Goal: Information Seeking & Learning: Learn about a topic

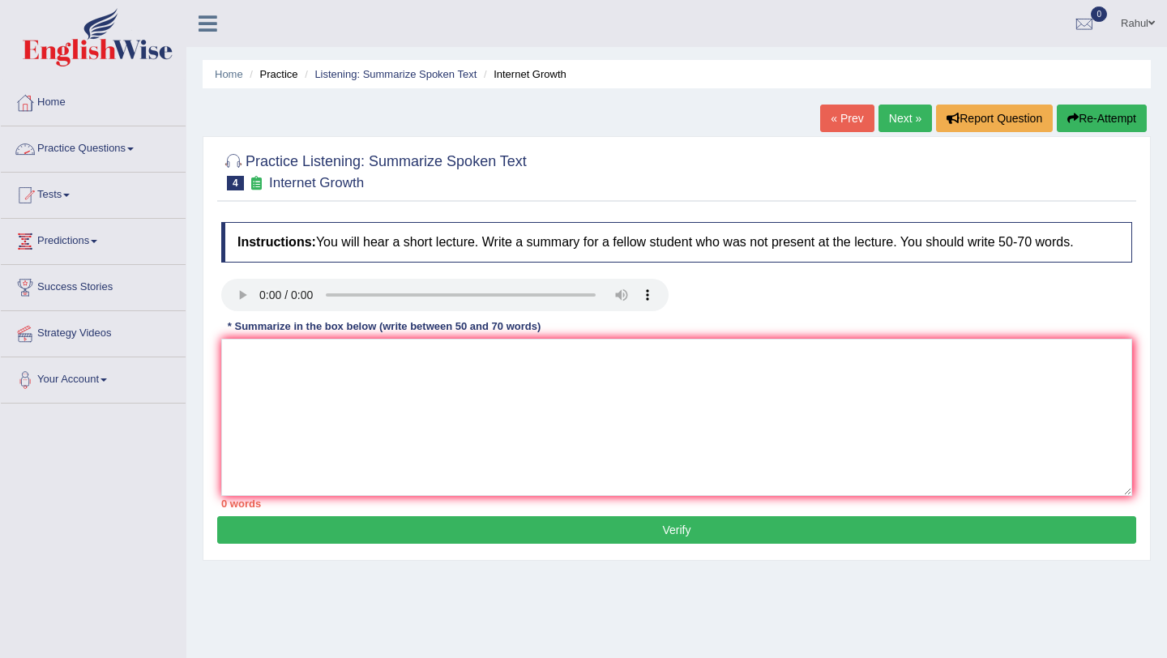
click at [145, 144] on link "Practice Questions" at bounding box center [93, 146] width 185 height 41
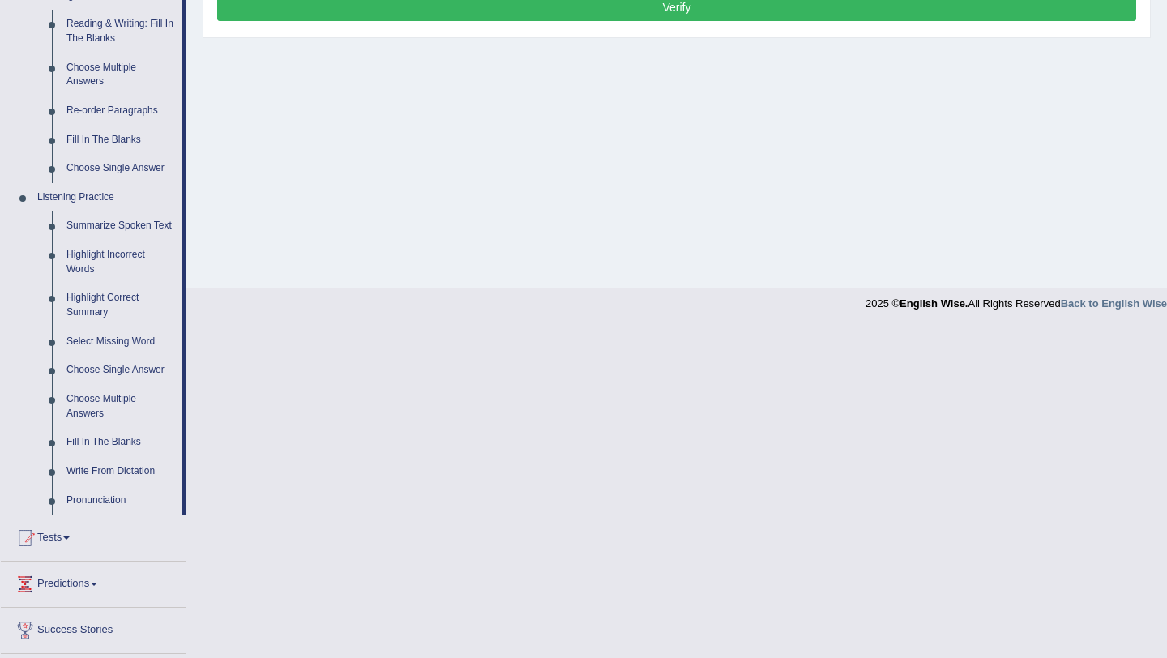
scroll to position [551, 0]
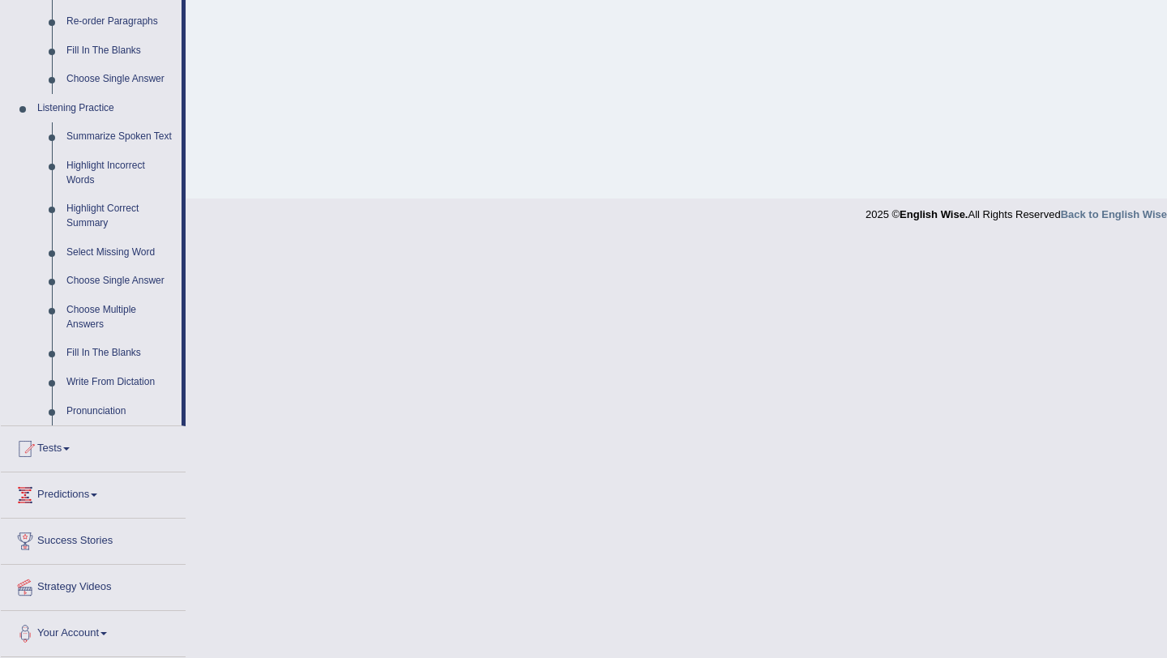
scroll to position [584, 0]
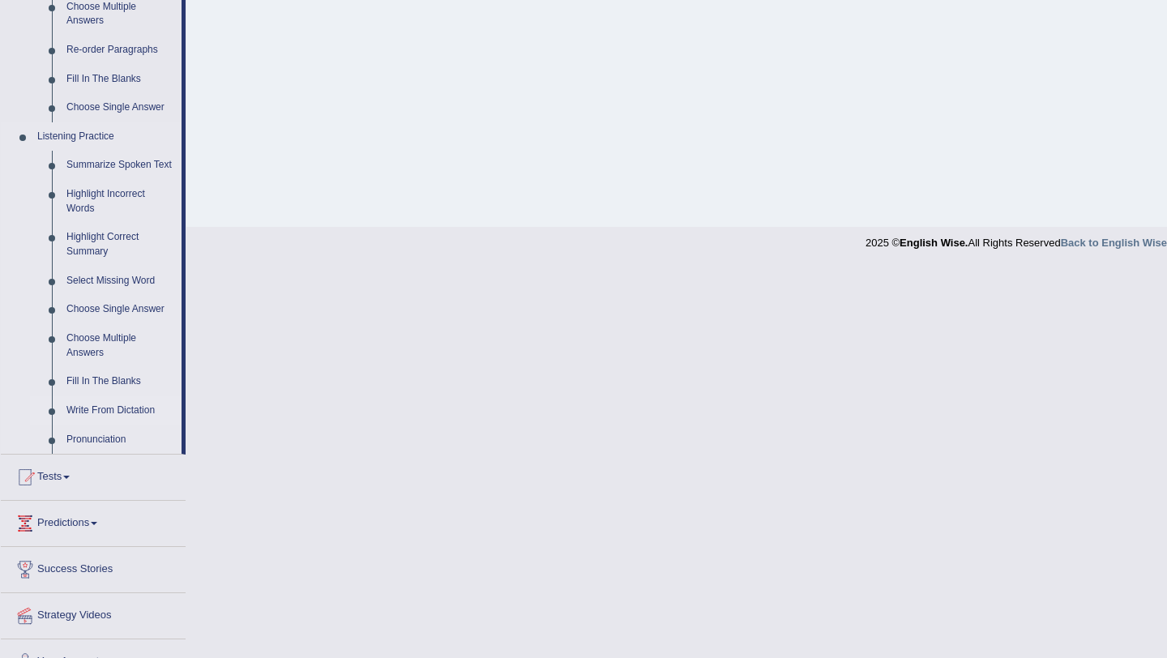
click at [96, 425] on link "Write From Dictation" at bounding box center [120, 410] width 122 height 29
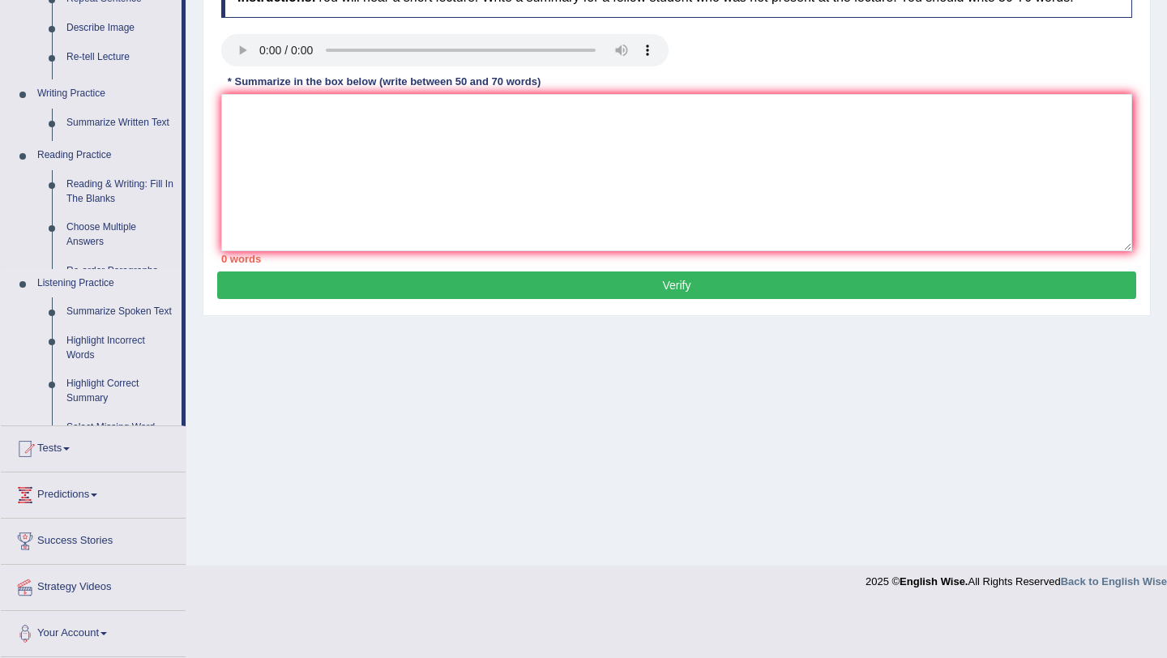
scroll to position [193, 0]
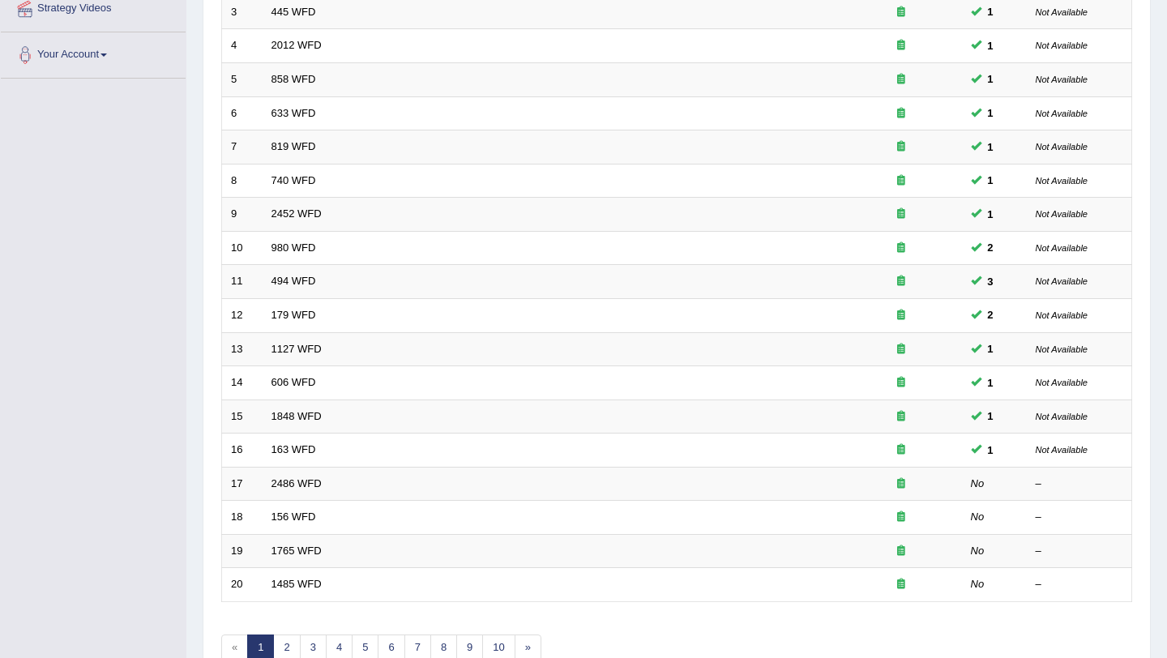
scroll to position [357, 0]
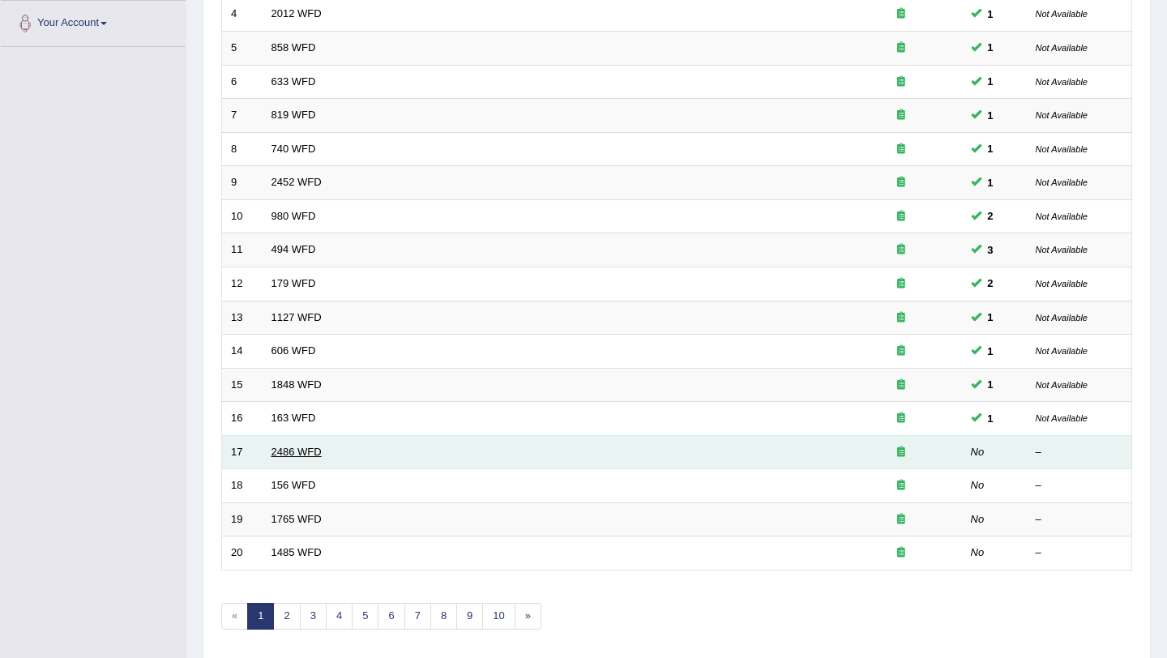
click at [306, 450] on link "2486 WFD" at bounding box center [296, 452] width 50 height 12
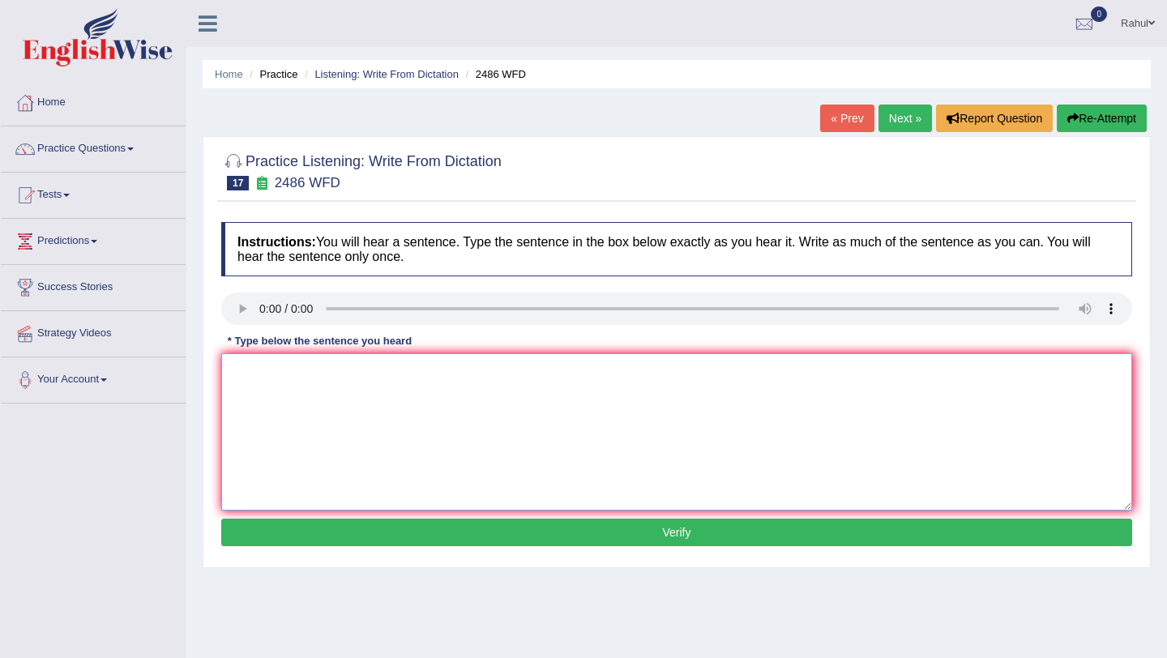
click at [237, 366] on textarea at bounding box center [676, 431] width 911 height 157
click at [435, 375] on textarea "It is quite clear that our facial expression are different across the world." at bounding box center [676, 431] width 911 height 157
type textarea "It is quite clear that our facial expressions are different across the world."
click at [677, 537] on button "Verify" at bounding box center [676, 533] width 911 height 28
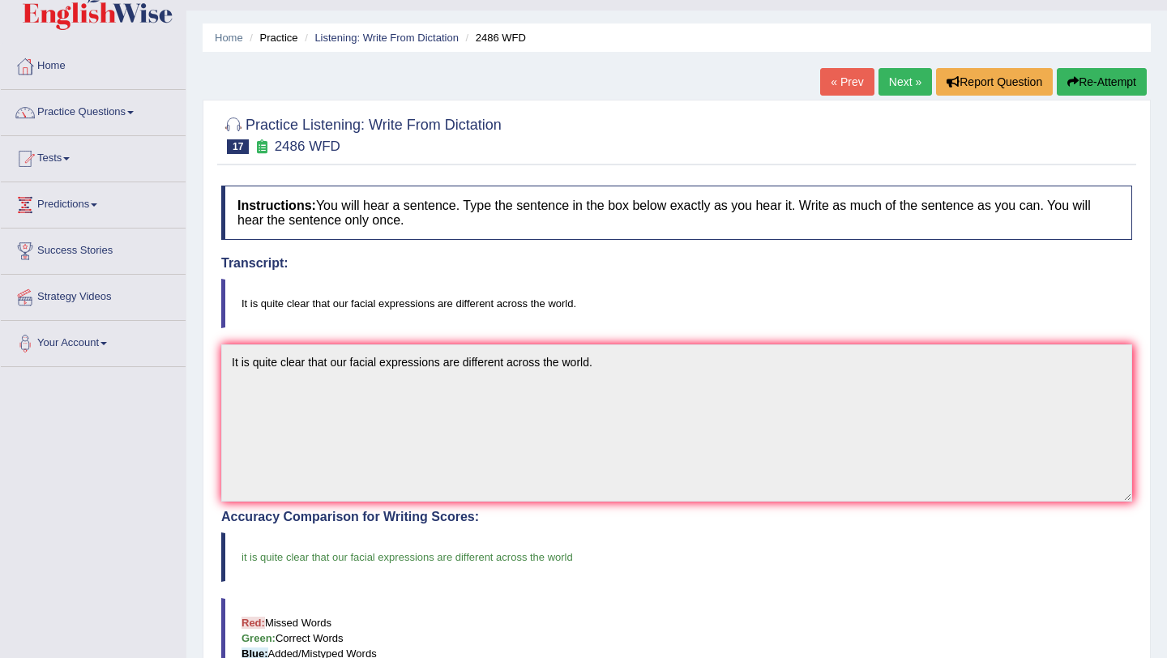
scroll to position [32, 0]
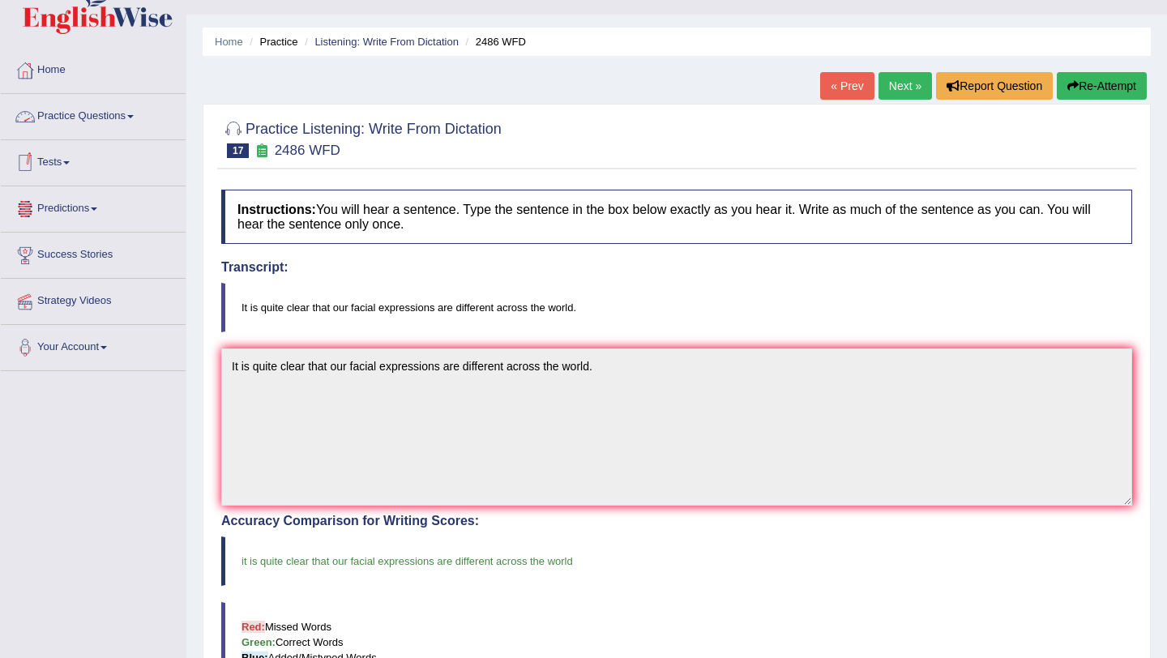
click at [134, 116] on span at bounding box center [130, 116] width 6 height 3
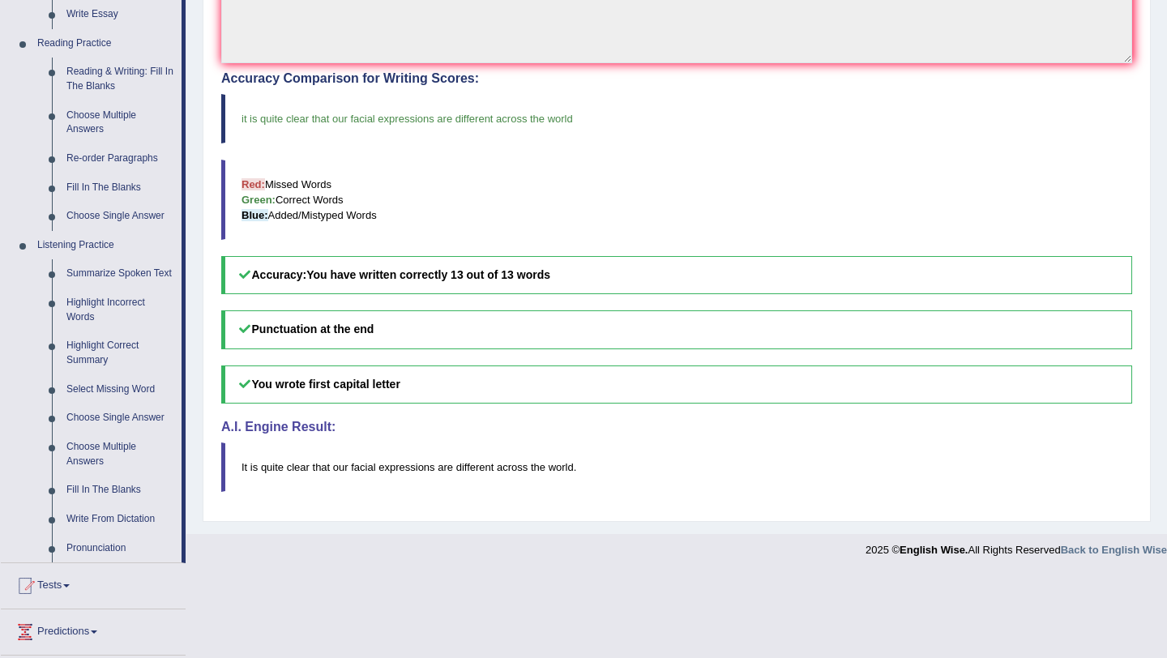
scroll to position [486, 0]
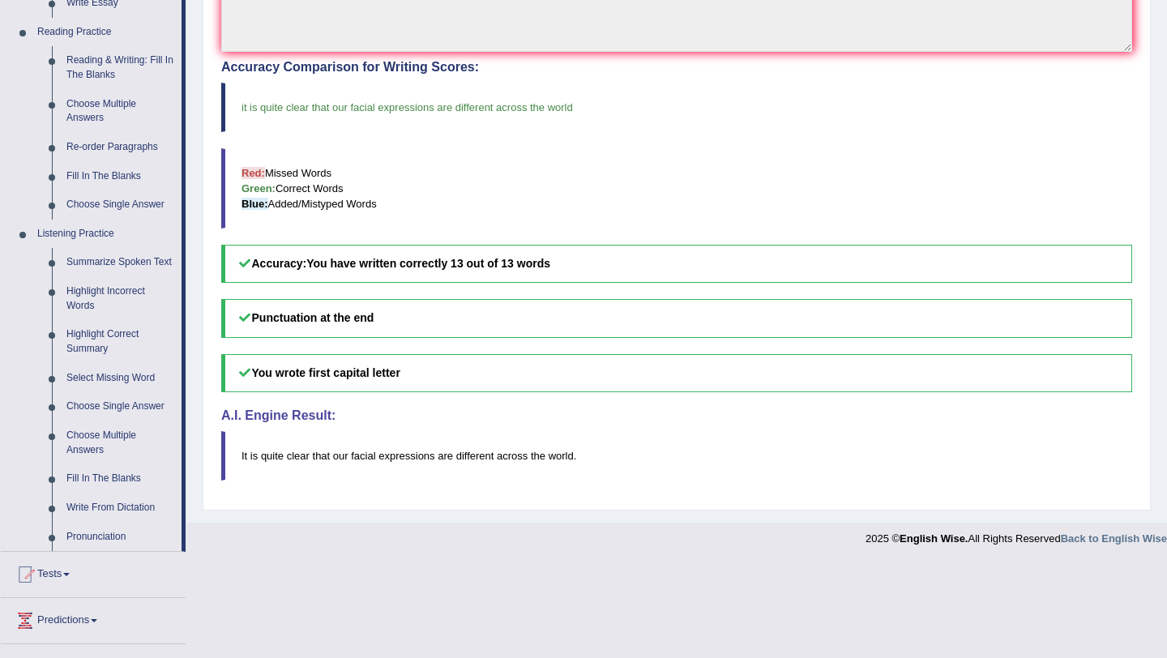
drag, startPoint x: 183, startPoint y: 173, endPoint x: 190, endPoint y: 507, distance: 333.2
click at [190, 507] on div "Toggle navigation Home Practice Questions Speaking Practice Read Aloud Repeat S…" at bounding box center [583, 34] width 1167 height 1041
click at [90, 494] on link "Fill In The Blanks" at bounding box center [120, 478] width 122 height 29
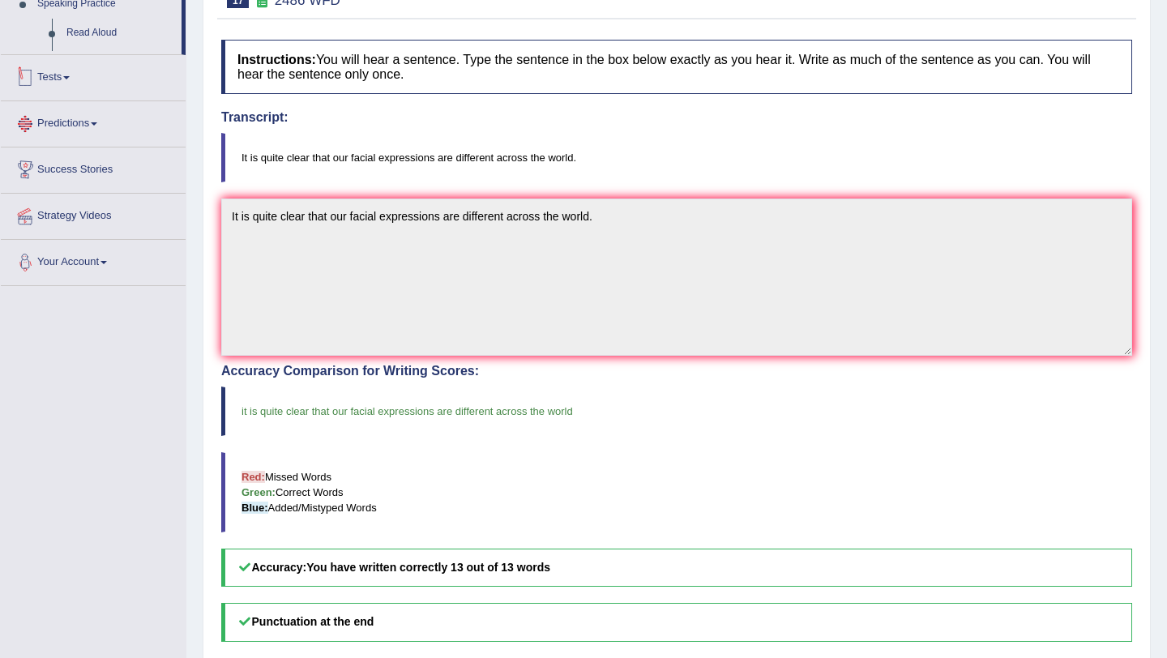
scroll to position [287, 0]
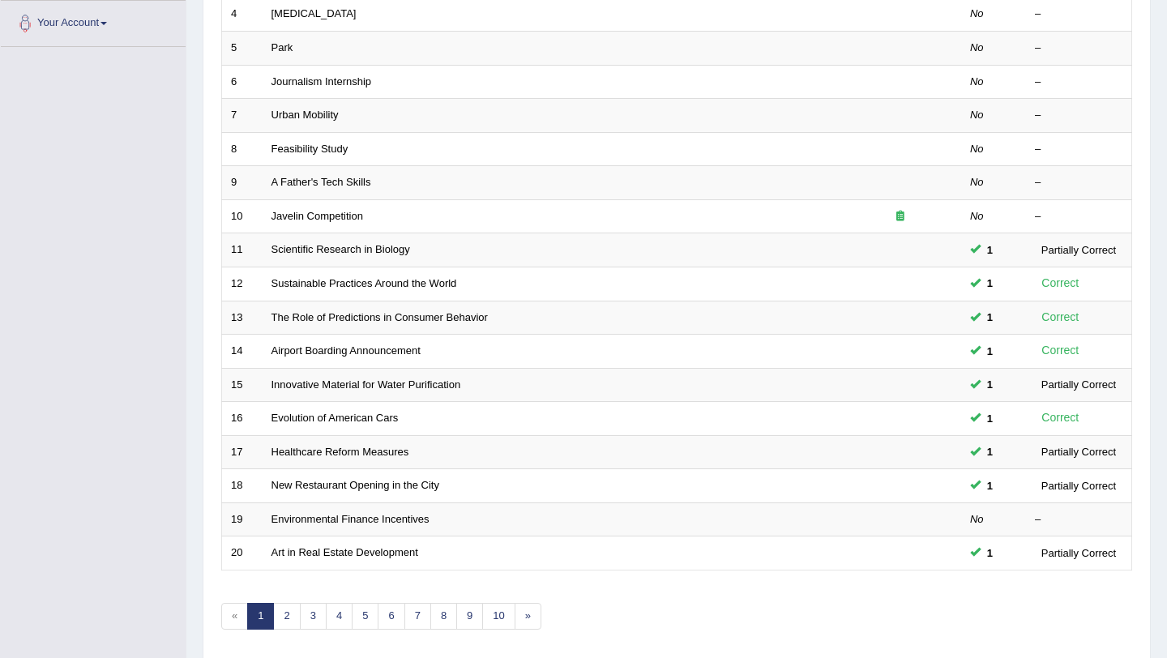
scroll to position [389, 0]
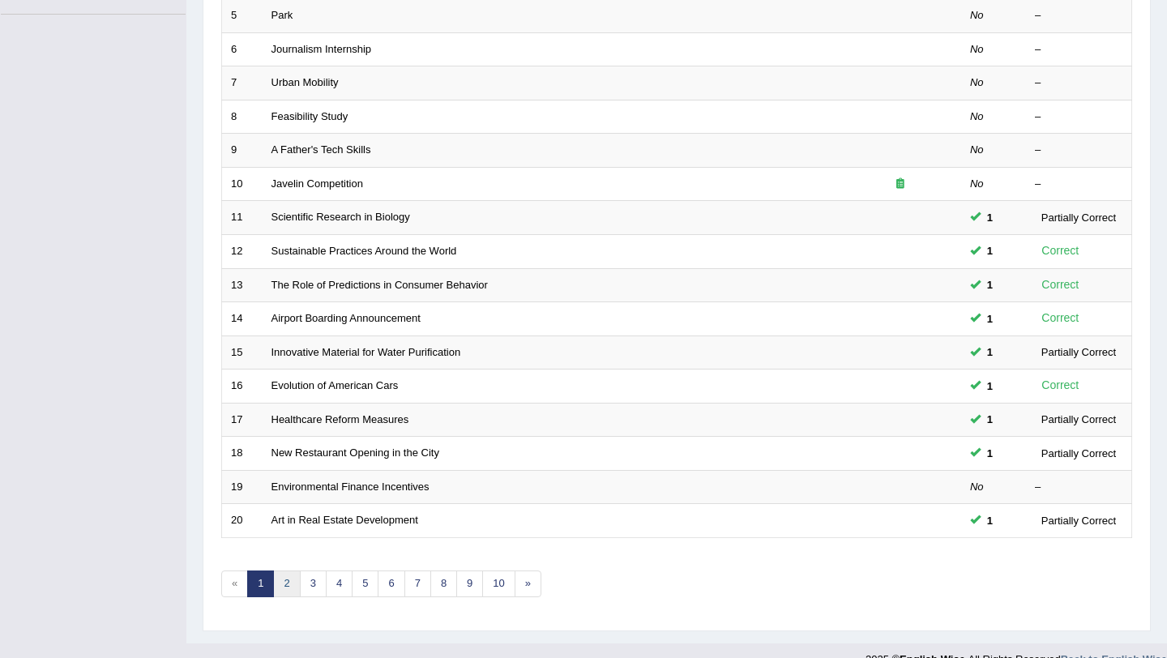
click at [285, 588] on link "2" at bounding box center [286, 584] width 27 height 27
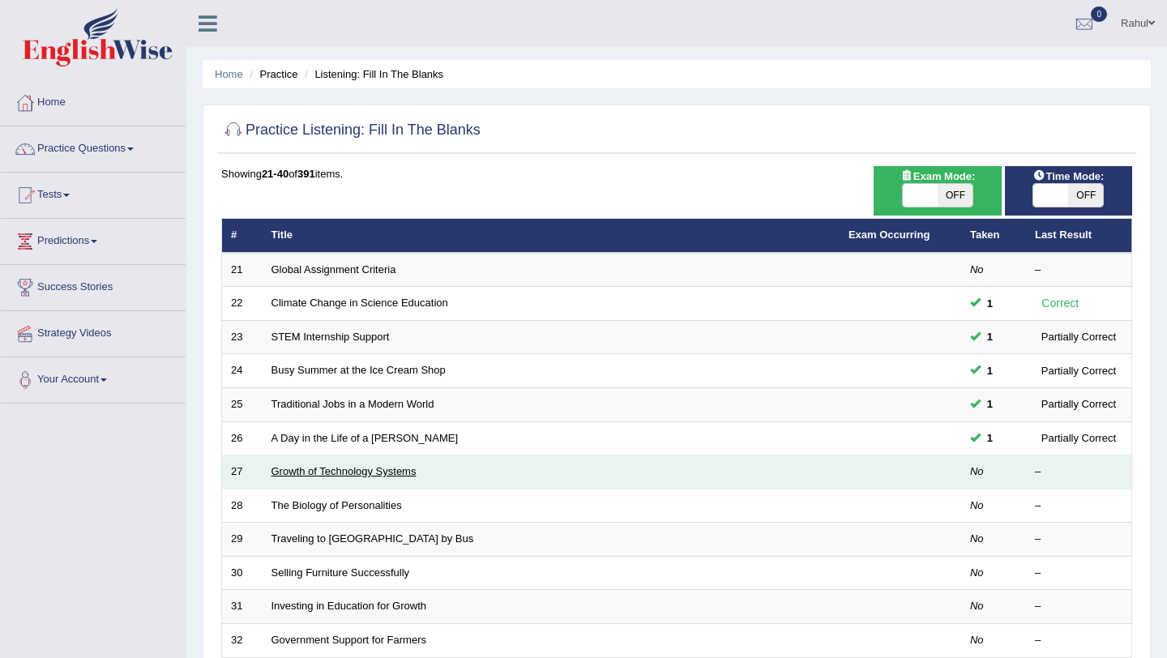
click at [330, 466] on link "Growth of Technology Systems" at bounding box center [343, 471] width 145 height 12
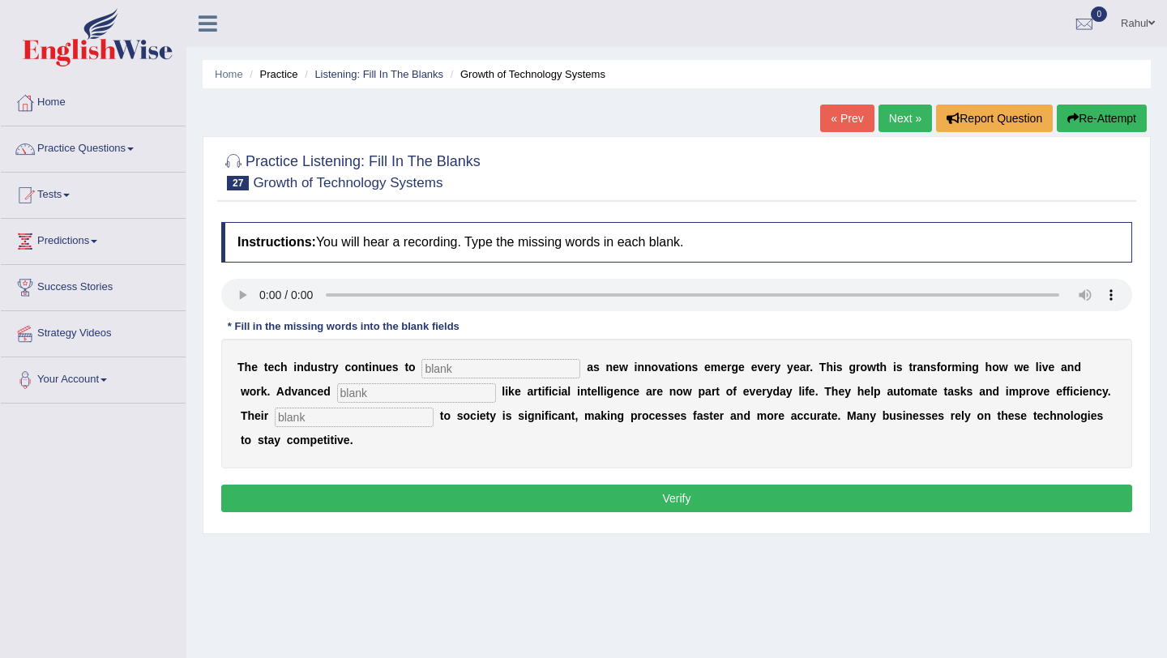
click at [447, 367] on input "text" at bounding box center [500, 368] width 159 height 19
type input "burden"
click at [368, 393] on input "text" at bounding box center [416, 392] width 159 height 19
type input "systems"
click at [328, 420] on input "text" at bounding box center [354, 417] width 159 height 19
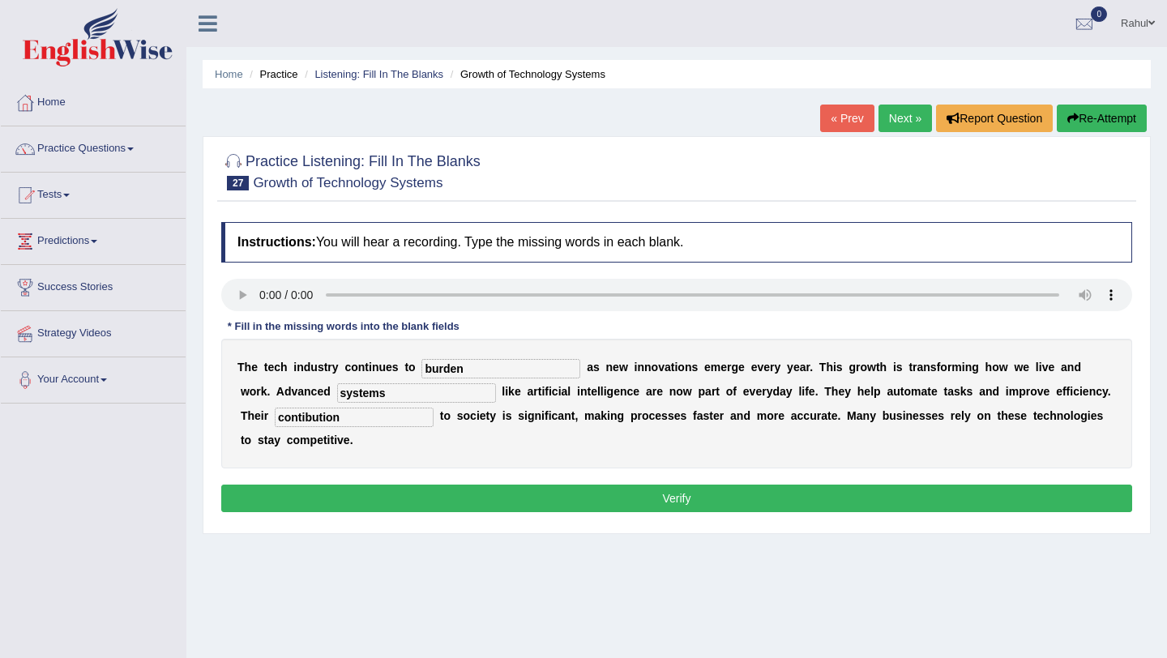
click at [275, 421] on input "contibution" at bounding box center [354, 417] width 159 height 19
click at [324, 423] on input "contribution" at bounding box center [354, 417] width 159 height 19
type input "contributions"
click at [622, 493] on button "Verify" at bounding box center [676, 499] width 911 height 28
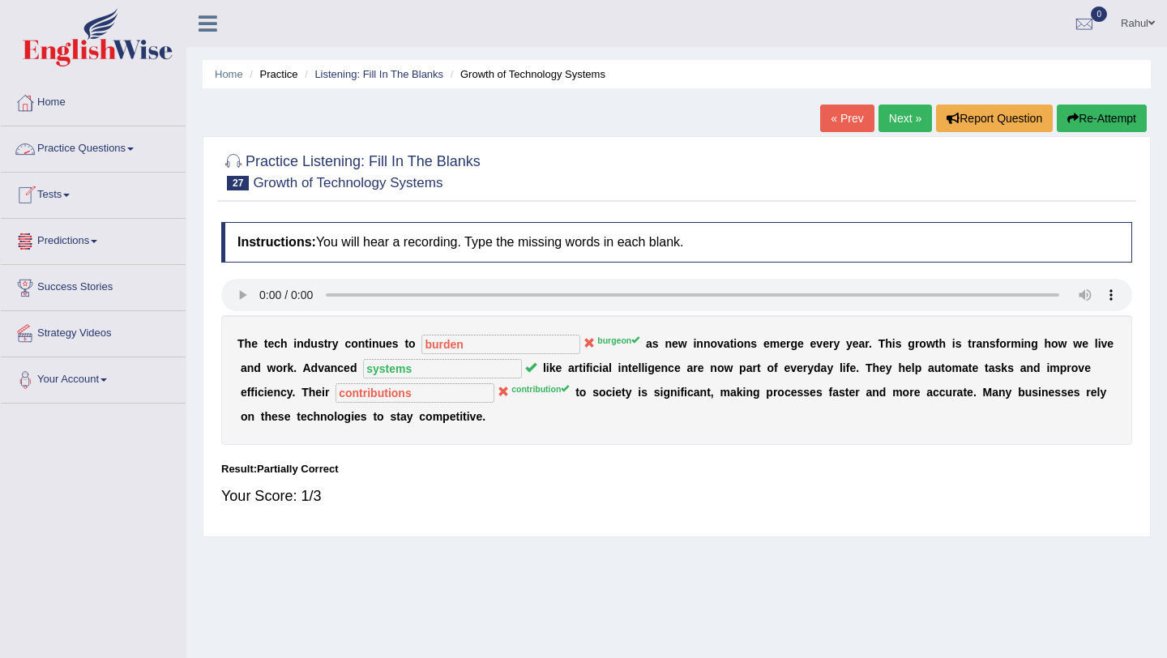
click at [134, 148] on span at bounding box center [130, 149] width 6 height 3
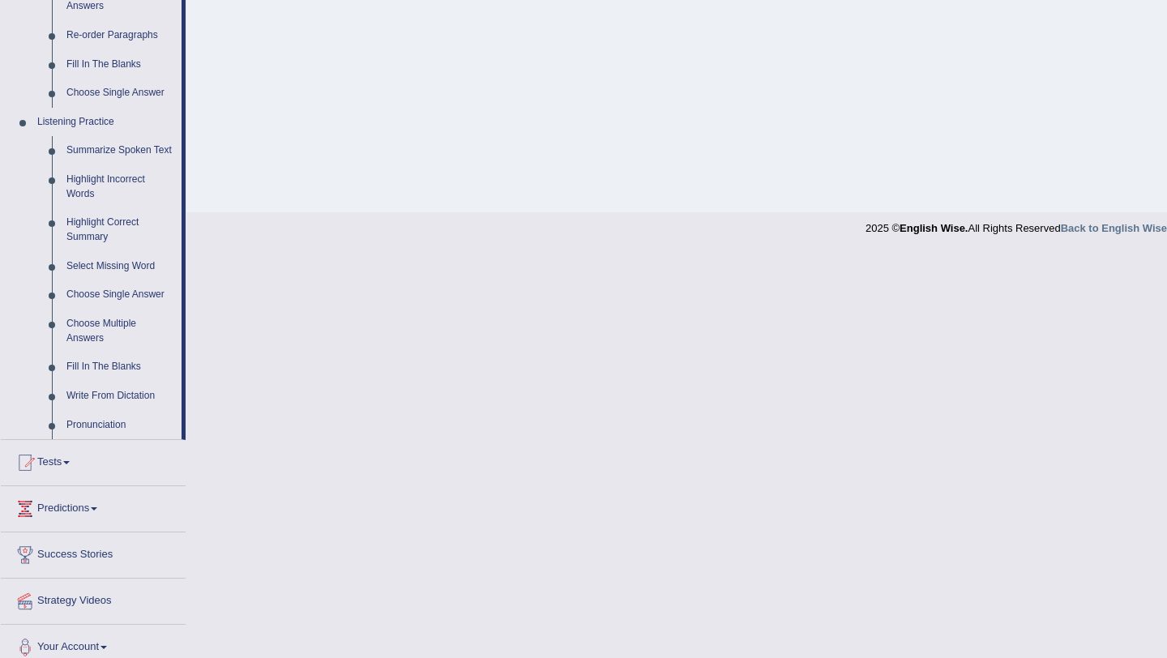
scroll to position [616, 0]
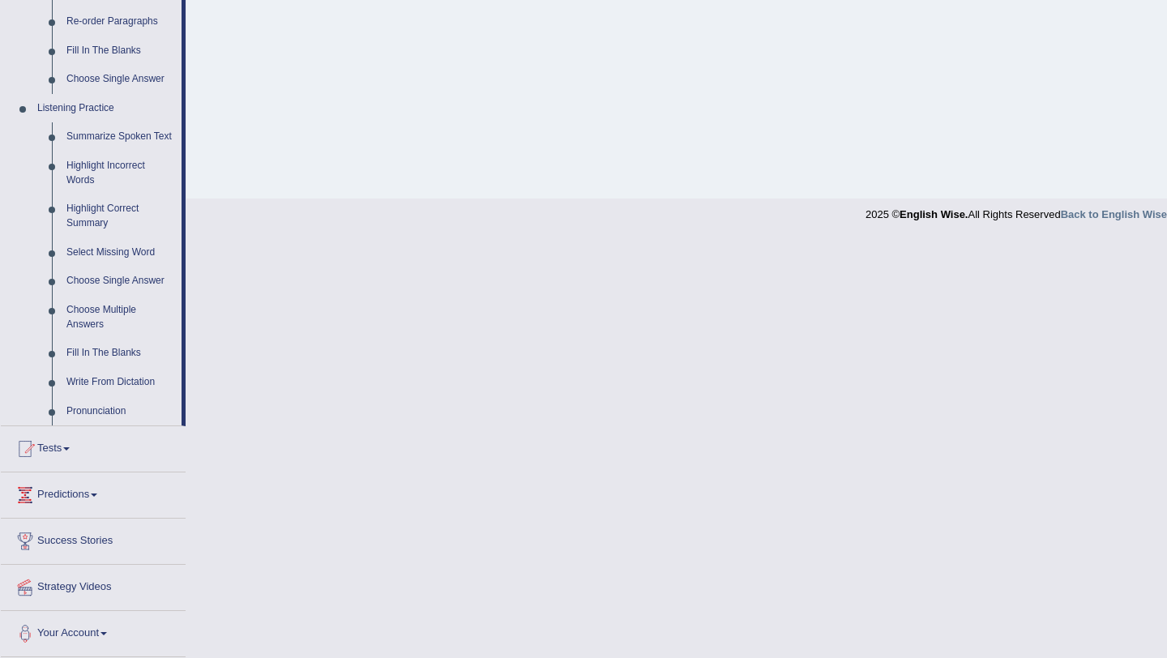
drag, startPoint x: 182, startPoint y: 207, endPoint x: 201, endPoint y: 229, distance: 29.9
click at [109, 259] on link "Select Missing Word" at bounding box center [120, 252] width 122 height 29
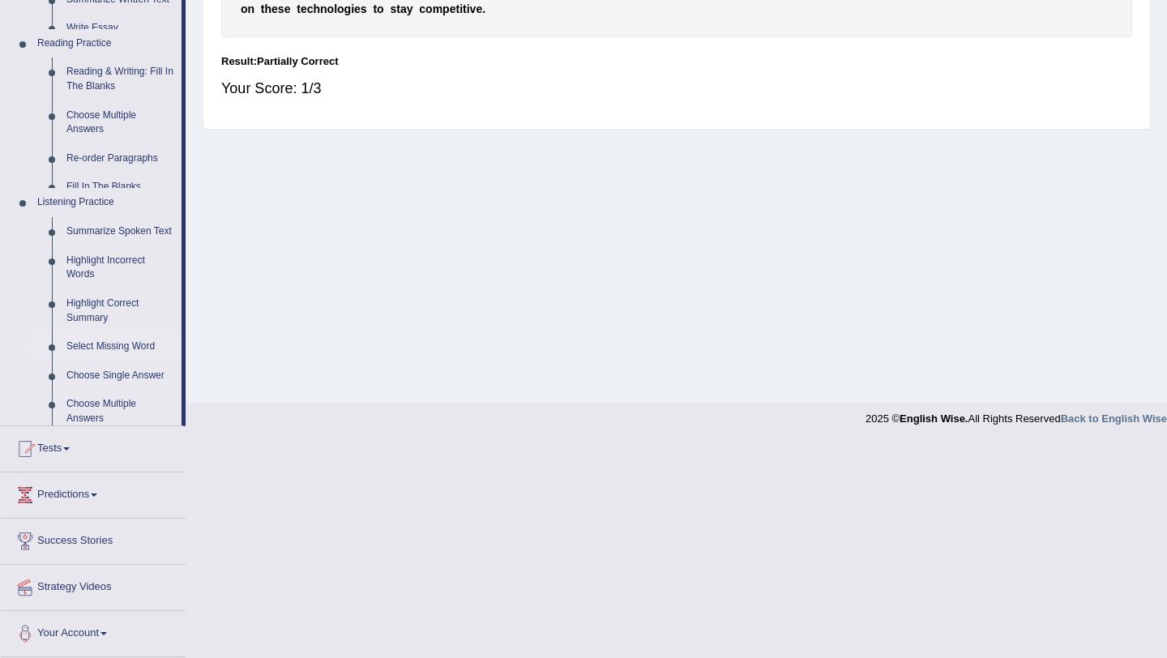
scroll to position [355, 0]
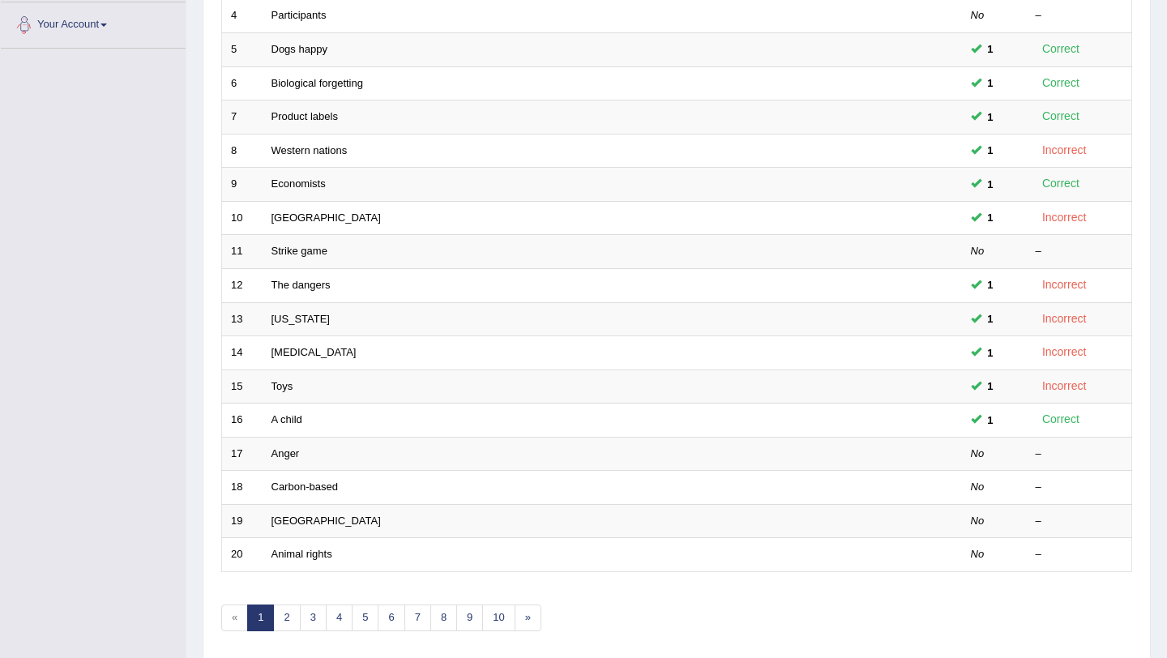
scroll to position [357, 0]
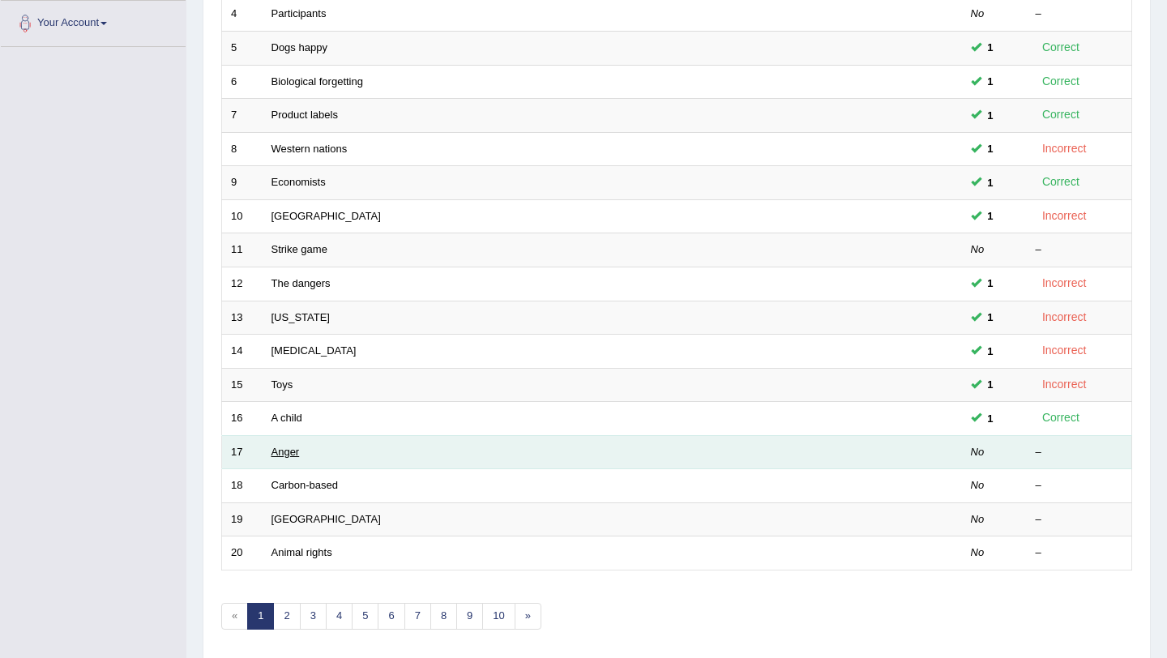
click at [288, 449] on link "Anger" at bounding box center [285, 452] width 28 height 12
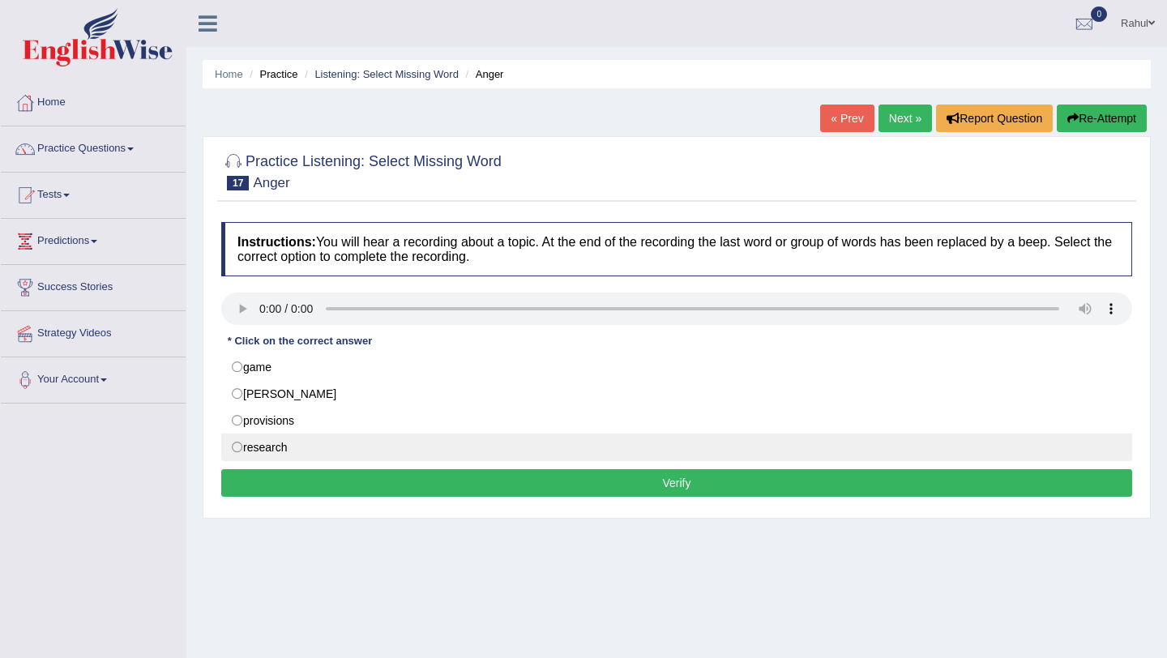
click at [239, 448] on label "research" at bounding box center [676, 448] width 911 height 28
radio input "true"
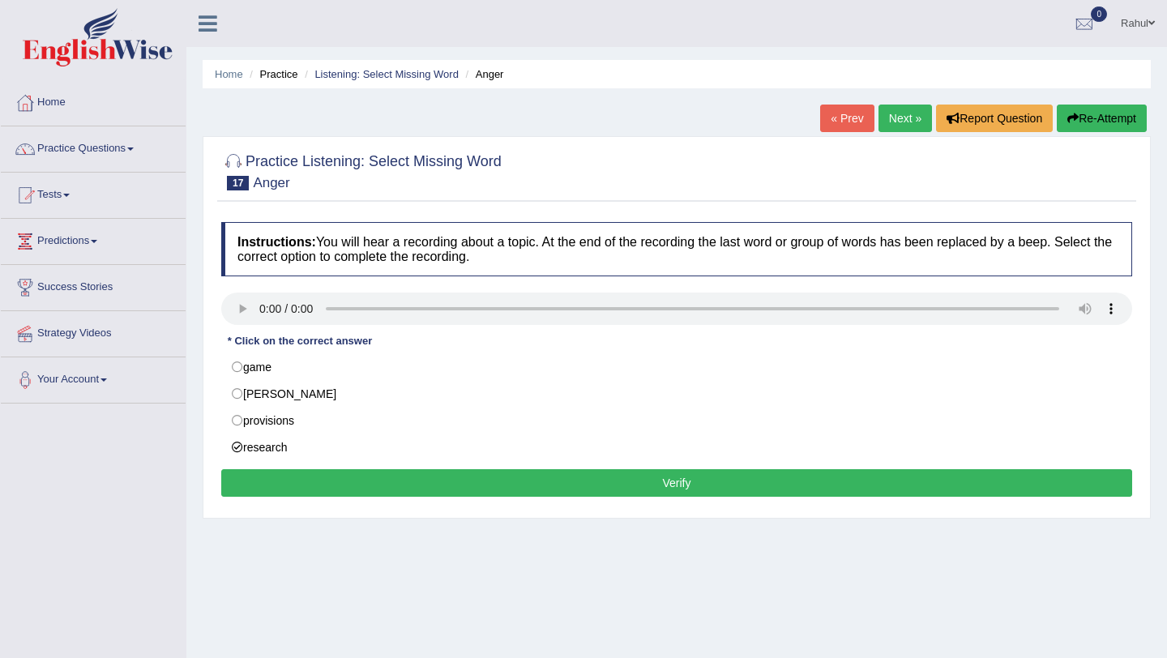
click at [673, 482] on button "Verify" at bounding box center [676, 483] width 911 height 28
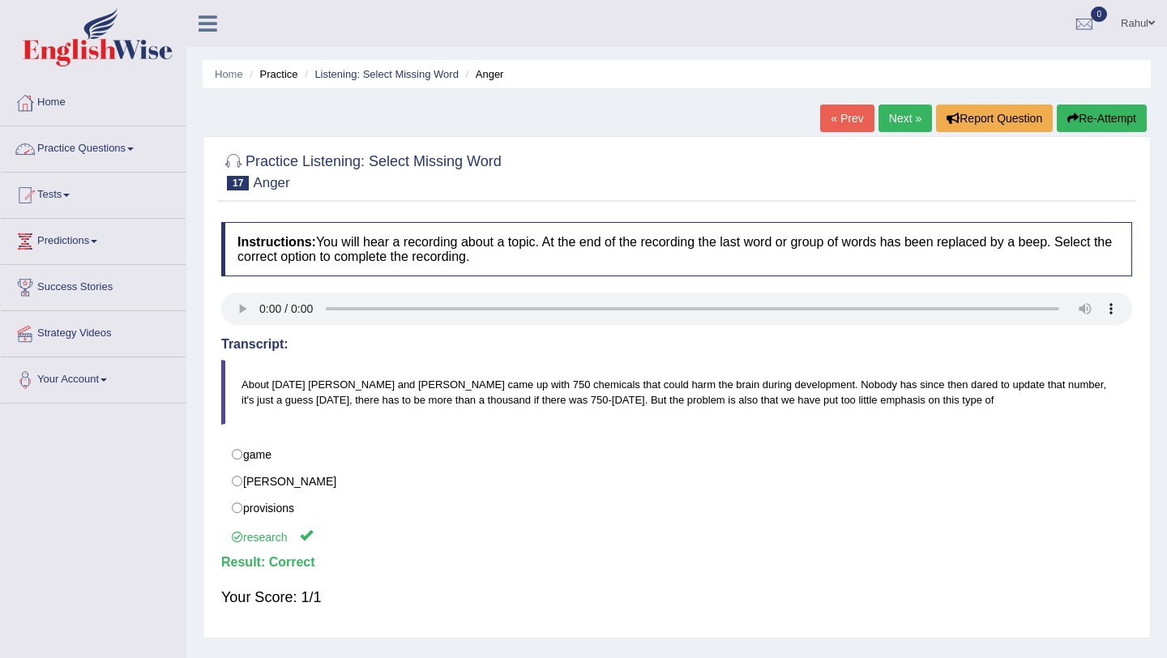
click at [134, 148] on span at bounding box center [130, 149] width 6 height 3
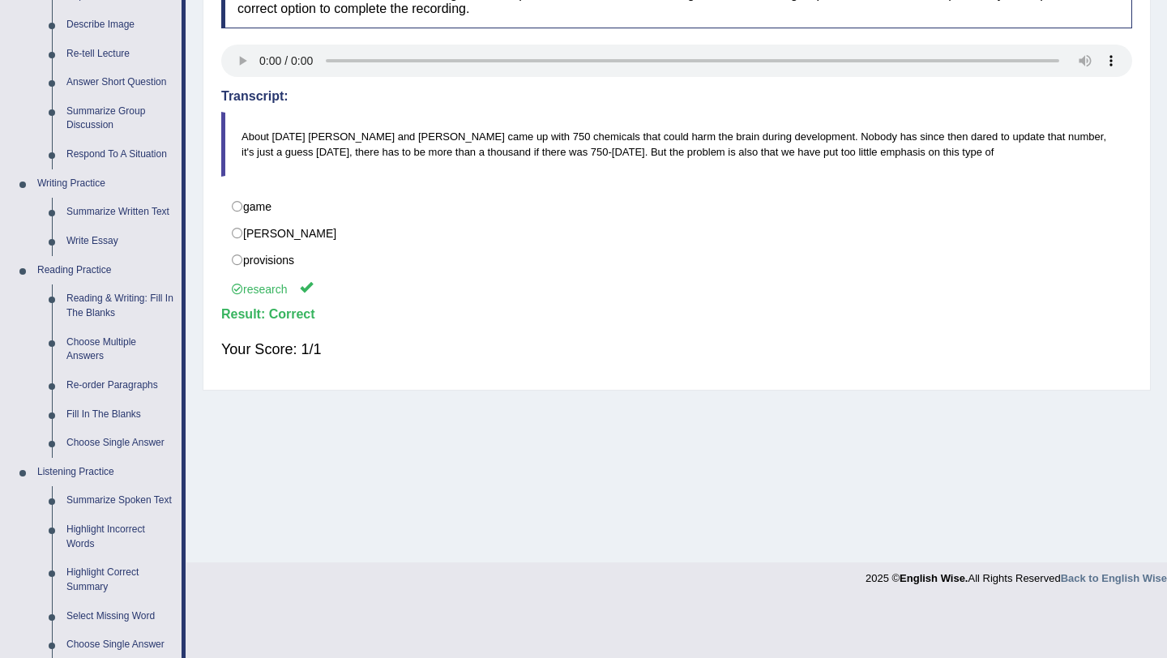
scroll to position [259, 0]
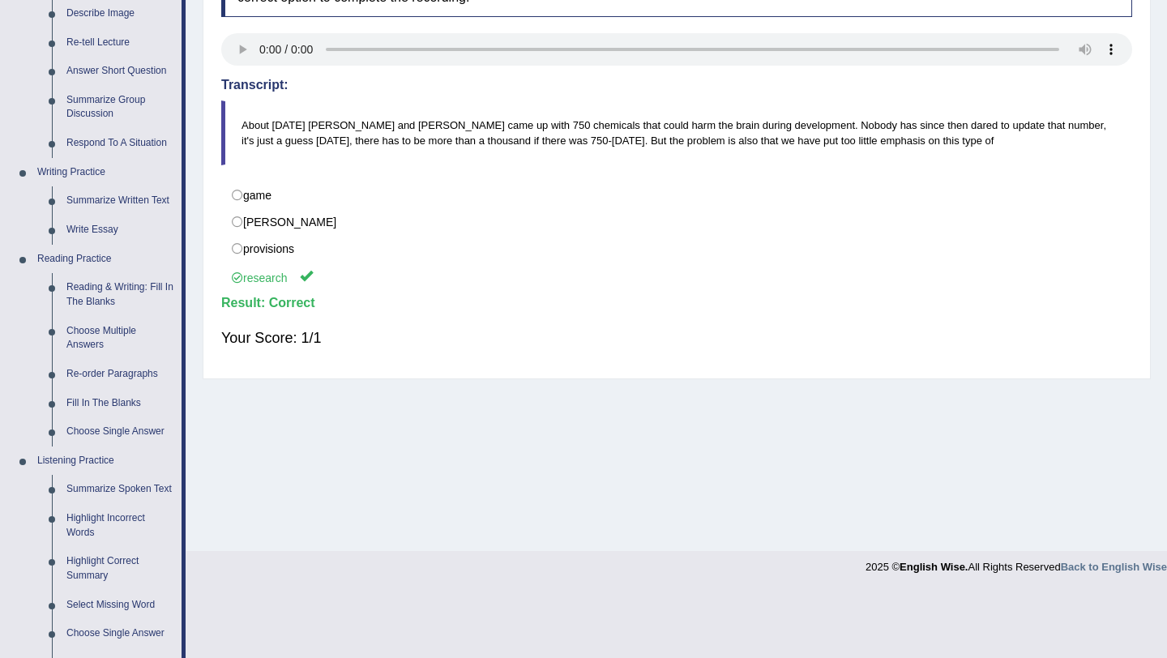
drag, startPoint x: 183, startPoint y: 433, endPoint x: 199, endPoint y: 513, distance: 81.7
click at [199, 513] on div "Toggle navigation Home Practice Questions Speaking Practice Read Aloud Repeat S…" at bounding box center [583, 162] width 1167 height 843
click at [122, 532] on link "Highlight Incorrect Words" at bounding box center [120, 525] width 122 height 43
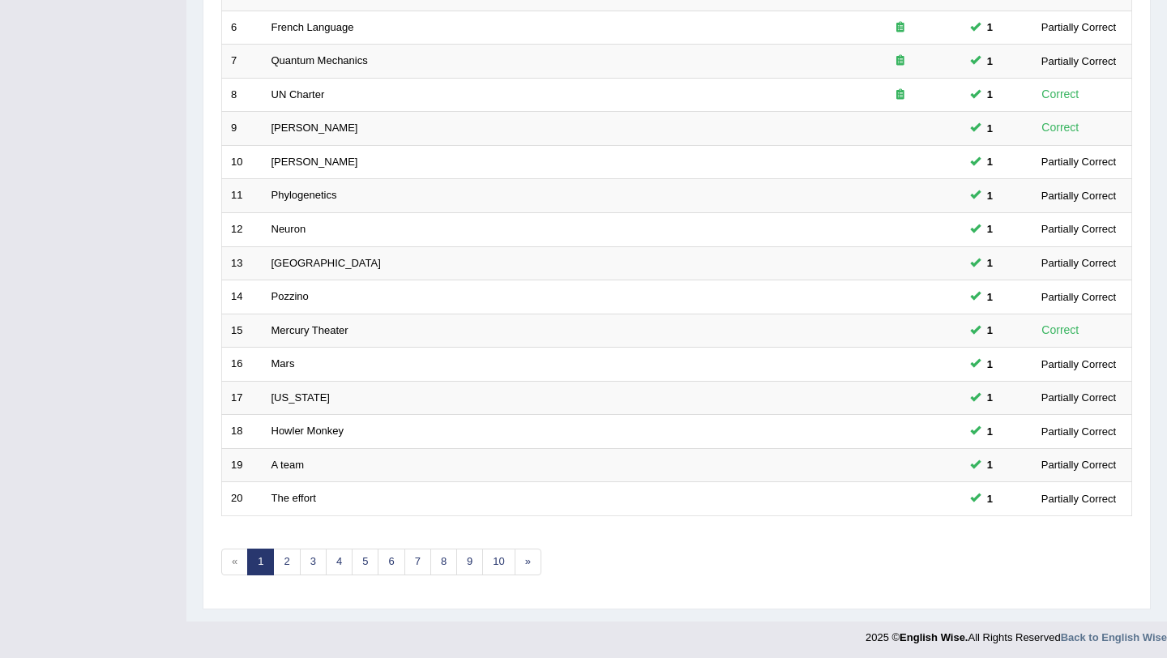
scroll to position [415, 0]
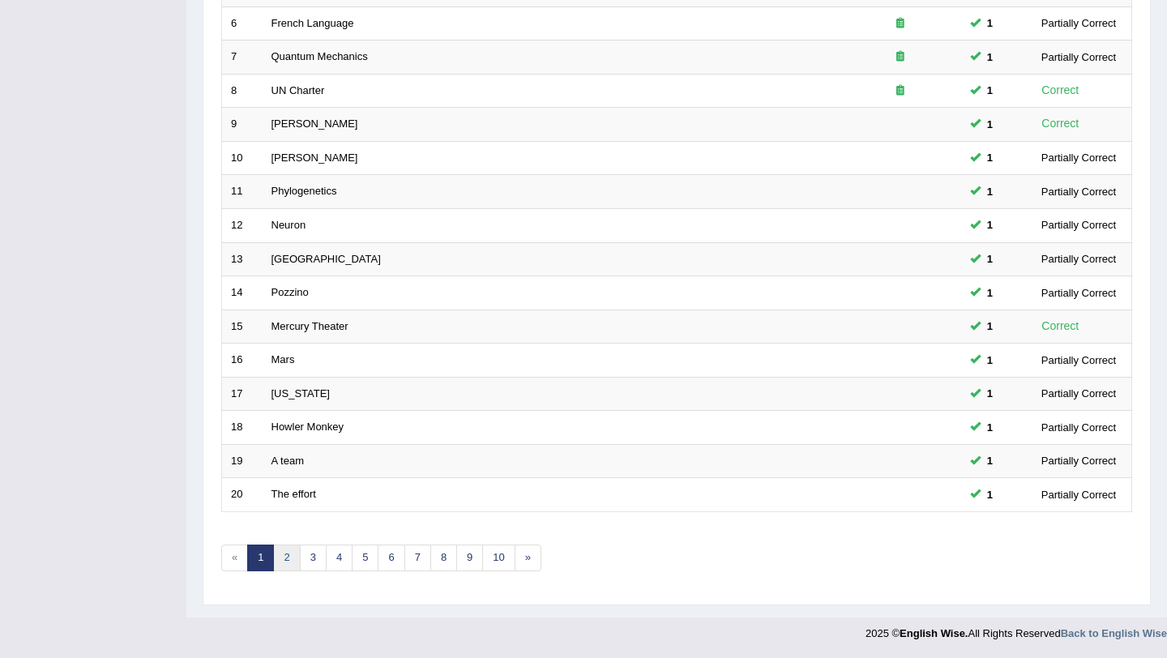
click at [287, 561] on link "2" at bounding box center [286, 558] width 27 height 27
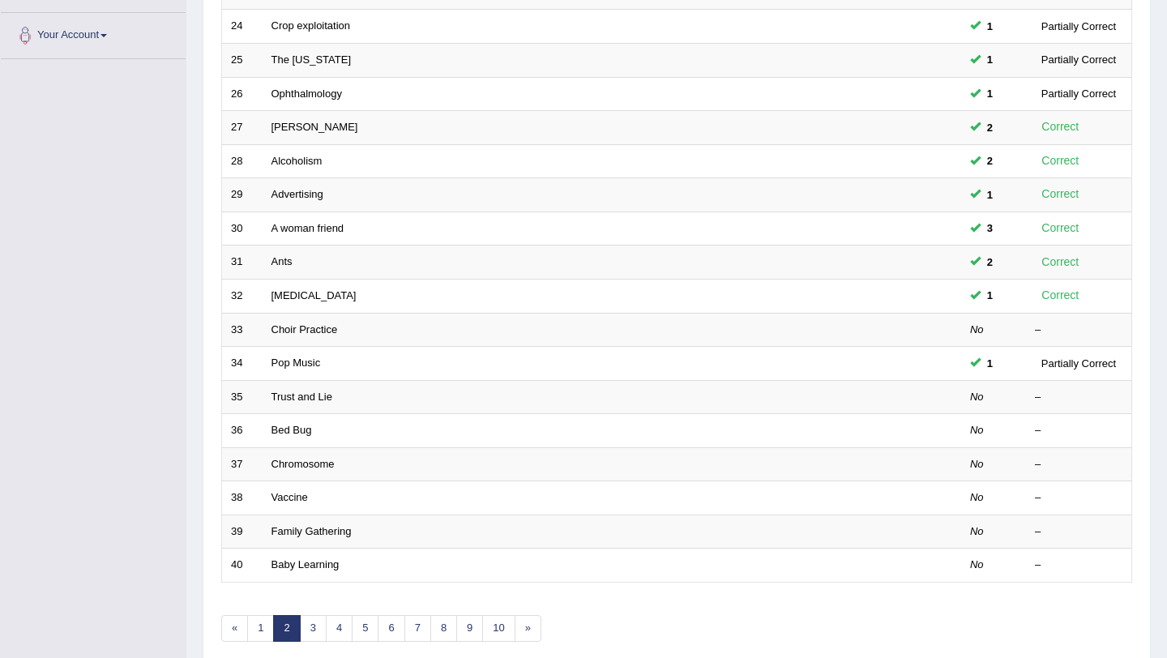
scroll to position [357, 0]
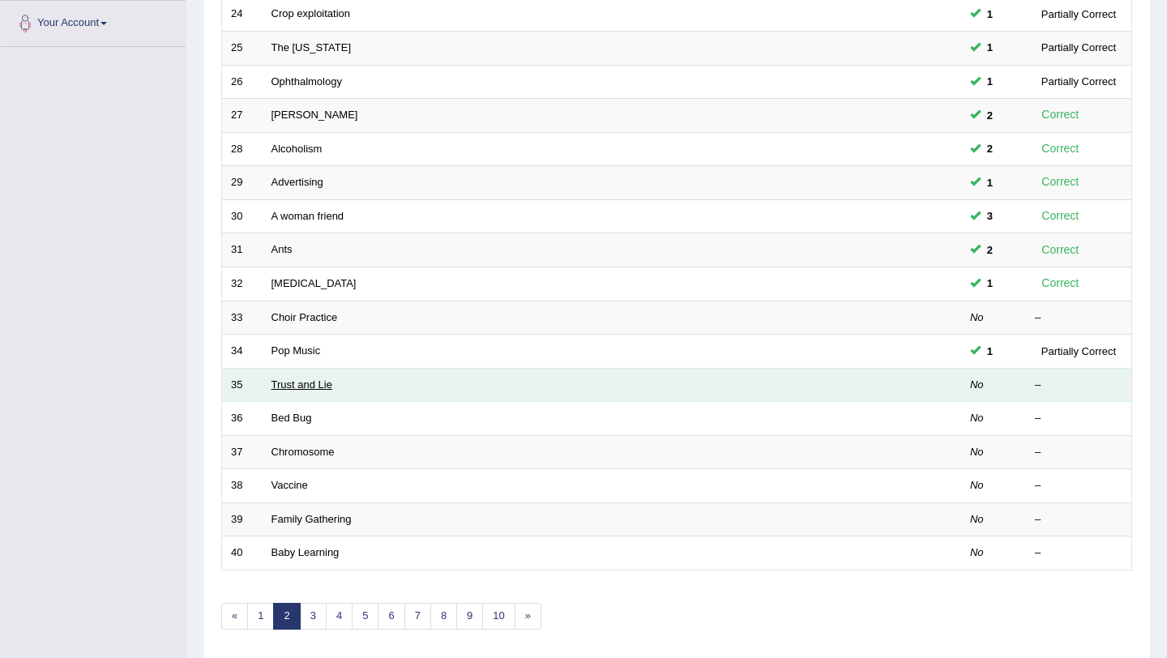
click at [301, 381] on link "Trust and Lie" at bounding box center [301, 384] width 61 height 12
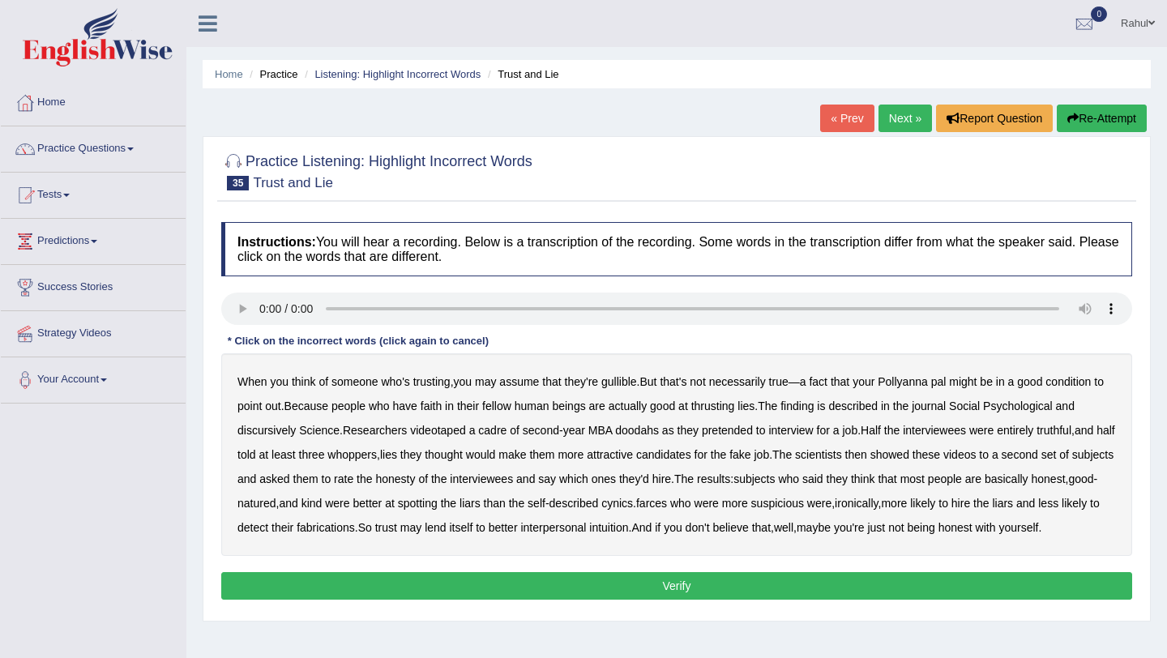
click at [735, 410] on b "thrusting" at bounding box center [713, 406] width 44 height 13
click at [267, 435] on b "discursively" at bounding box center [266, 430] width 58 height 13
click at [653, 434] on b "doodahs" at bounding box center [637, 430] width 44 height 13
click at [667, 503] on b "farces" at bounding box center [651, 503] width 31 height 13
click at [678, 600] on button "Verify" at bounding box center [676, 586] width 911 height 28
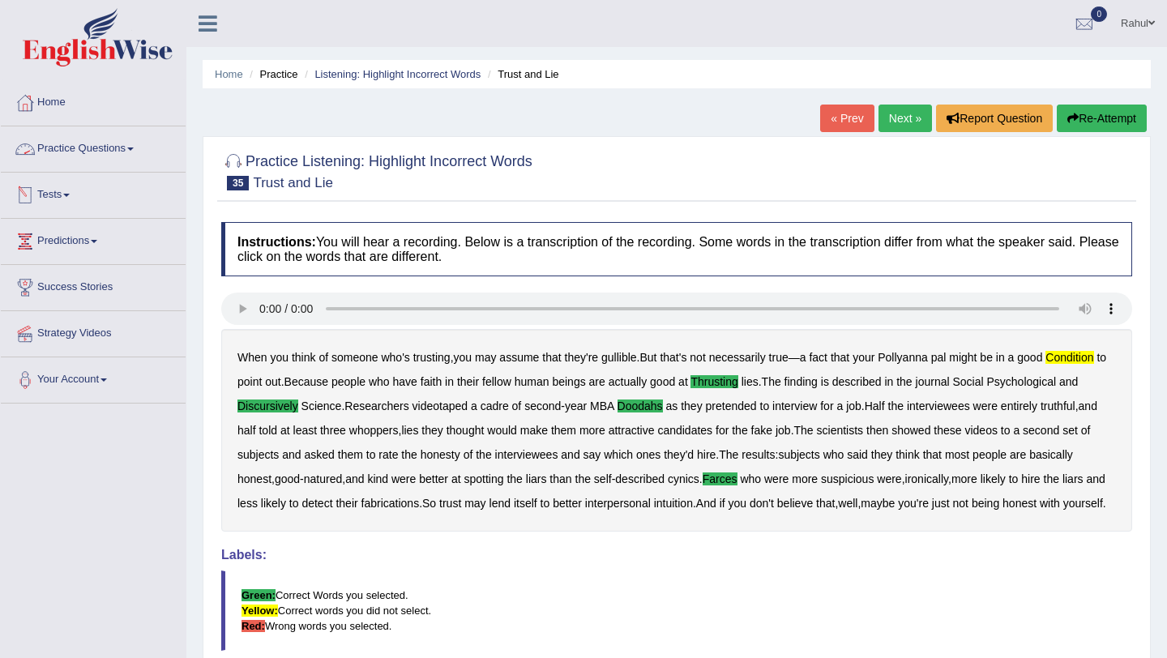
click at [134, 149] on span at bounding box center [130, 149] width 6 height 3
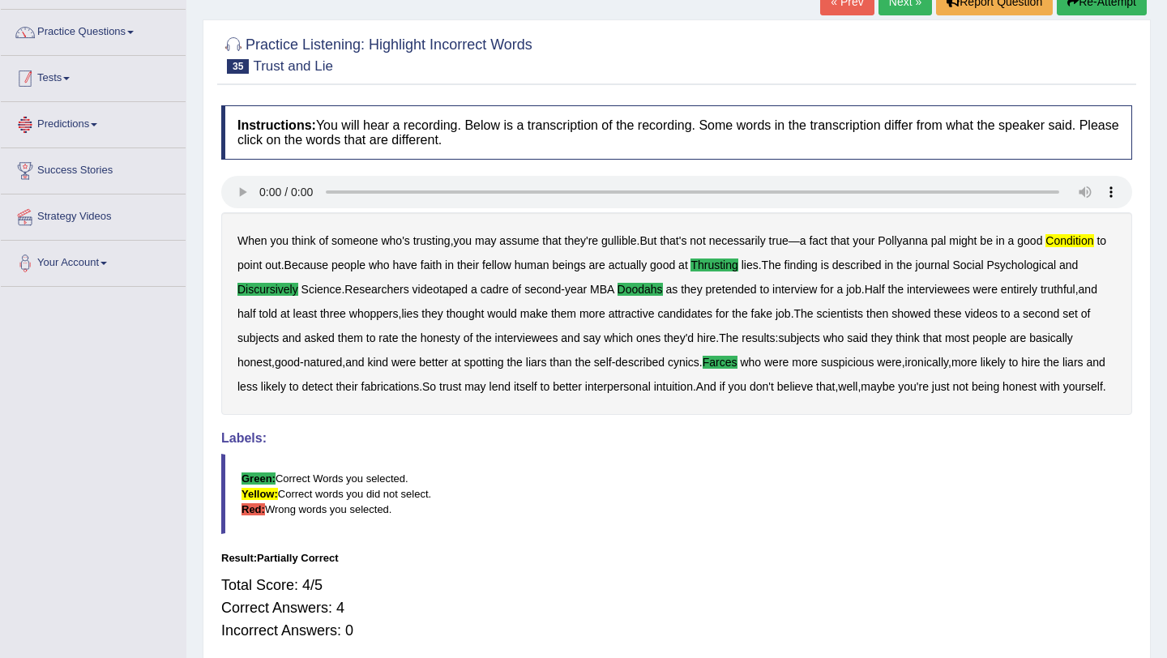
scroll to position [109, 0]
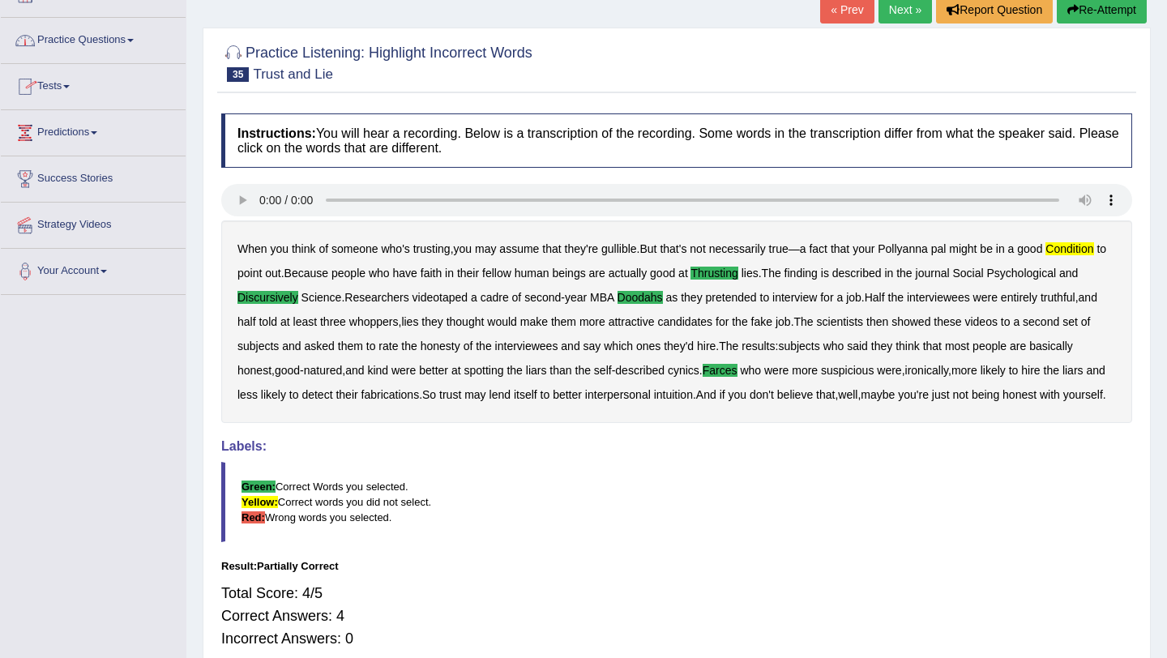
click at [134, 41] on span at bounding box center [130, 40] width 6 height 3
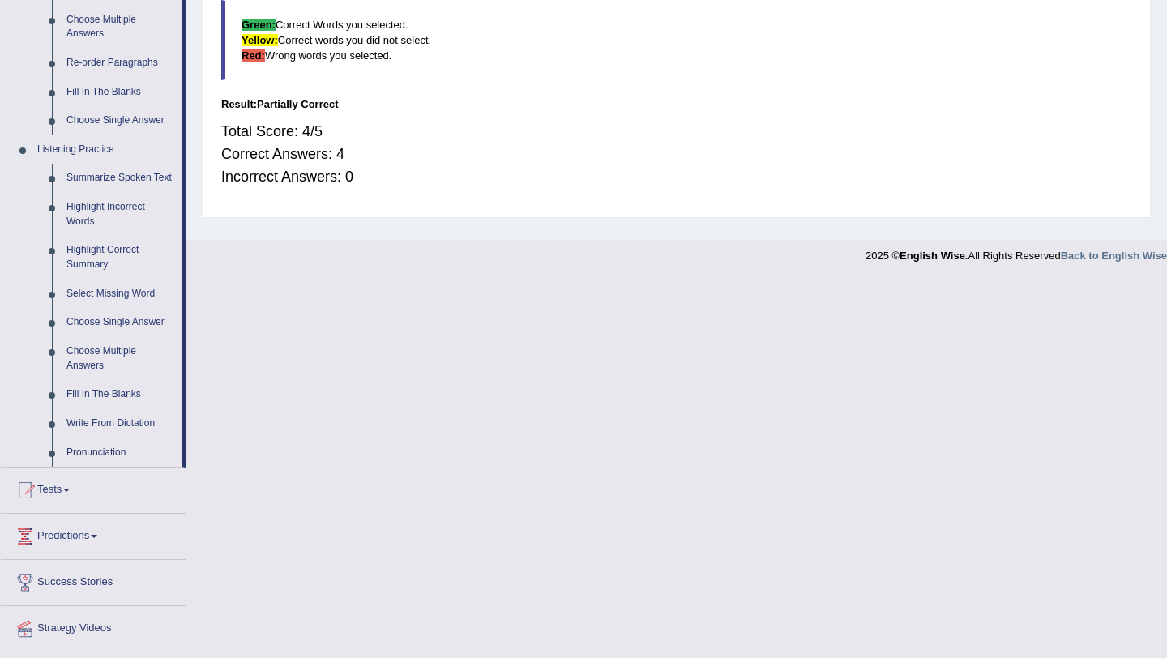
scroll to position [595, 0]
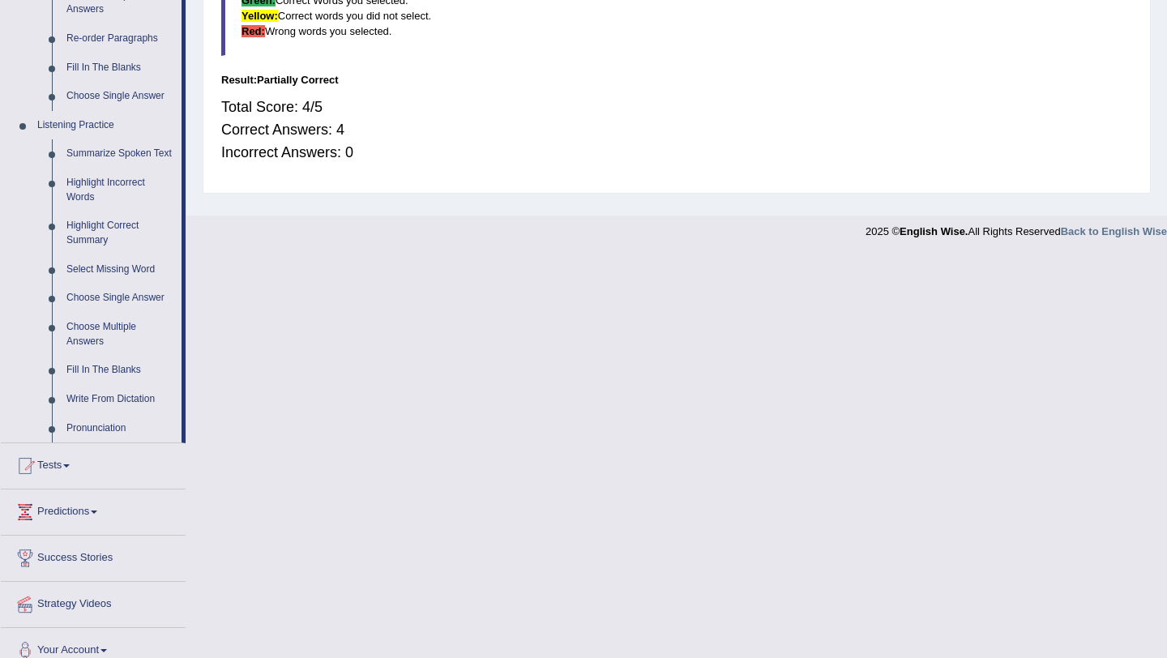
drag, startPoint x: 183, startPoint y: 146, endPoint x: 195, endPoint y: 300, distance: 154.5
click at [88, 152] on link "Summarize Spoken Text" at bounding box center [120, 153] width 122 height 29
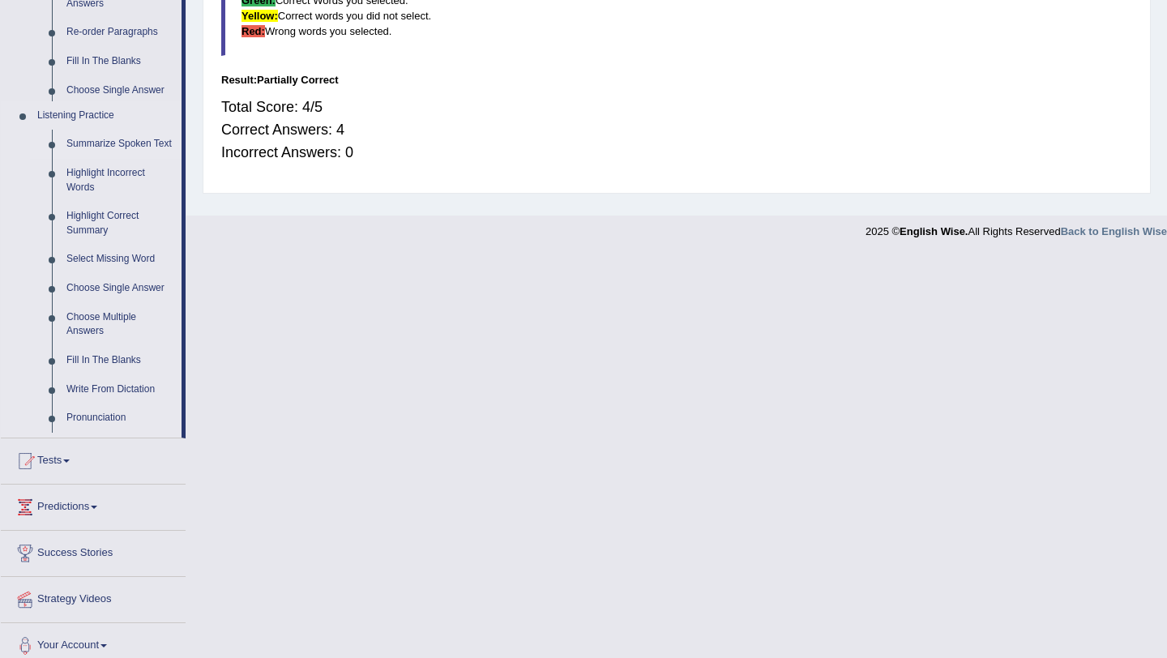
scroll to position [279, 0]
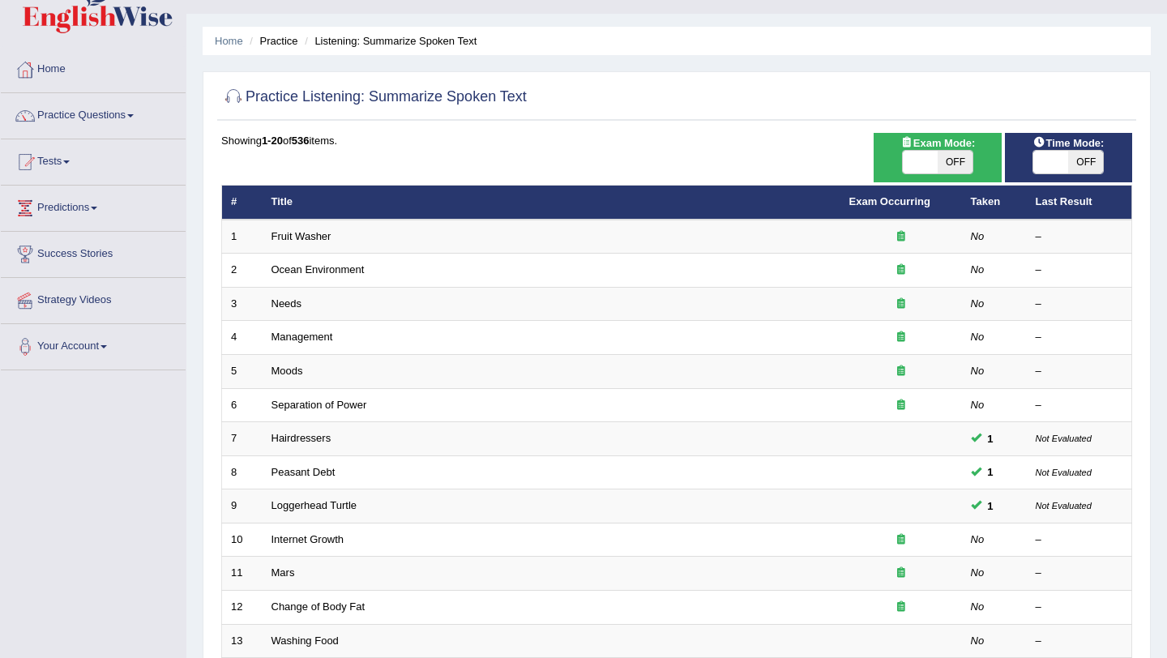
scroll to position [32, 0]
click at [141, 113] on link "Practice Questions" at bounding box center [93, 114] width 185 height 41
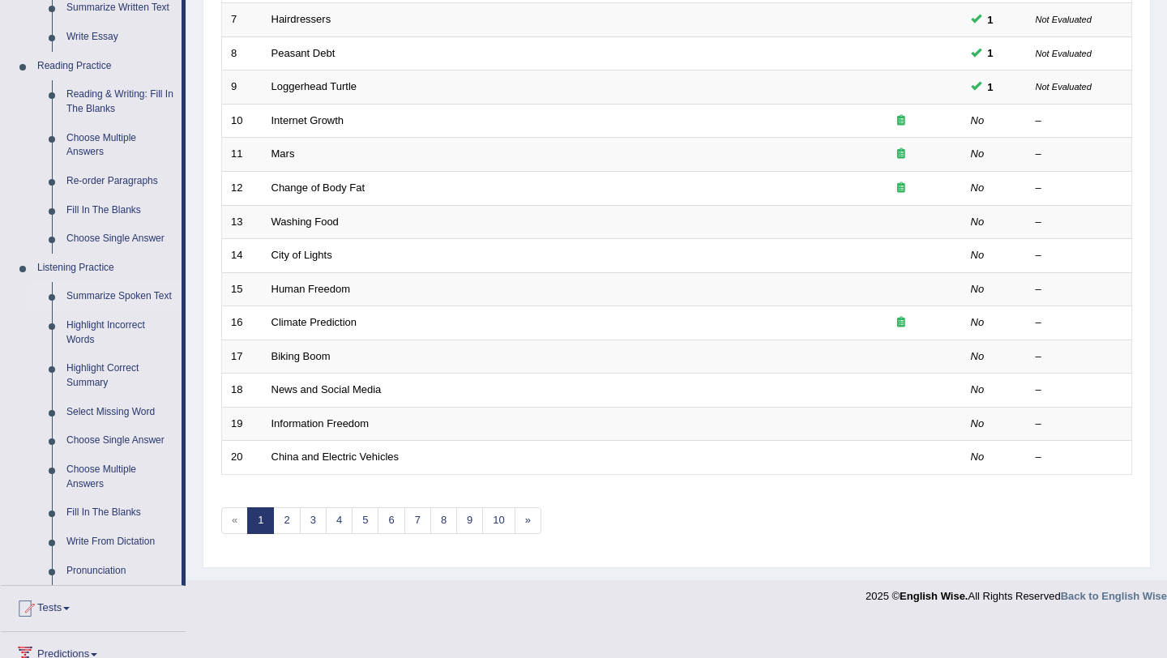
scroll to position [454, 0]
click at [120, 340] on link "Highlight Incorrect Words" at bounding box center [120, 331] width 122 height 43
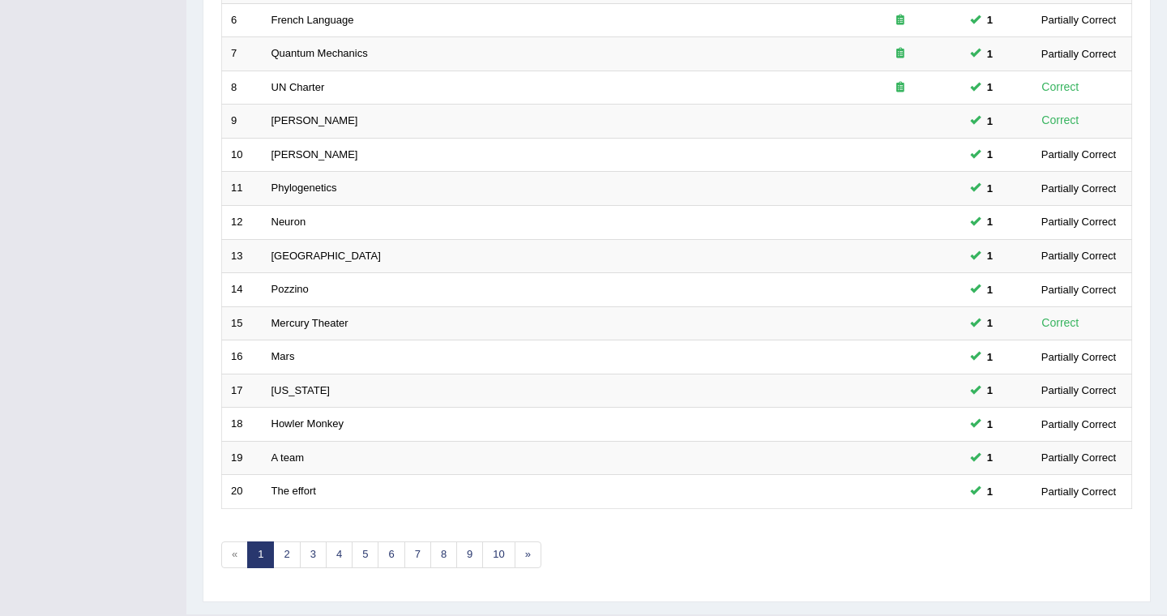
scroll to position [421, 0]
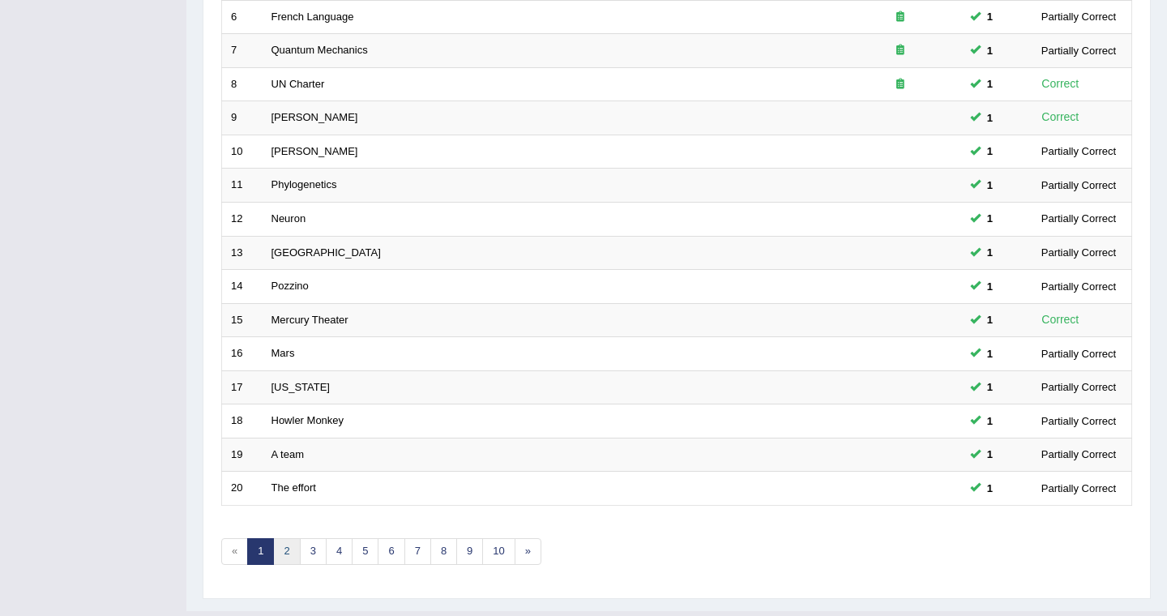
click at [289, 565] on link "2" at bounding box center [286, 551] width 27 height 27
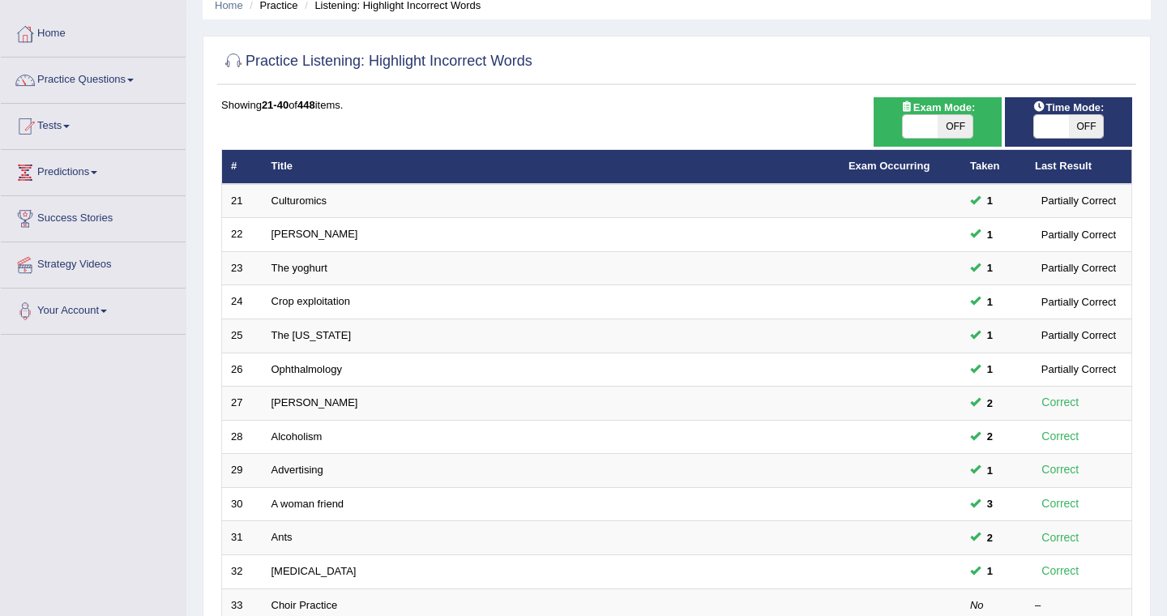
scroll to position [65, 0]
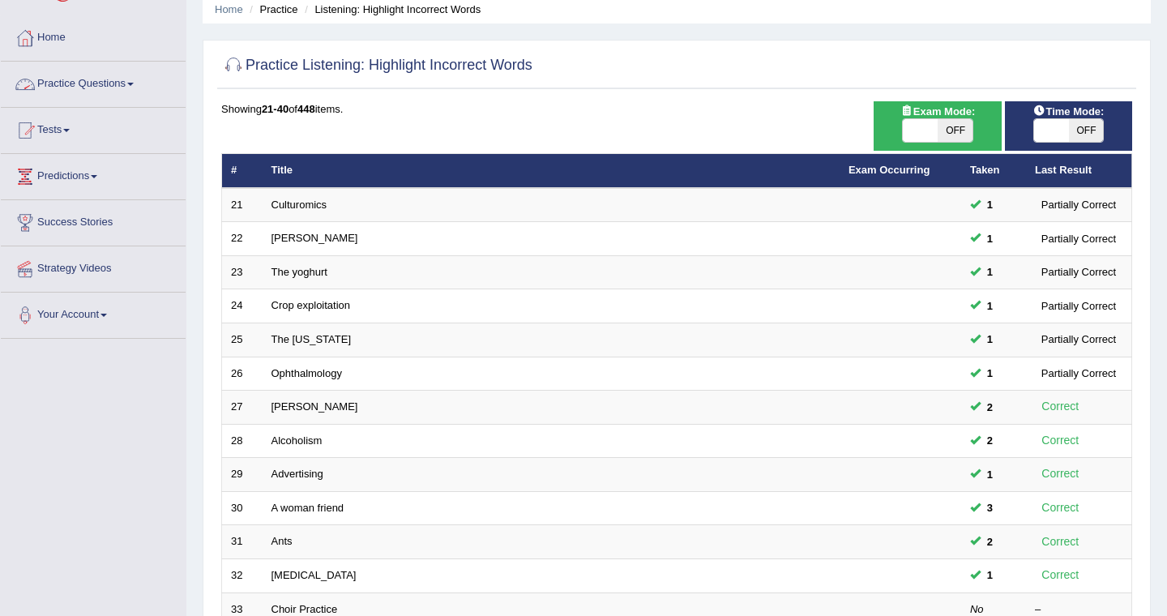
click at [139, 80] on link "Practice Questions" at bounding box center [93, 82] width 185 height 41
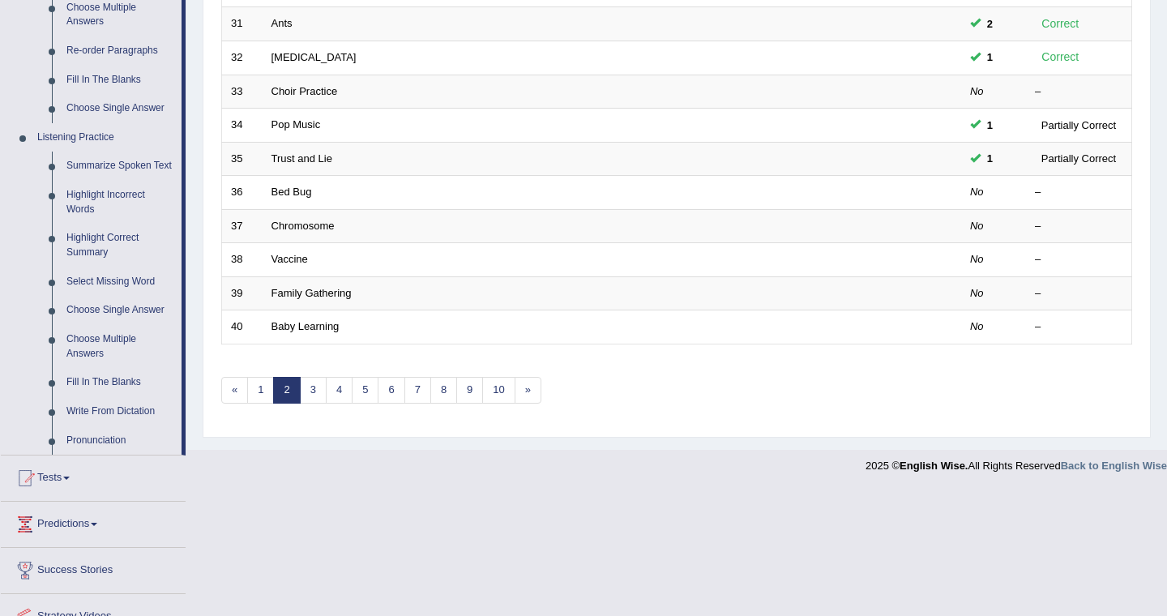
scroll to position [584, 0]
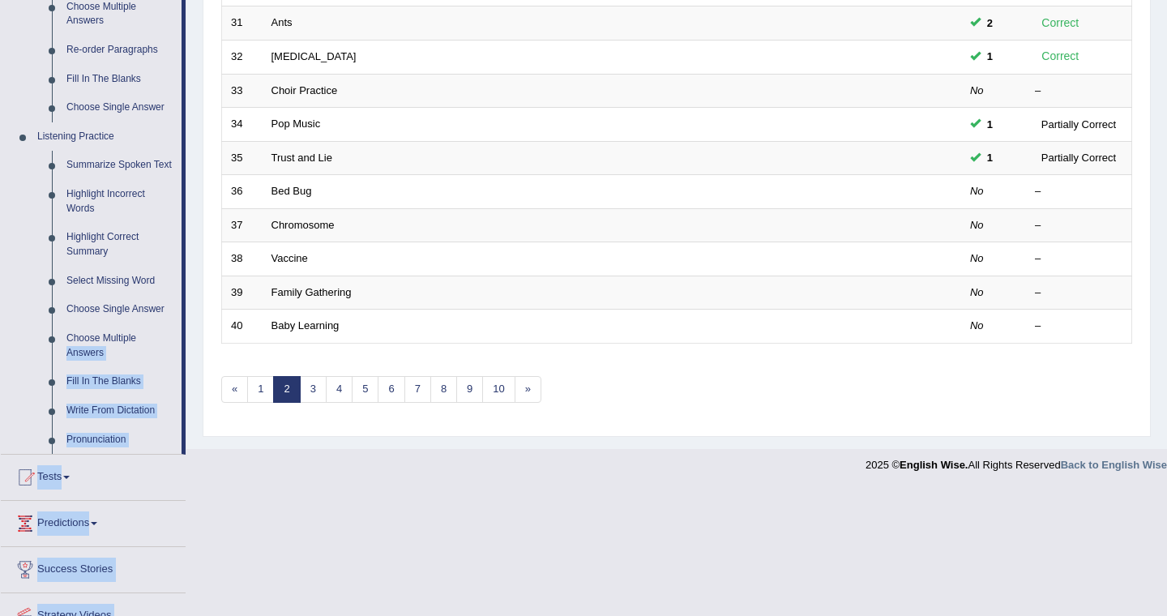
drag, startPoint x: 185, startPoint y: 346, endPoint x: 203, endPoint y: 402, distance: 58.7
click at [132, 396] on link "Fill In The Blanks" at bounding box center [120, 381] width 122 height 29
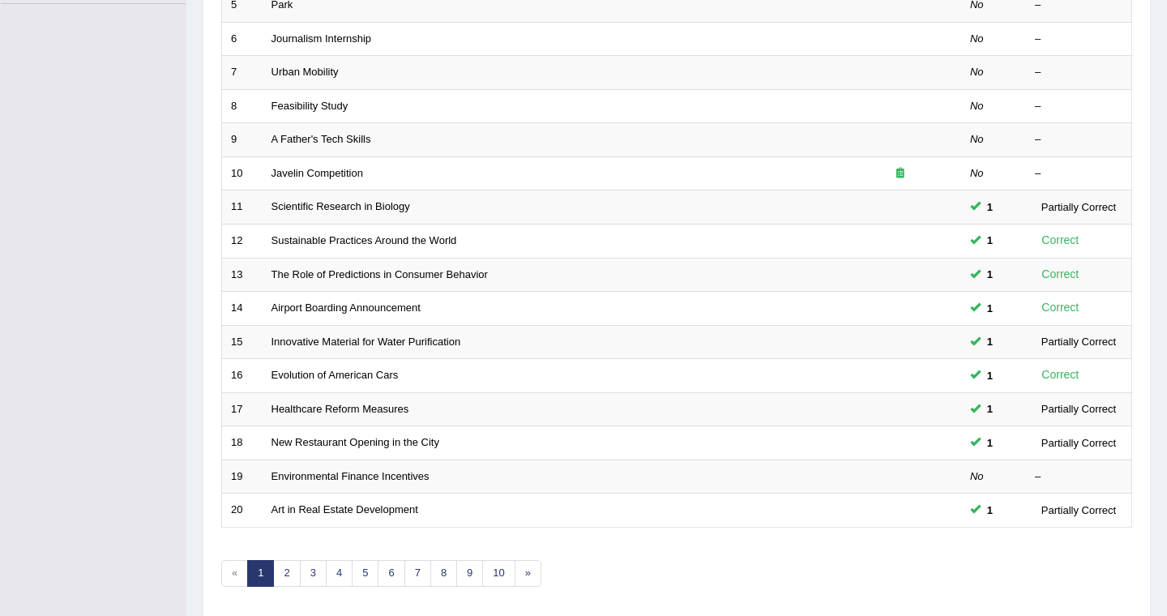
scroll to position [403, 0]
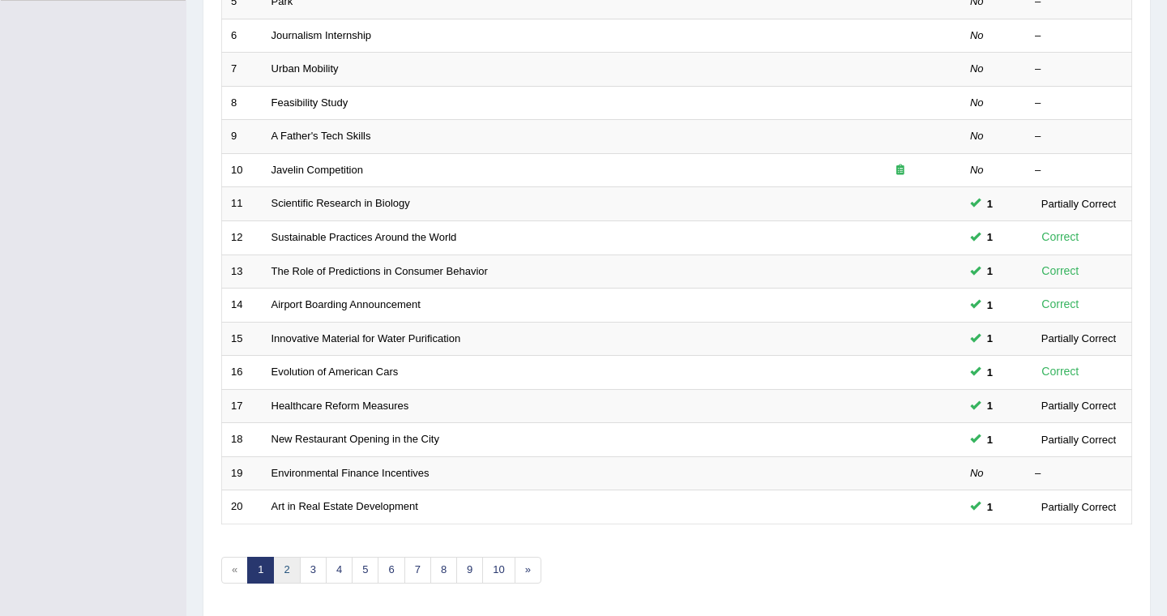
click at [281, 575] on link "2" at bounding box center [286, 570] width 27 height 27
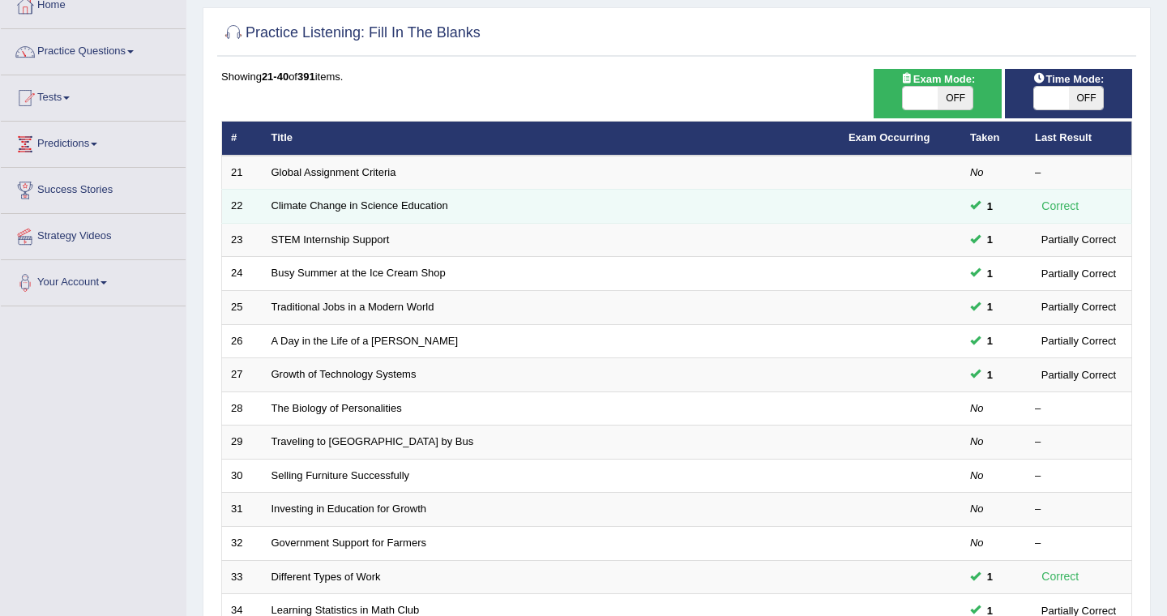
scroll to position [65, 0]
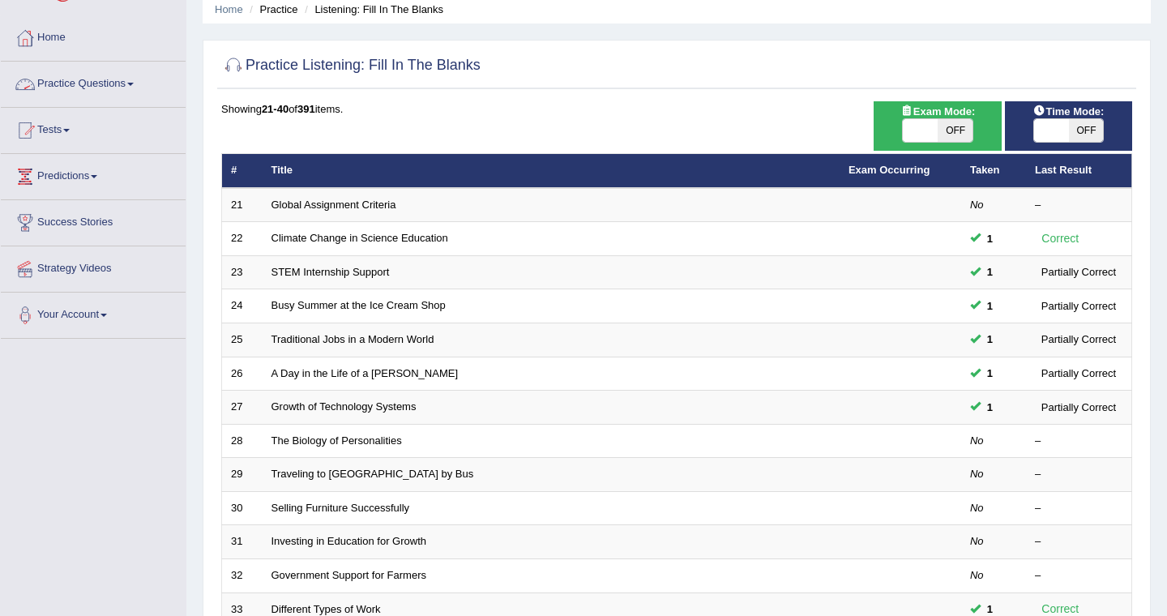
click at [134, 83] on span at bounding box center [130, 84] width 6 height 3
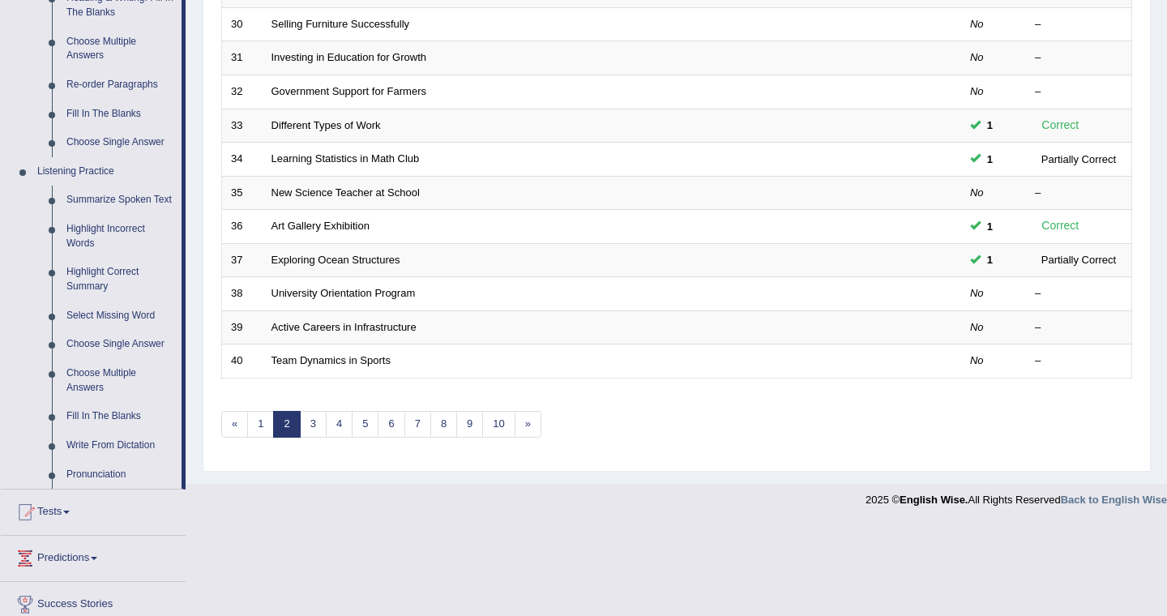
scroll to position [551, 0]
drag, startPoint x: 190, startPoint y: 278, endPoint x: 126, endPoint y: 455, distance: 188.7
click at [144, 456] on link "Write From Dictation" at bounding box center [120, 443] width 122 height 29
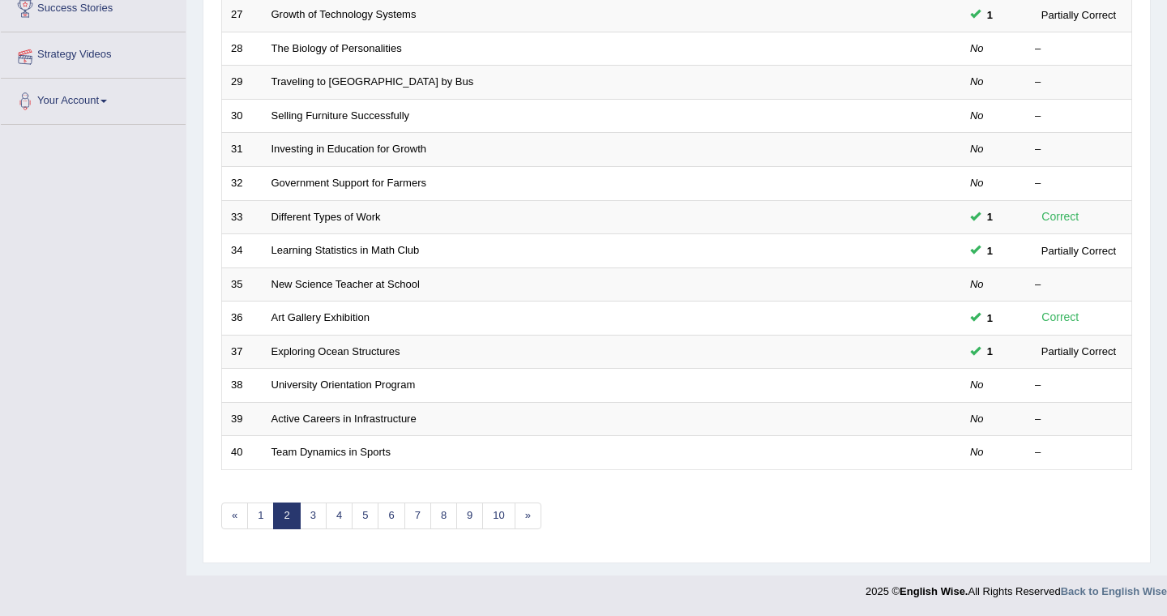
scroll to position [459, 0]
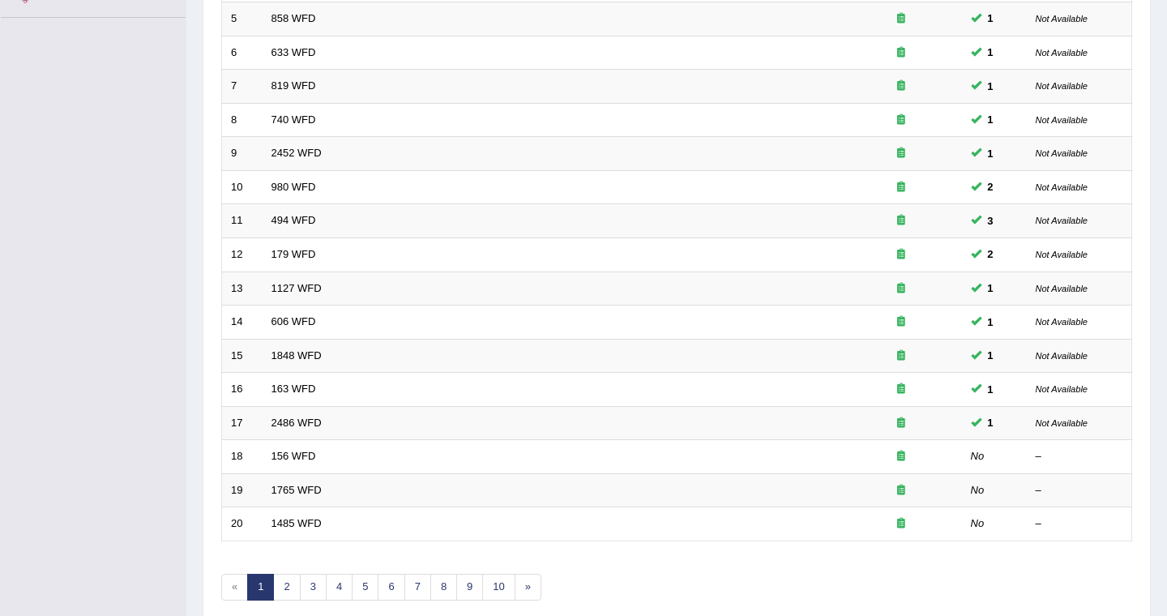
scroll to position [421, 0]
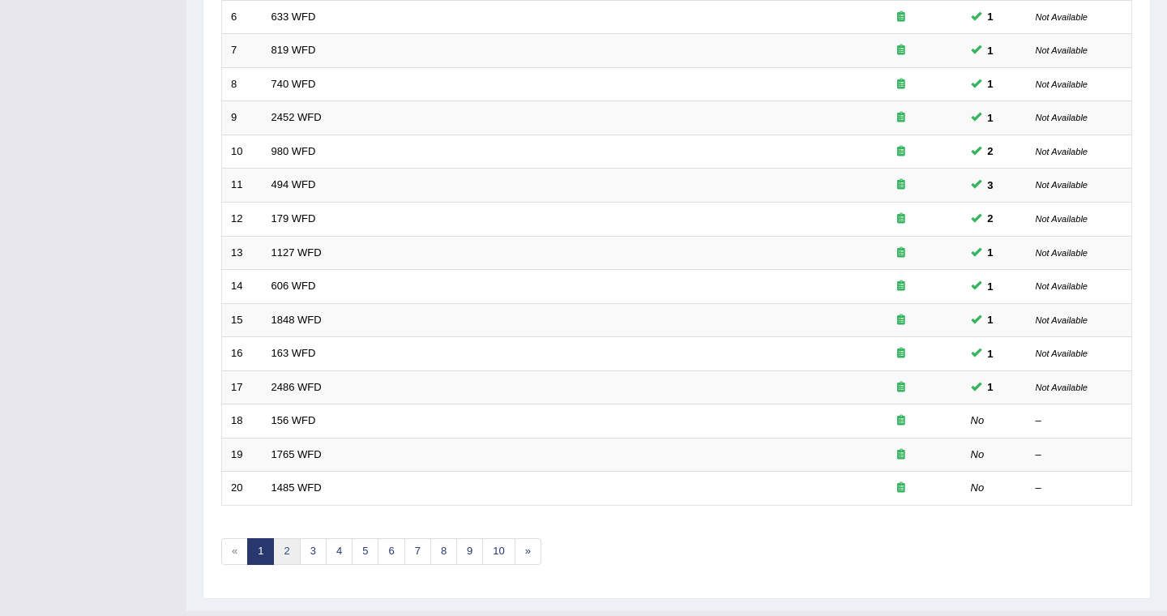
click at [278, 563] on link "2" at bounding box center [286, 551] width 27 height 27
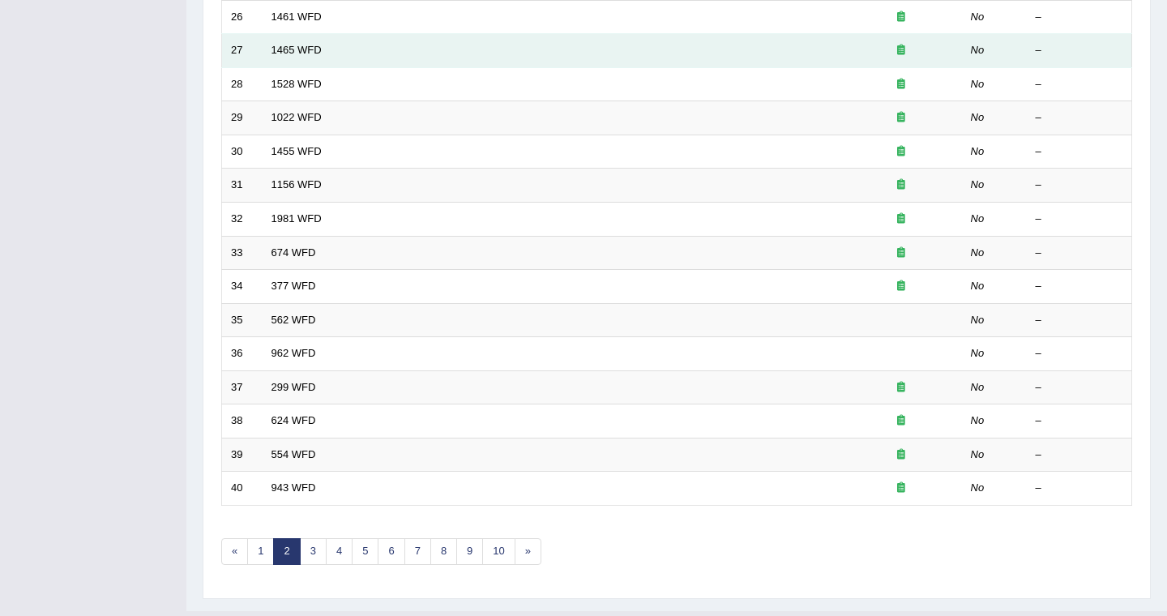
scroll to position [454, 0]
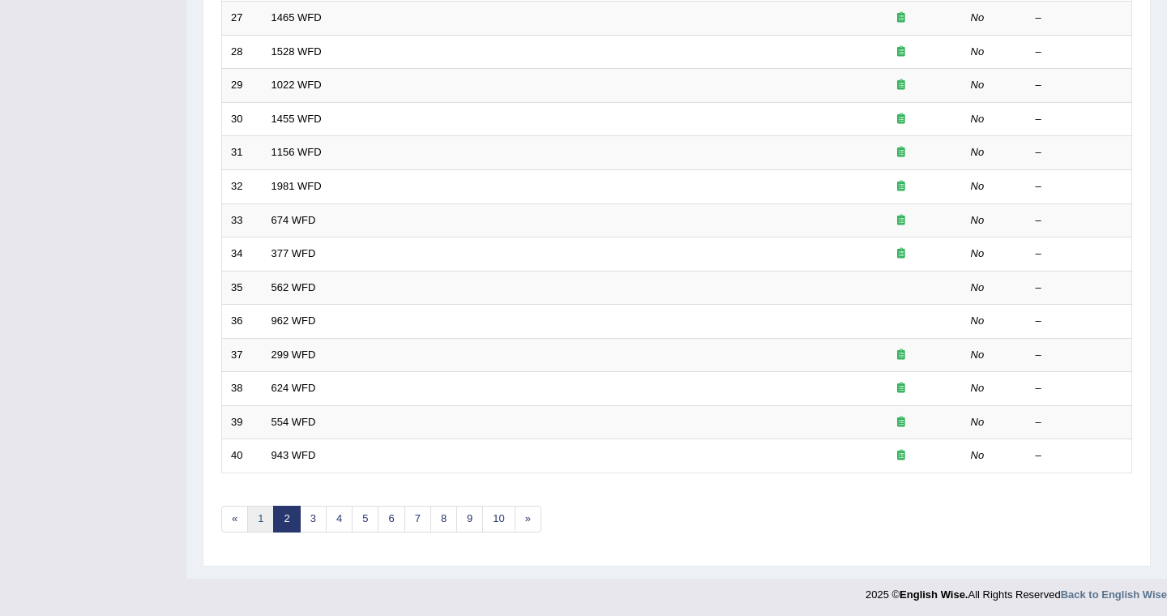
click at [254, 524] on link "1" at bounding box center [260, 519] width 27 height 27
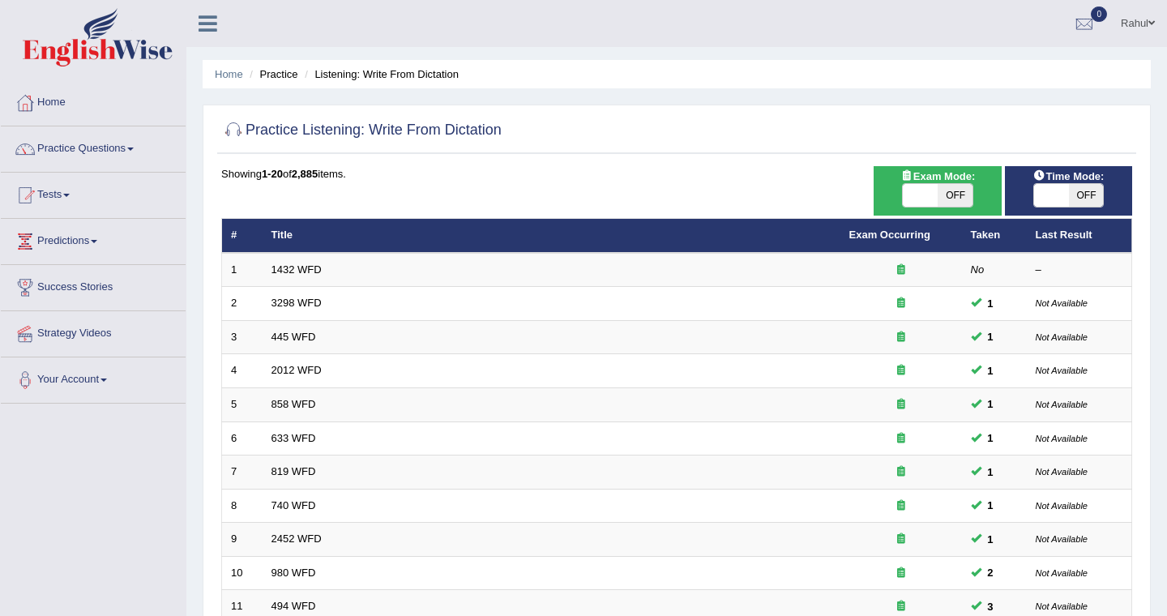
click at [139, 151] on link "Practice Questions" at bounding box center [93, 146] width 185 height 41
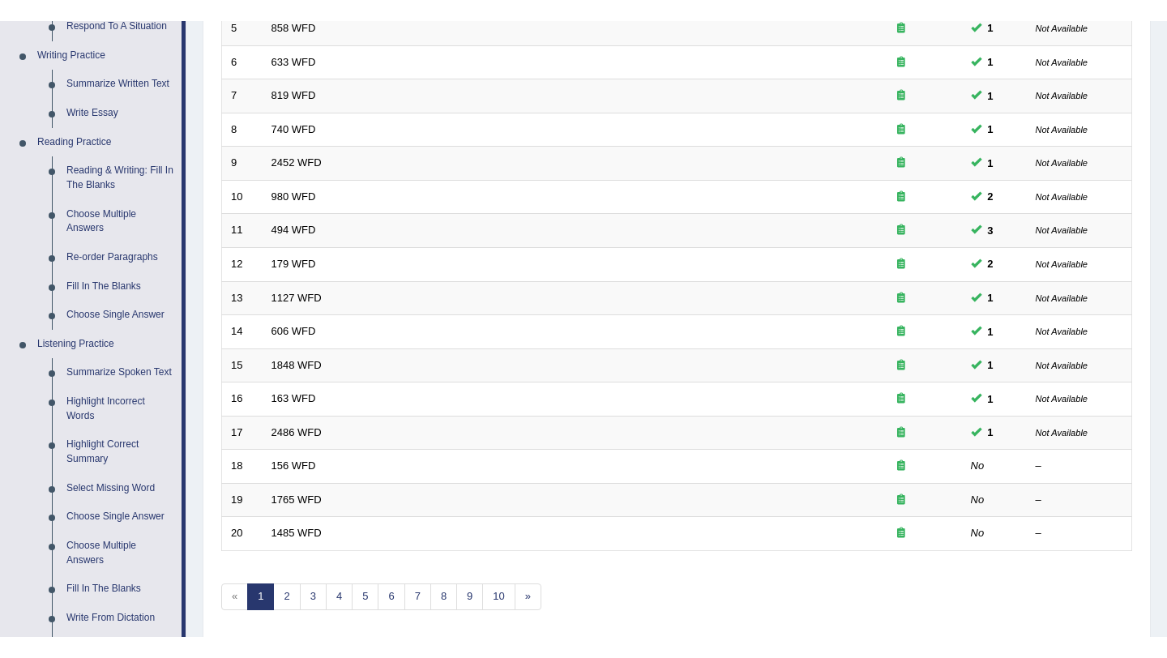
scroll to position [454, 0]
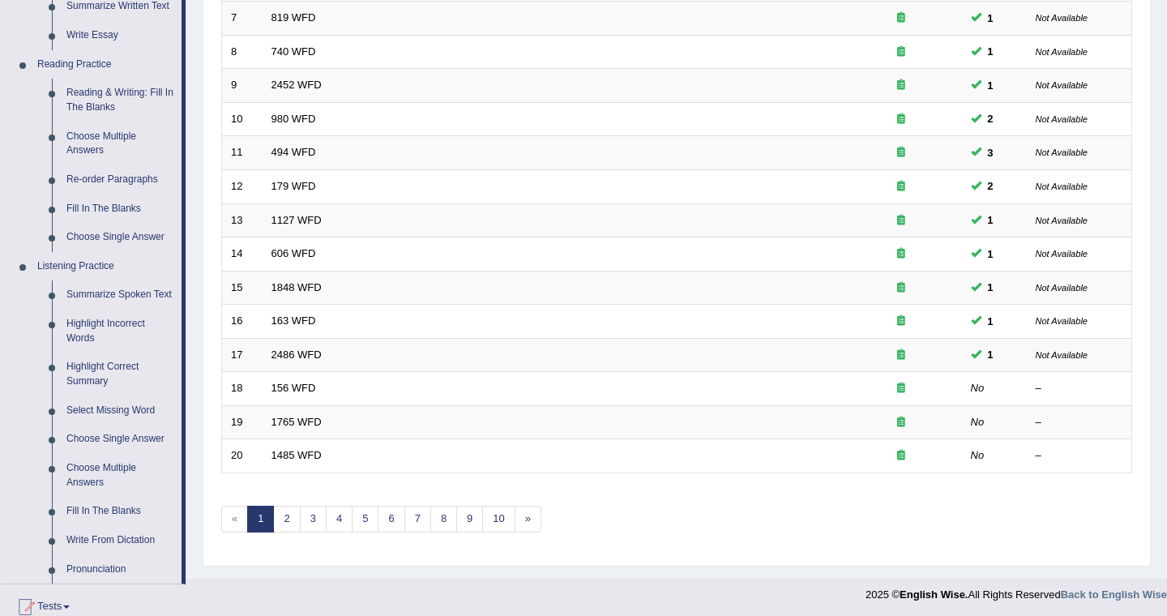
drag, startPoint x: 186, startPoint y: 308, endPoint x: 196, endPoint y: 374, distance: 66.4
click at [196, 374] on div "Home Practice Listening: Write From Dictation Practice Listening: Write From Di…" at bounding box center [676, 62] width 981 height 1033
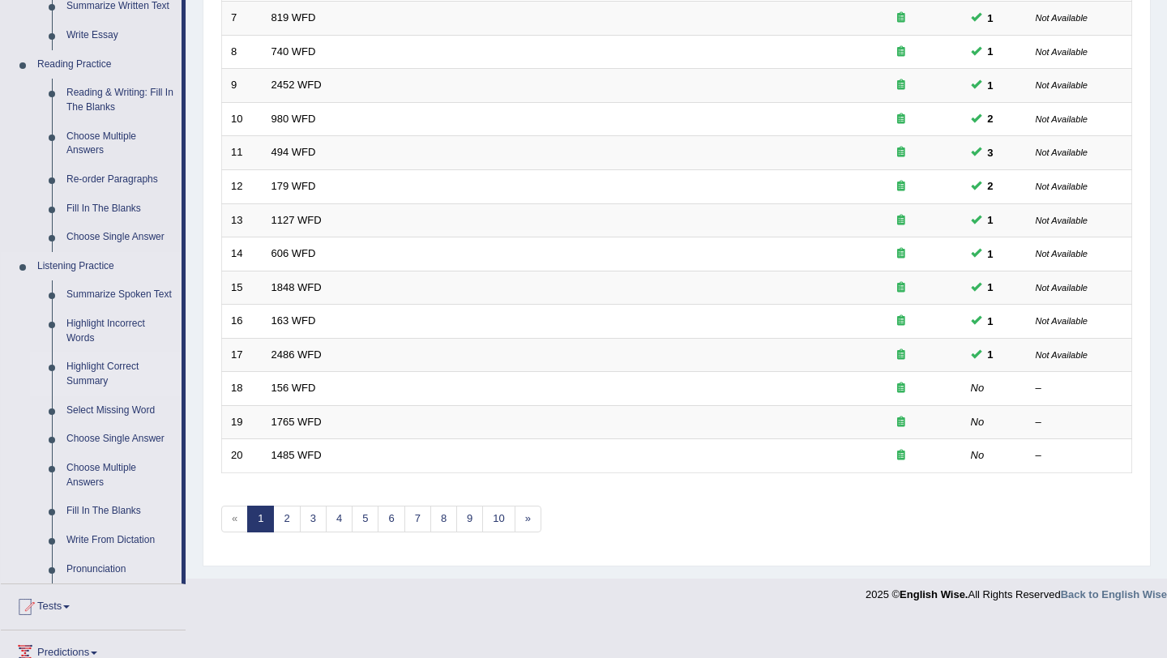
click at [92, 378] on link "Highlight Correct Summary" at bounding box center [120, 374] width 122 height 43
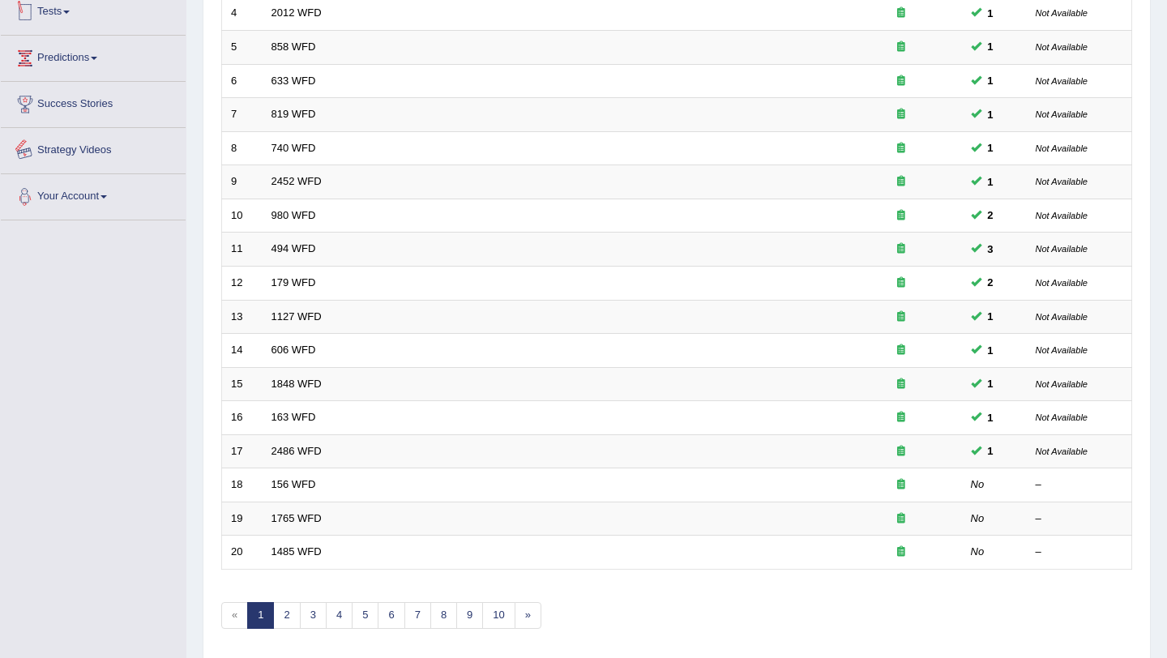
scroll to position [415, 0]
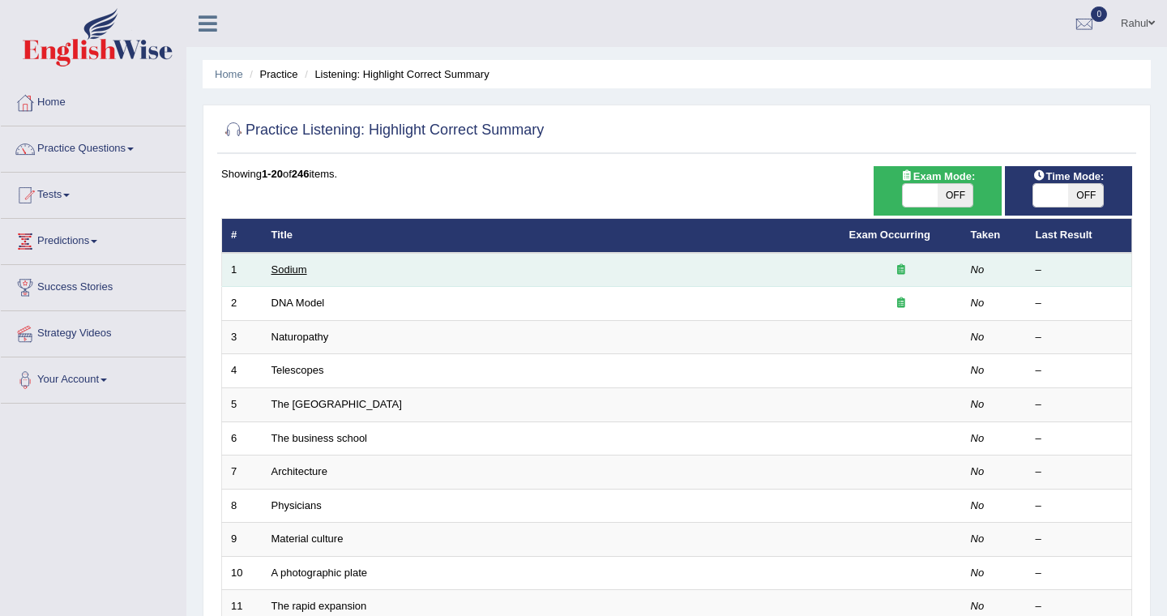
click at [292, 276] on link "Sodium" at bounding box center [289, 269] width 36 height 12
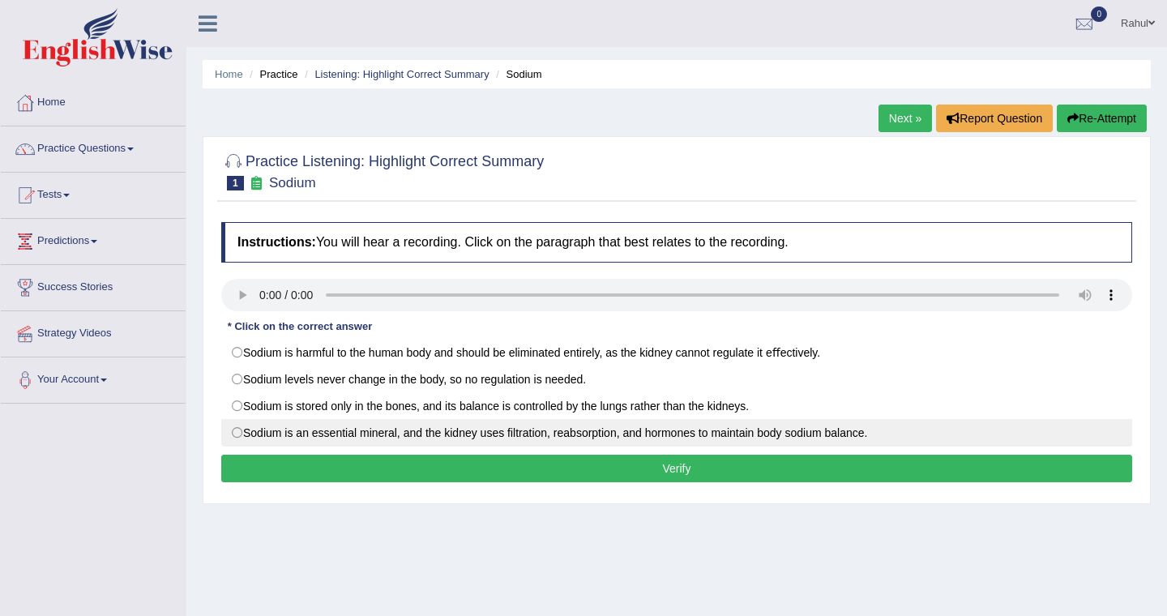
click at [242, 430] on label "Sodium is an essential mineral, and the kidney uses ﬁltration, reabsorption, an…" at bounding box center [676, 433] width 911 height 28
radio input "true"
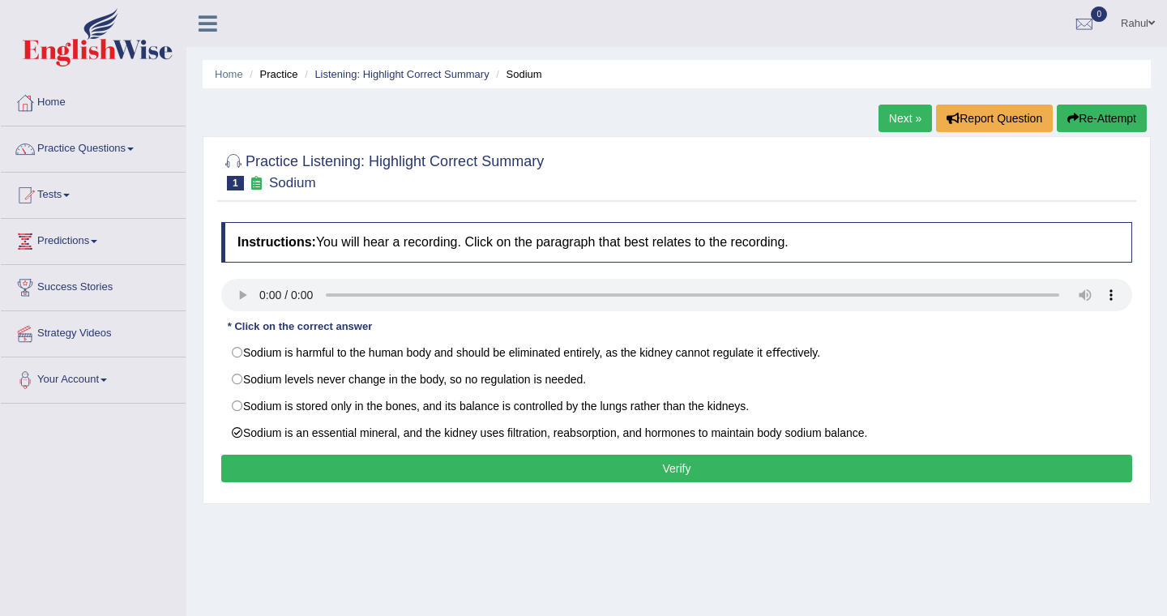
click at [679, 470] on button "Verify" at bounding box center [676, 469] width 911 height 28
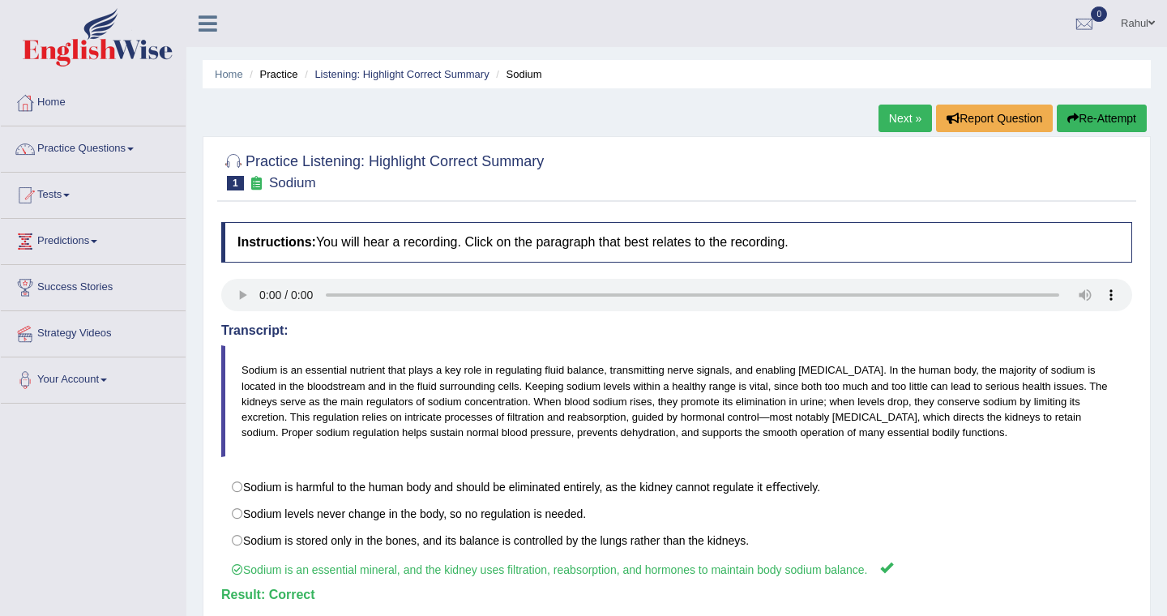
click at [895, 119] on link "Next »" at bounding box center [905, 119] width 53 height 28
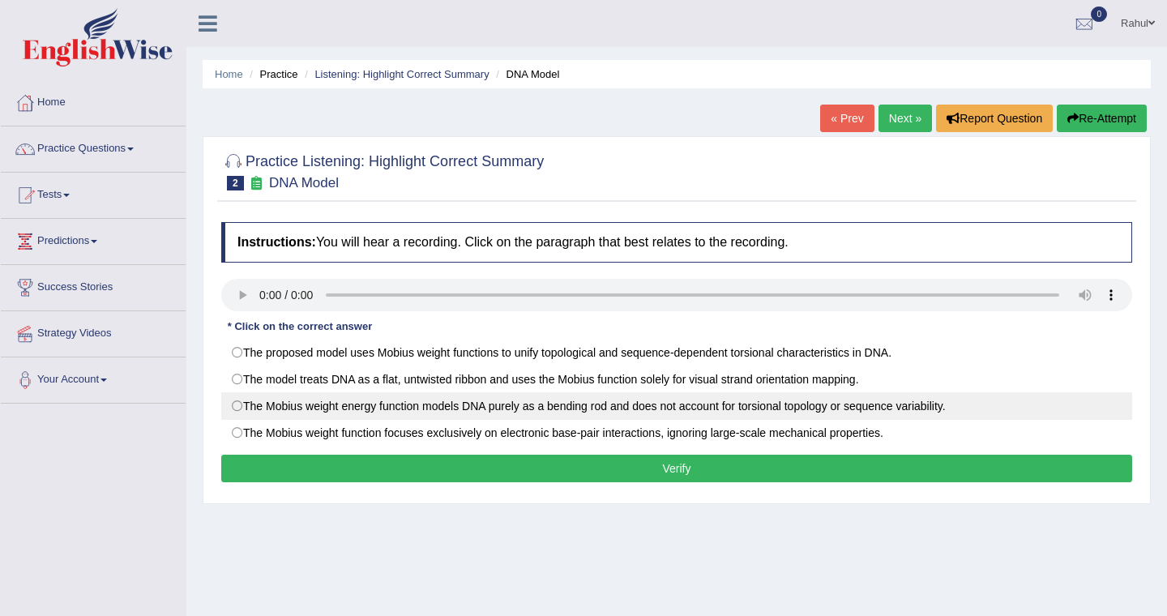
click at [237, 407] on label "The Mobius weight energy function models DNA purely as a bending rod and does n…" at bounding box center [676, 406] width 911 height 28
radio input "true"
click at [237, 405] on label "The Mobius weight energy function models DNA purely as a bending rod and does n…" at bounding box center [676, 406] width 911 height 28
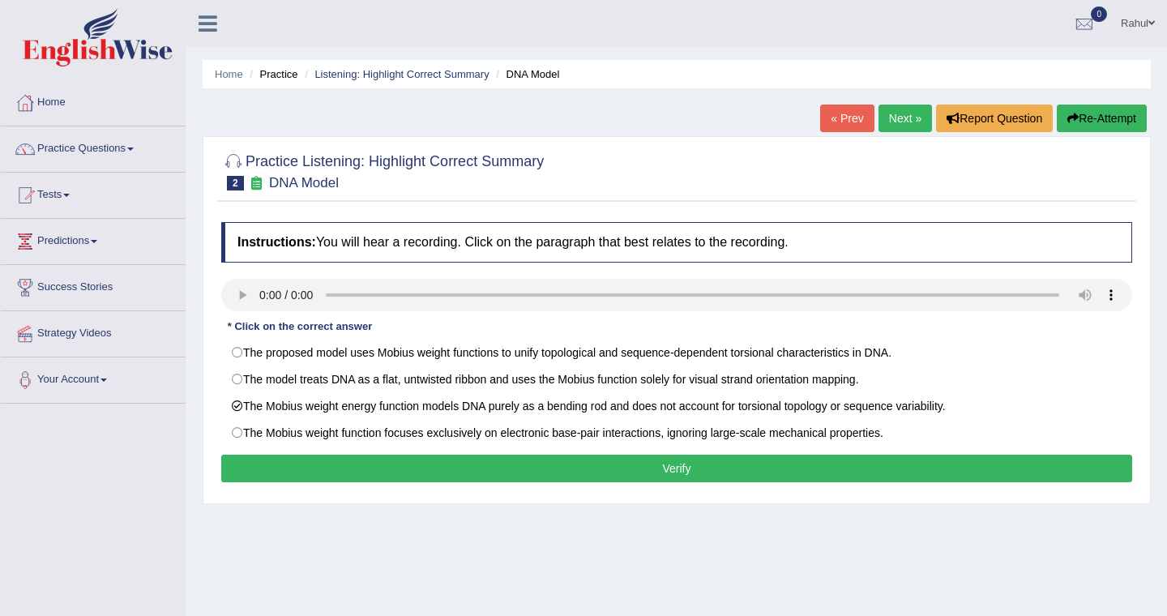
click at [629, 470] on button "Verify" at bounding box center [676, 469] width 911 height 28
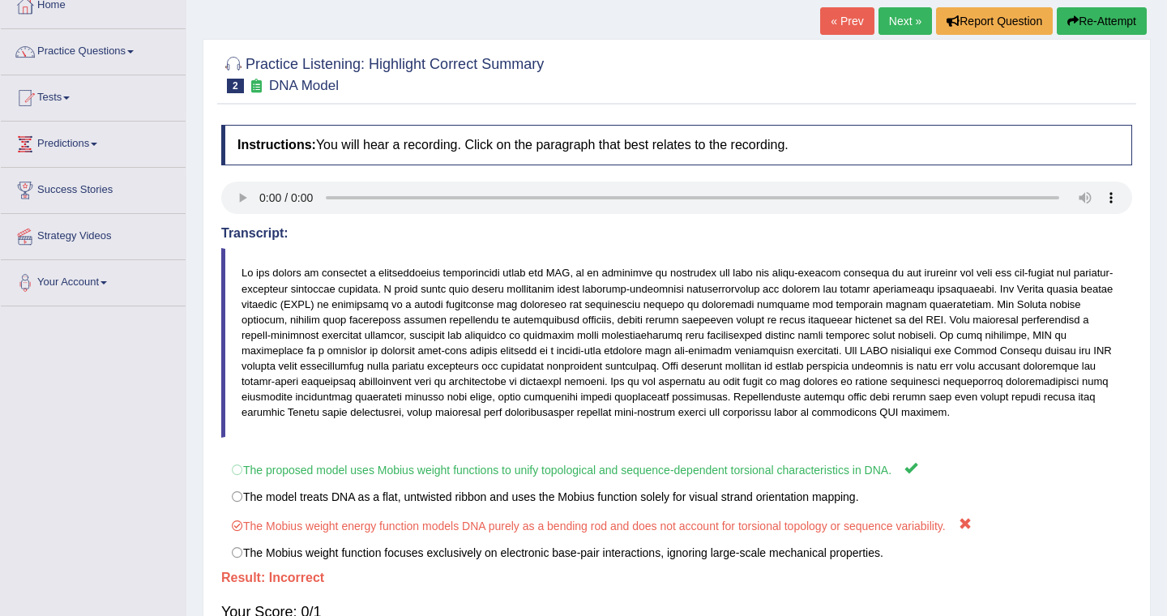
scroll to position [65, 0]
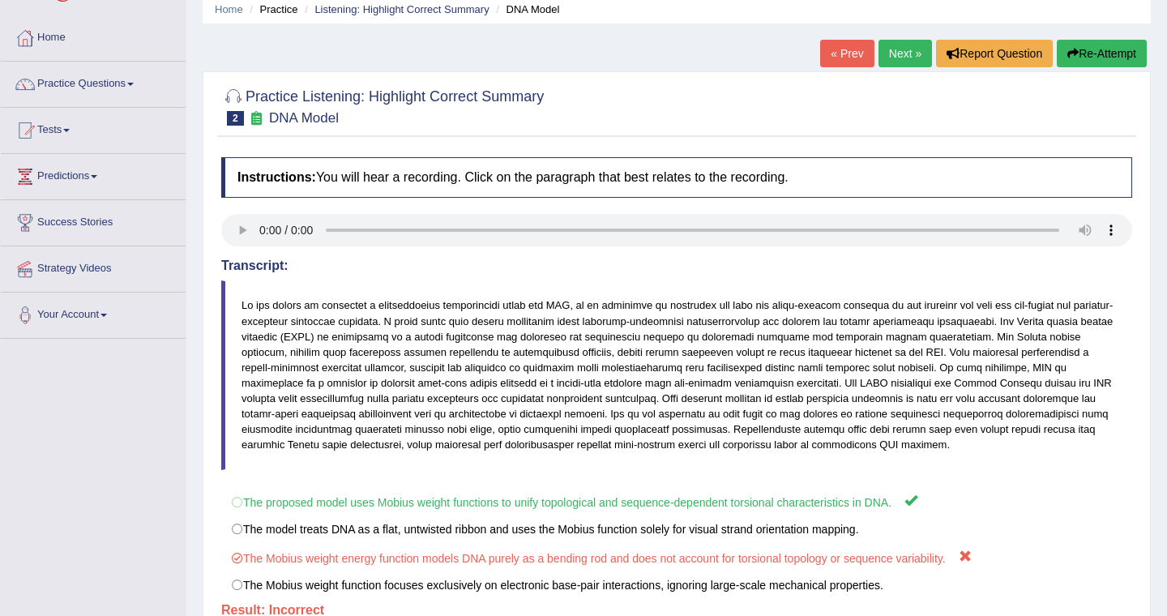
click at [891, 58] on link "Next »" at bounding box center [905, 54] width 53 height 28
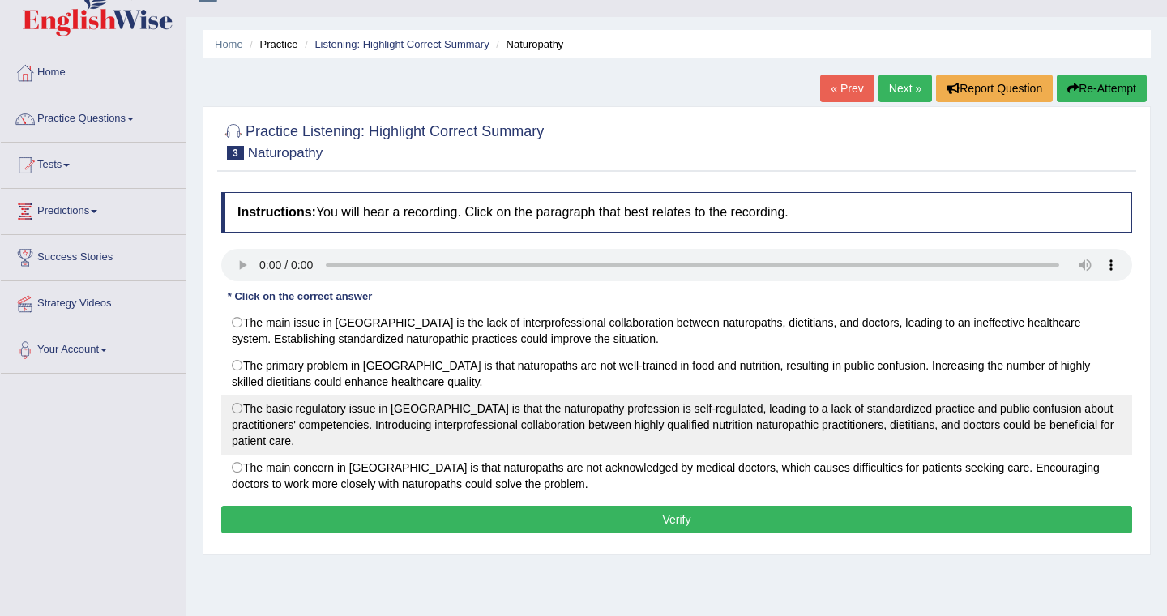
scroll to position [32, 0]
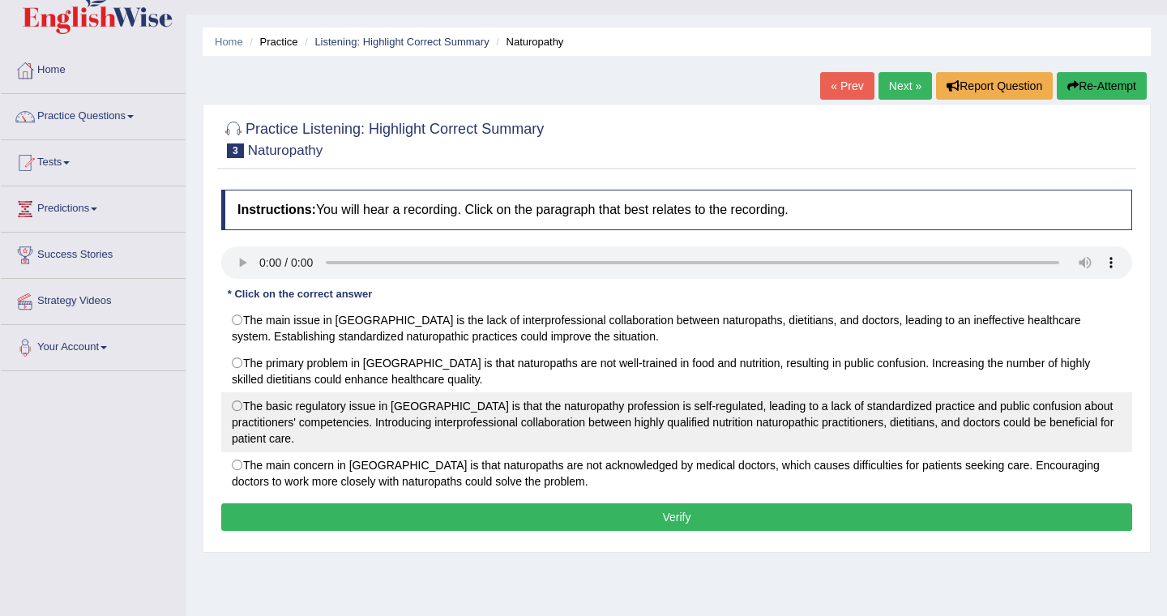
click at [240, 407] on label "The basic regulatory issue in [GEOGRAPHIC_DATA] is that the naturopathy profess…" at bounding box center [676, 422] width 911 height 60
radio input "true"
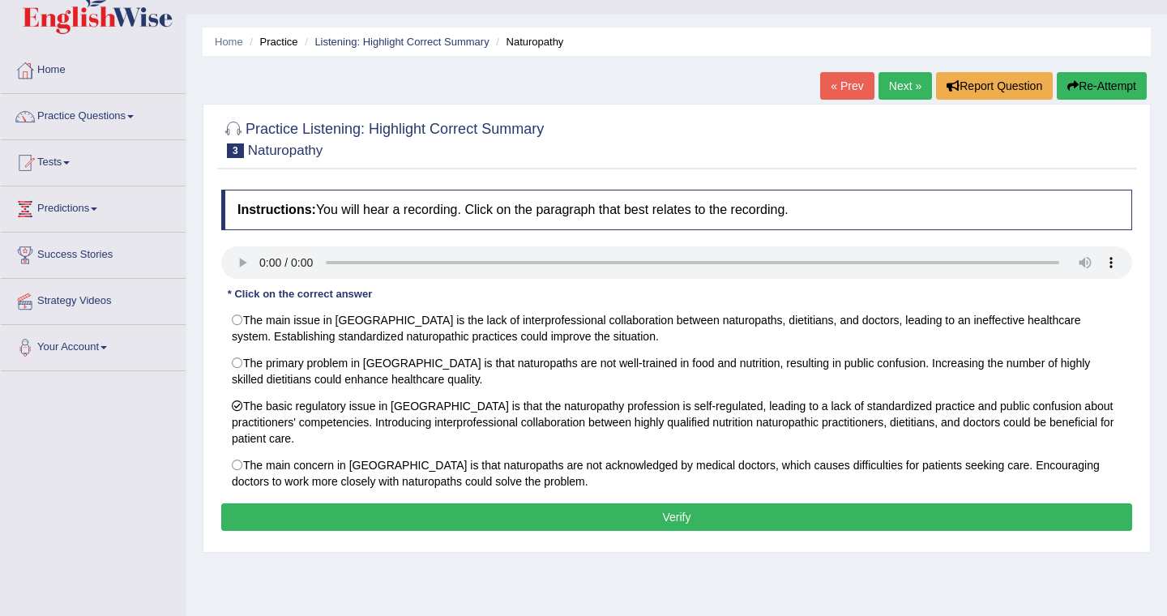
click at [678, 510] on button "Verify" at bounding box center [676, 517] width 911 height 28
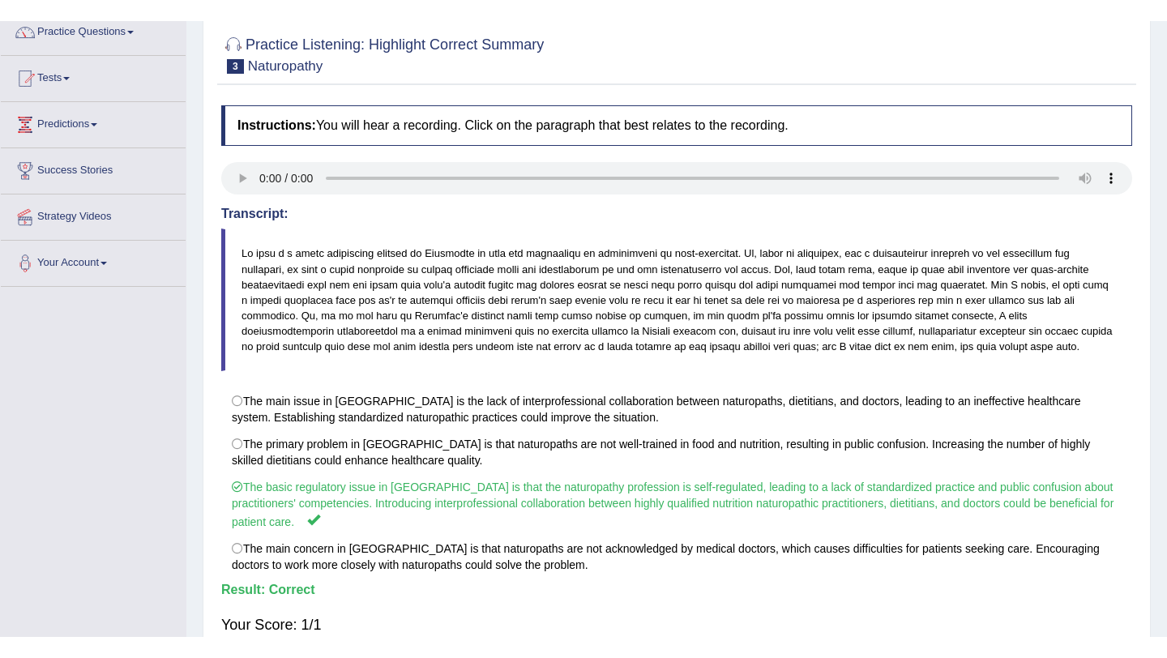
scroll to position [138, 0]
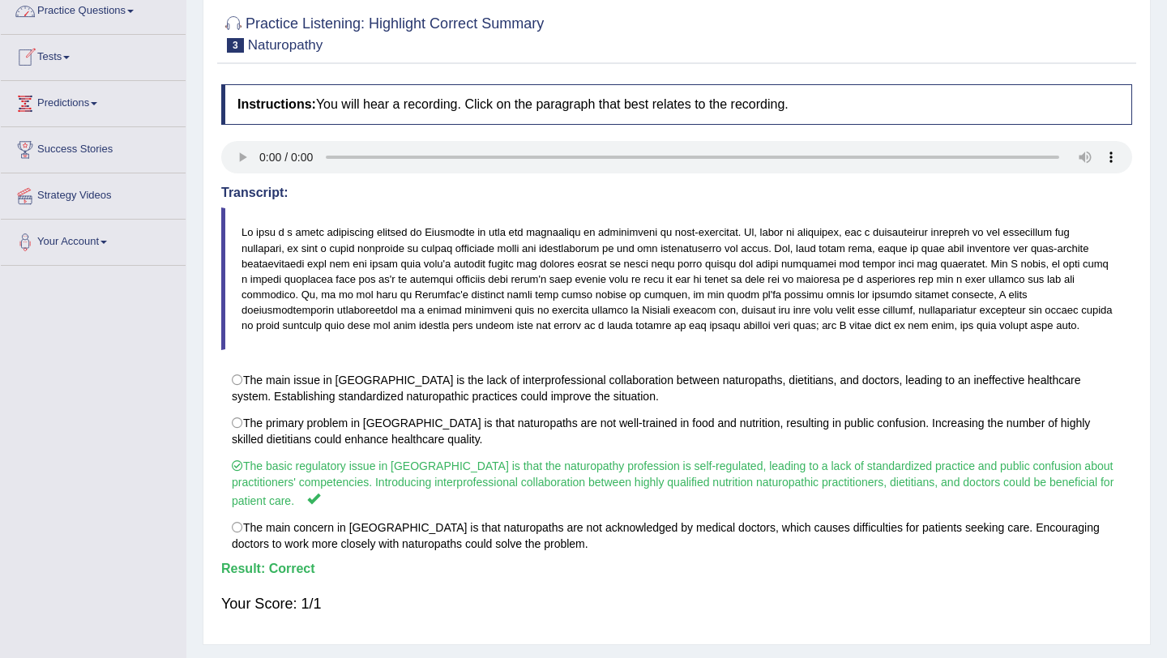
click at [134, 10] on span at bounding box center [130, 11] width 6 height 3
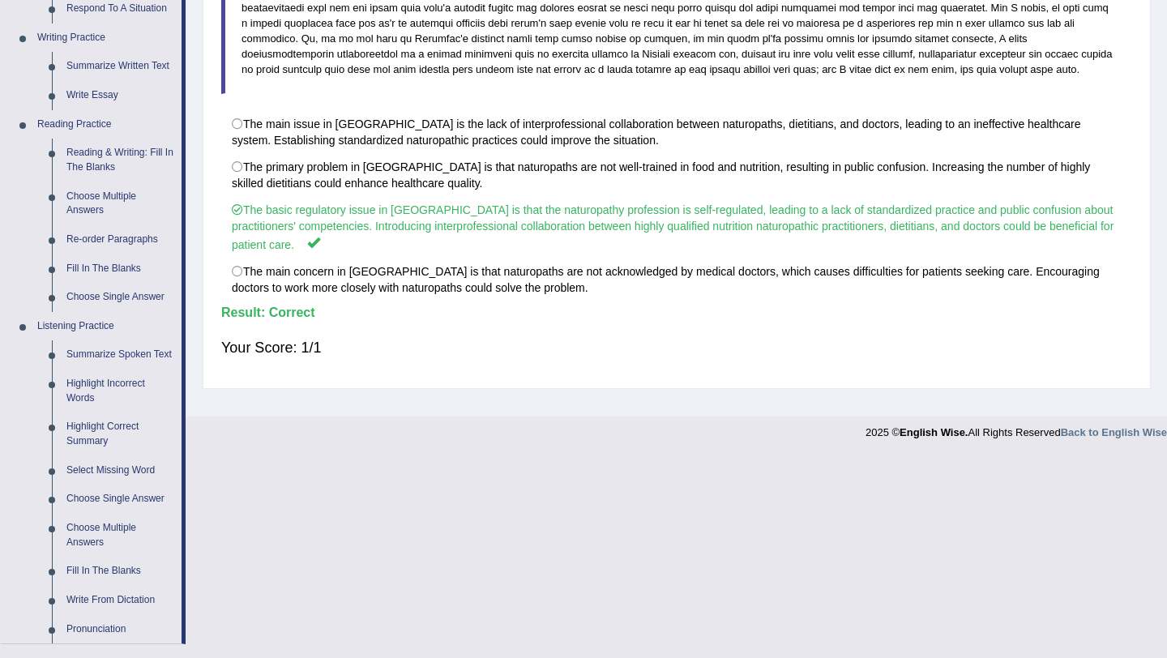
scroll to position [397, 0]
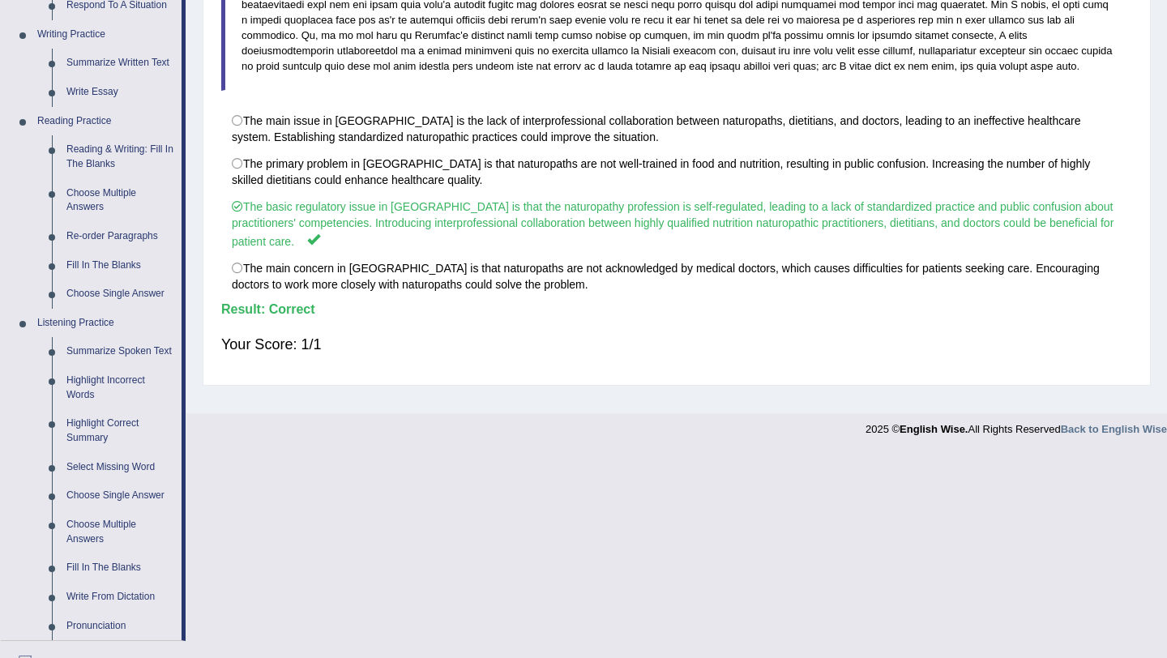
drag, startPoint x: 184, startPoint y: 477, endPoint x: 207, endPoint y: 490, distance: 26.5
click at [128, 511] on link "Choose Single Answer" at bounding box center [120, 495] width 122 height 29
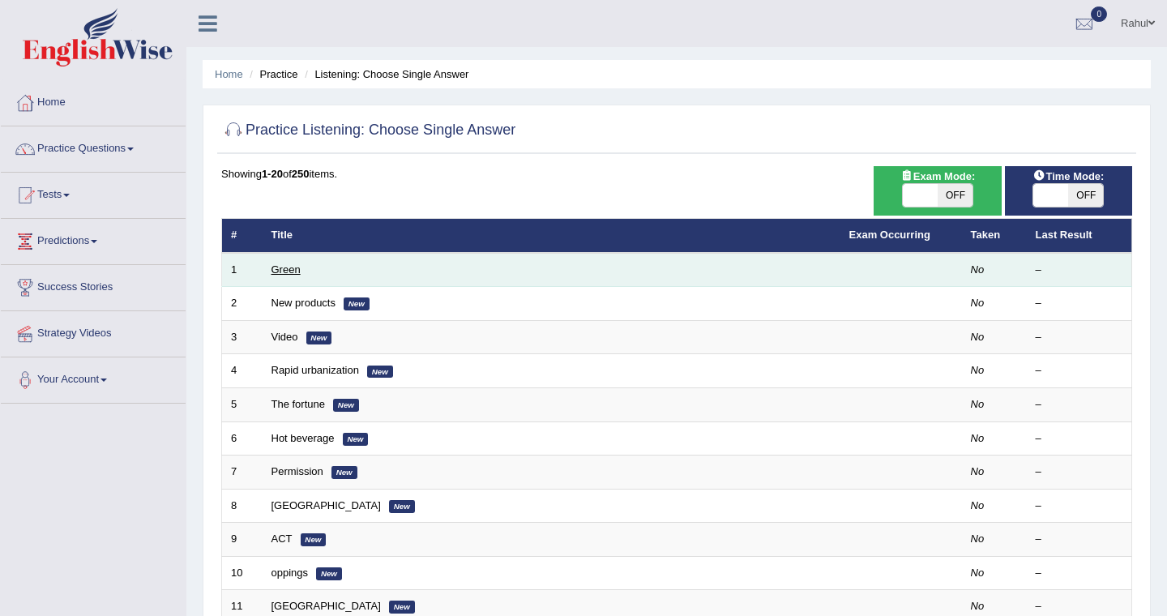
click at [290, 276] on link "Green" at bounding box center [285, 269] width 29 height 12
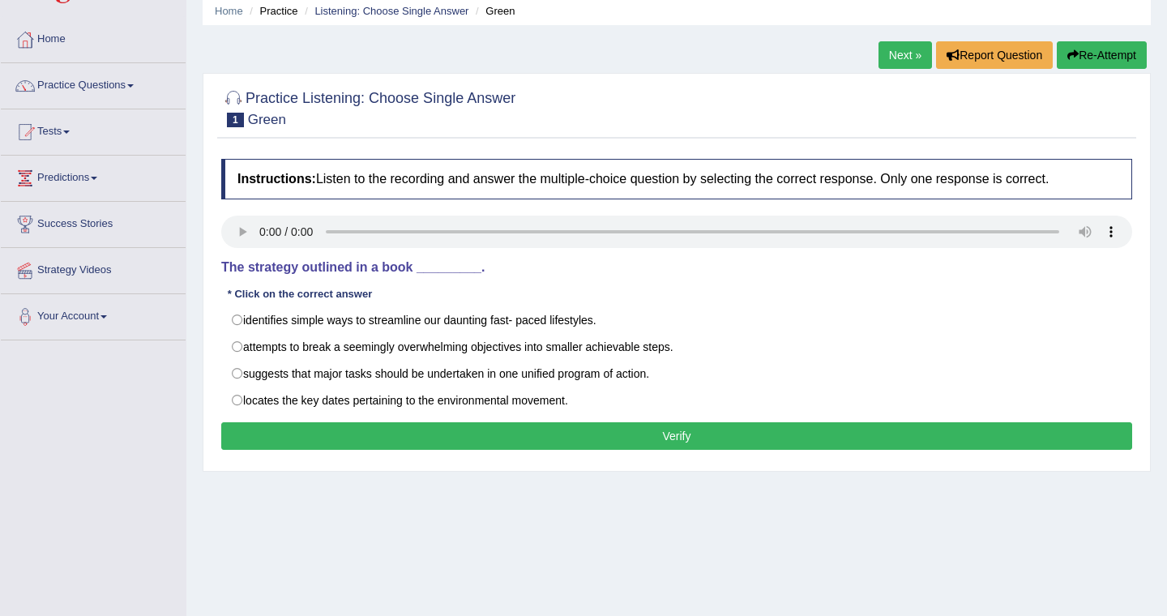
scroll to position [65, 0]
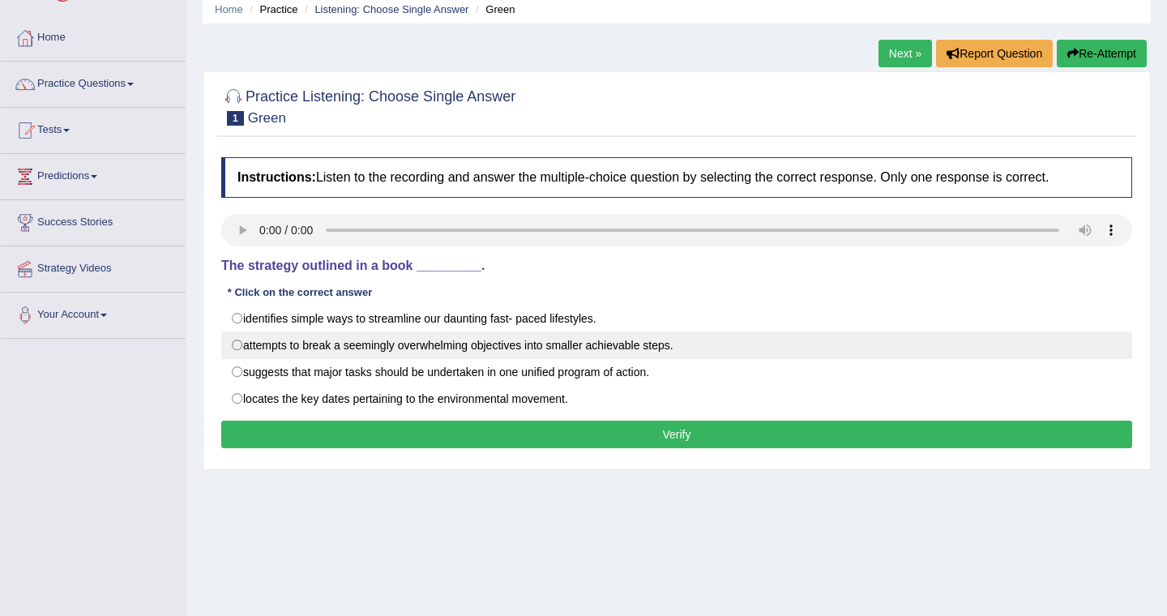
click at [238, 348] on label "attempts to break a seemingly overwhelming objectives into smaller achievable s…" at bounding box center [676, 345] width 911 height 28
radio input "true"
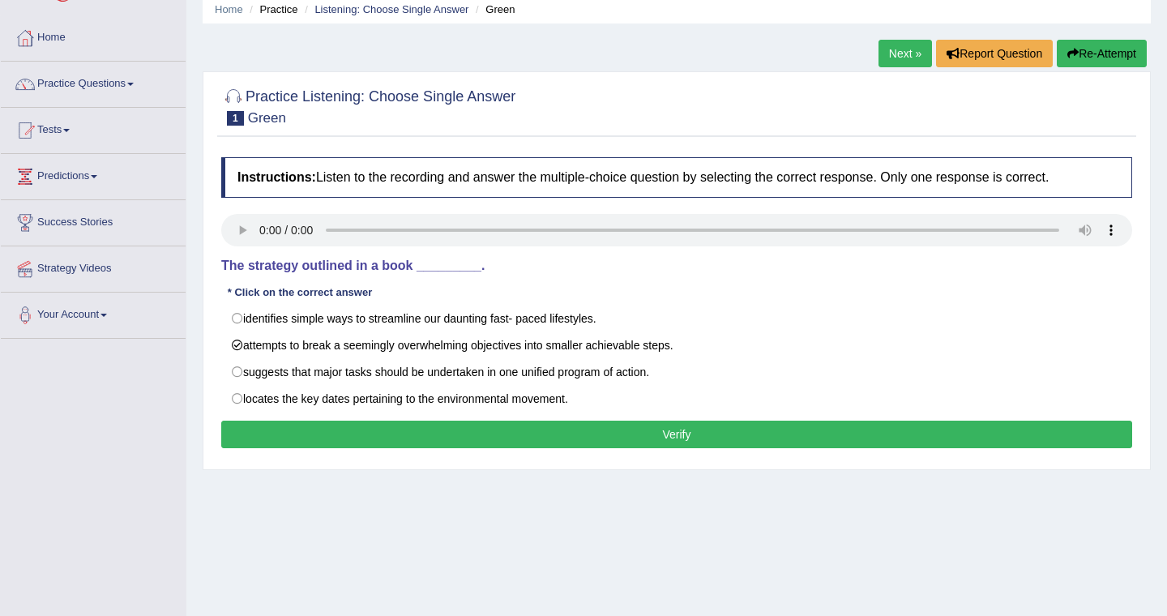
click at [669, 430] on button "Verify" at bounding box center [676, 435] width 911 height 28
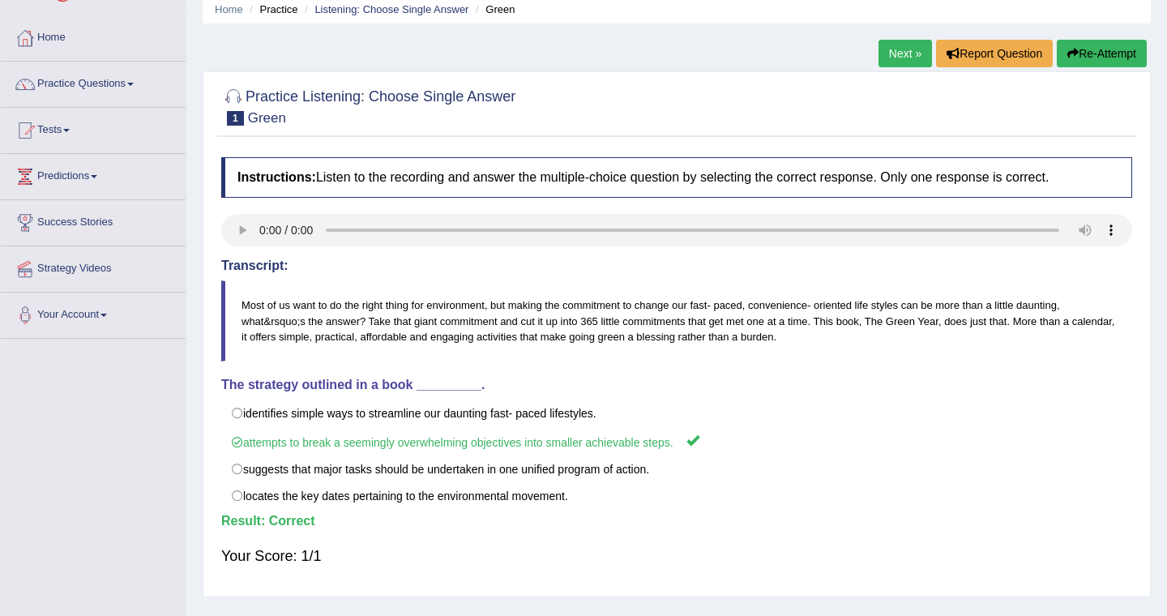
click at [890, 56] on link "Next »" at bounding box center [905, 54] width 53 height 28
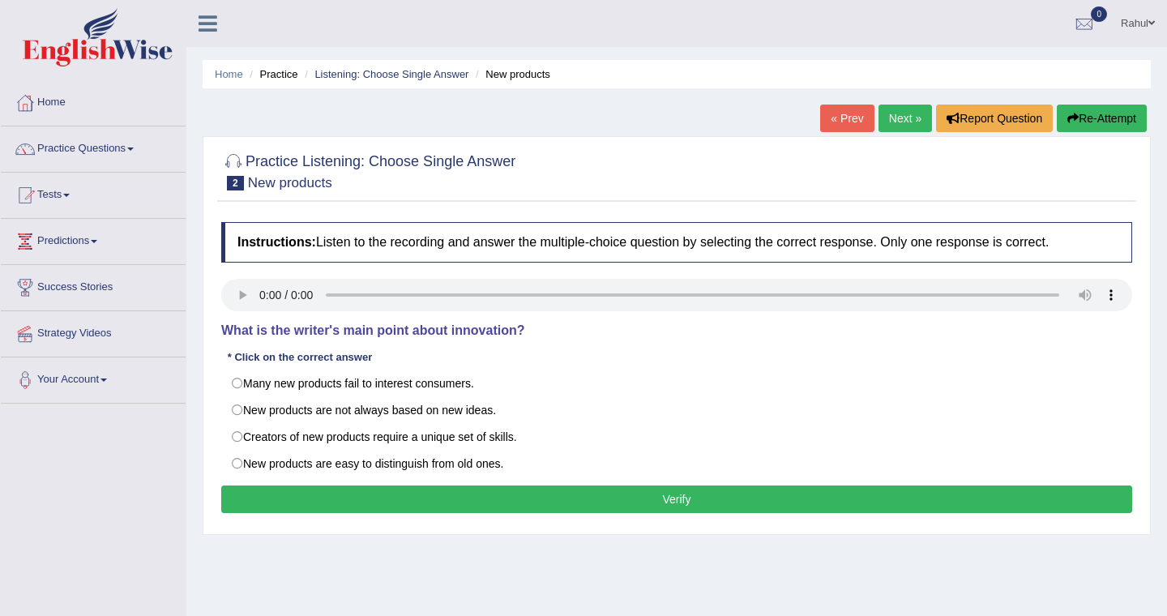
click at [904, 111] on link "Next »" at bounding box center [905, 119] width 53 height 28
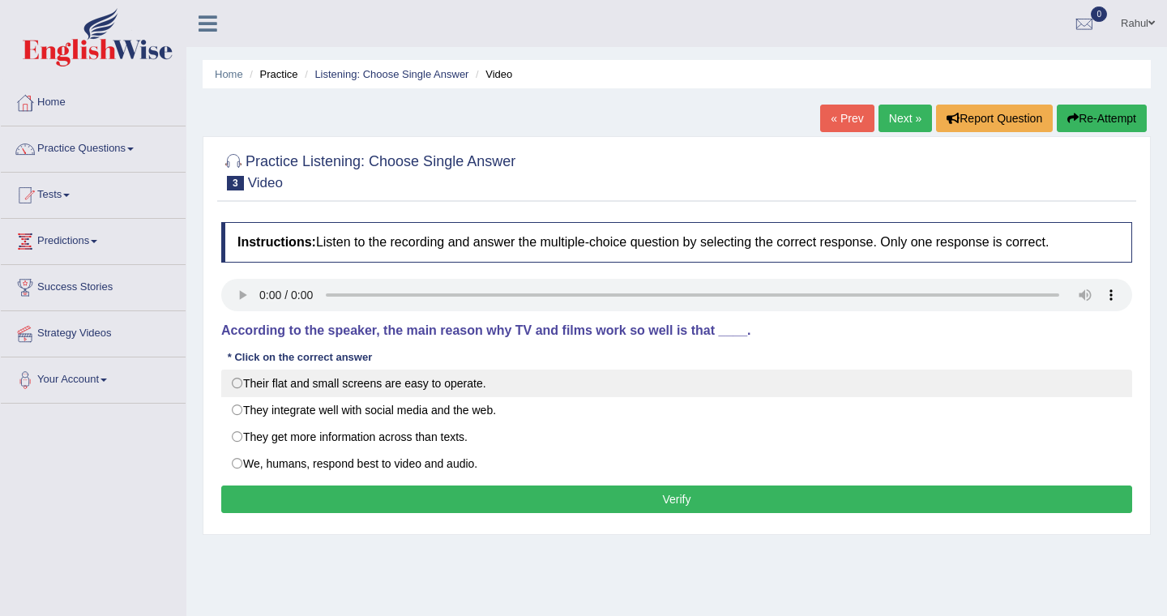
click at [242, 380] on label "Their flat and small screens are easy to operate." at bounding box center [676, 384] width 911 height 28
radio input "true"
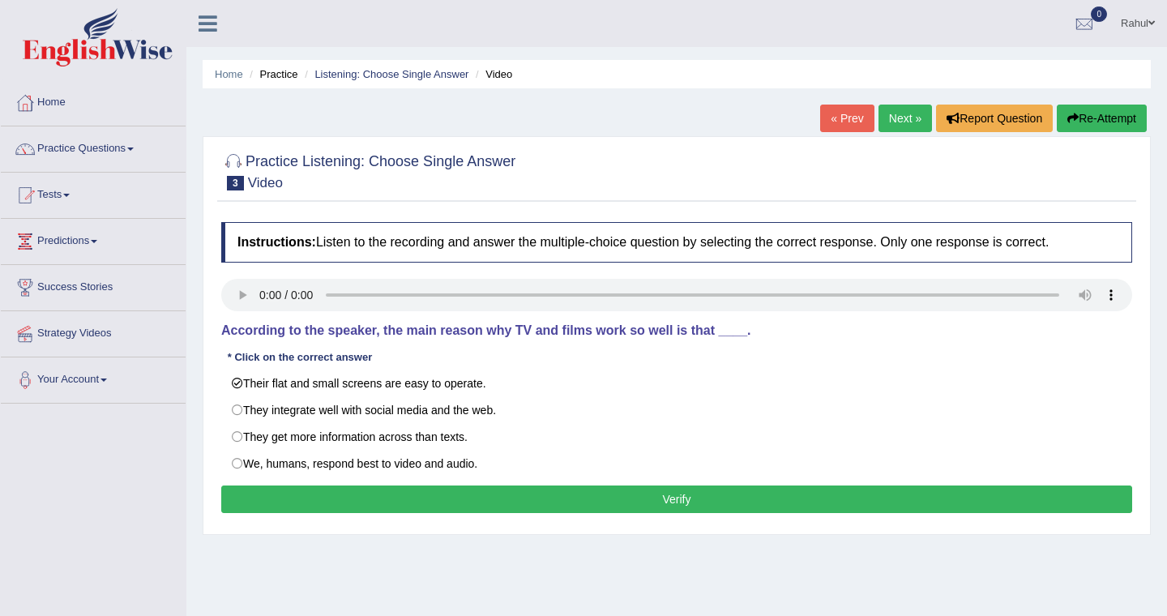
click at [690, 498] on button "Verify" at bounding box center [676, 499] width 911 height 28
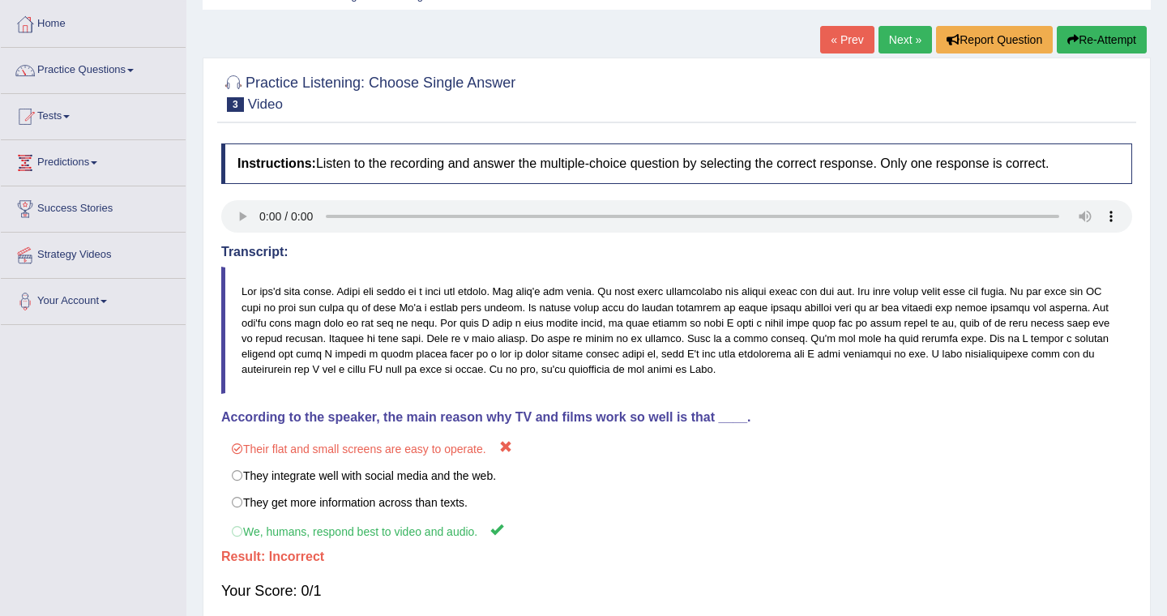
scroll to position [97, 0]
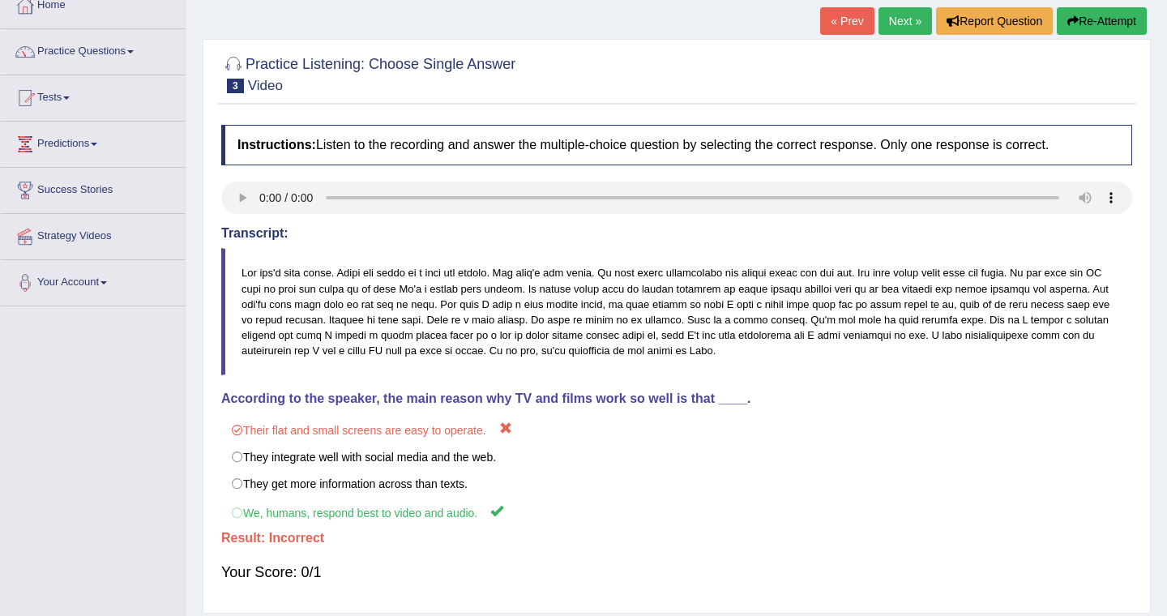
click at [894, 21] on link "Next »" at bounding box center [905, 21] width 53 height 28
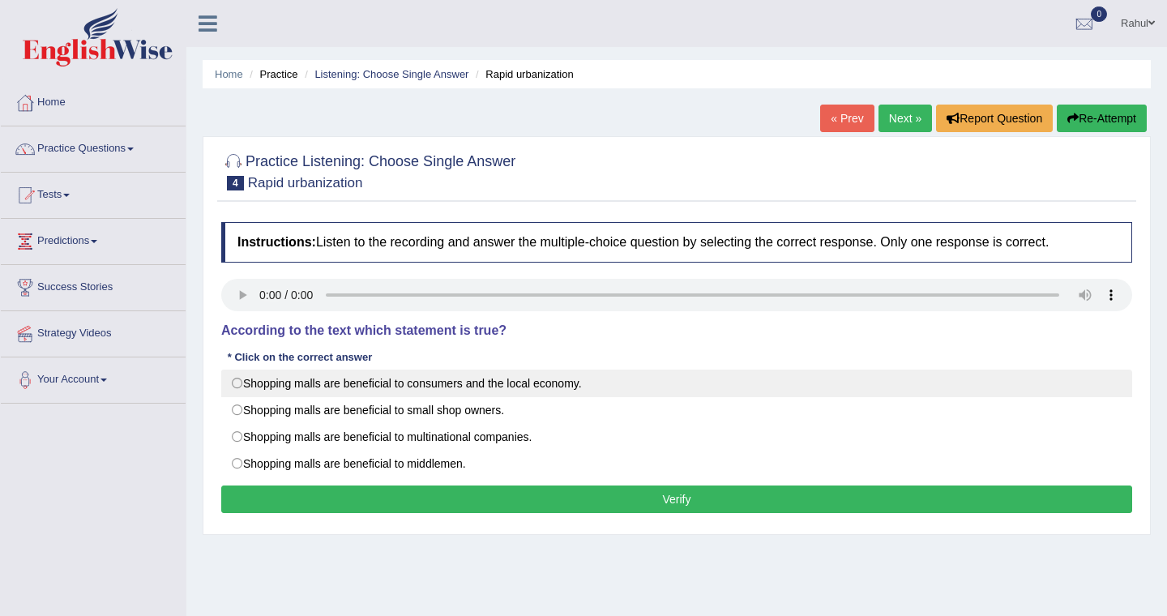
click at [241, 380] on label "Shopping malls are beneficial to consumers and the local economy." at bounding box center [676, 384] width 911 height 28
radio input "true"
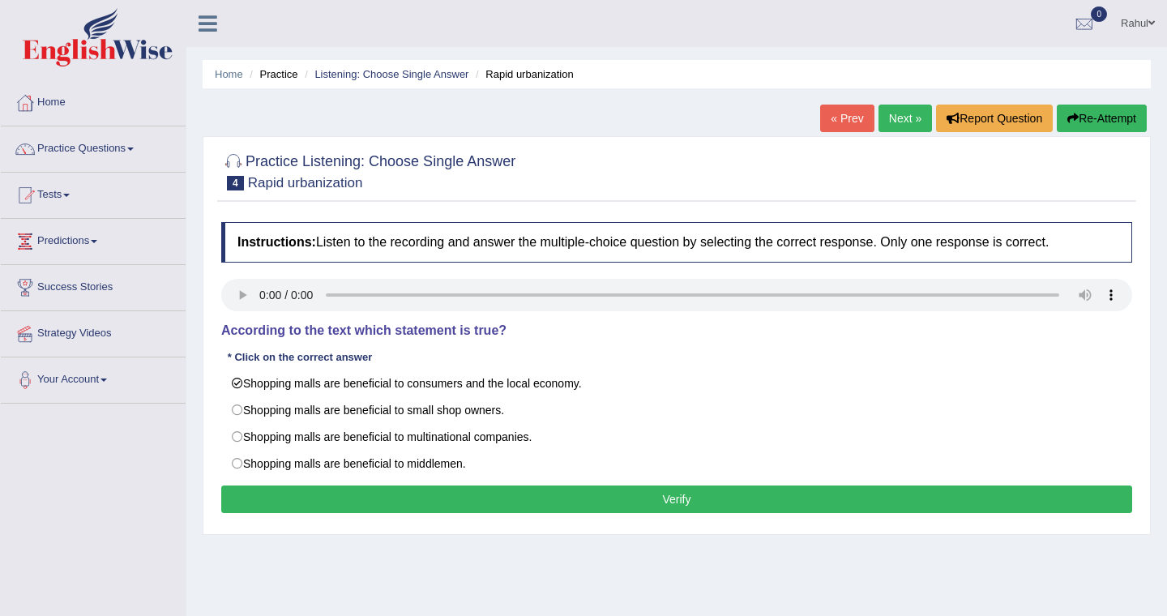
click at [678, 494] on button "Verify" at bounding box center [676, 499] width 911 height 28
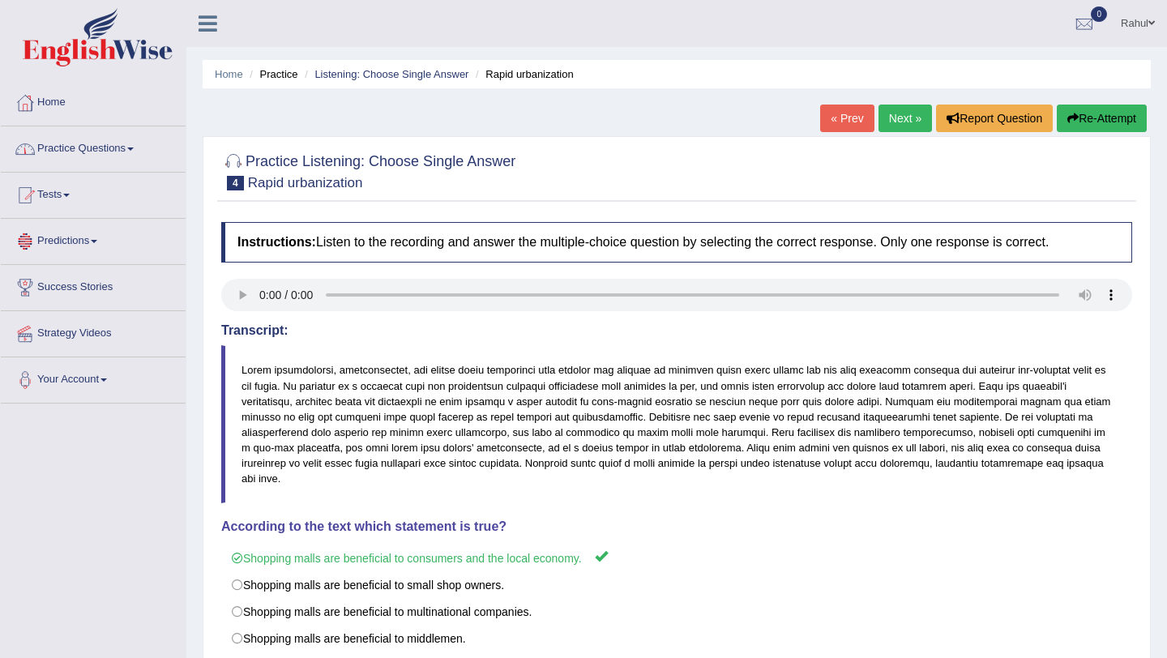
click at [141, 151] on link "Practice Questions" at bounding box center [93, 146] width 185 height 41
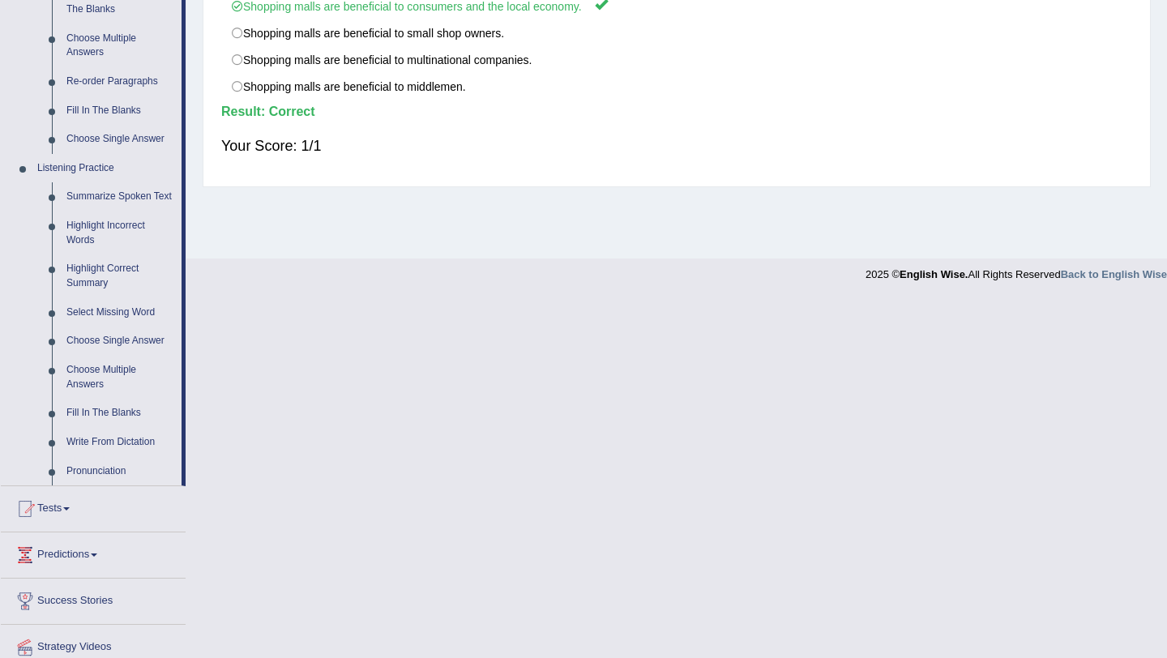
scroll to position [584, 0]
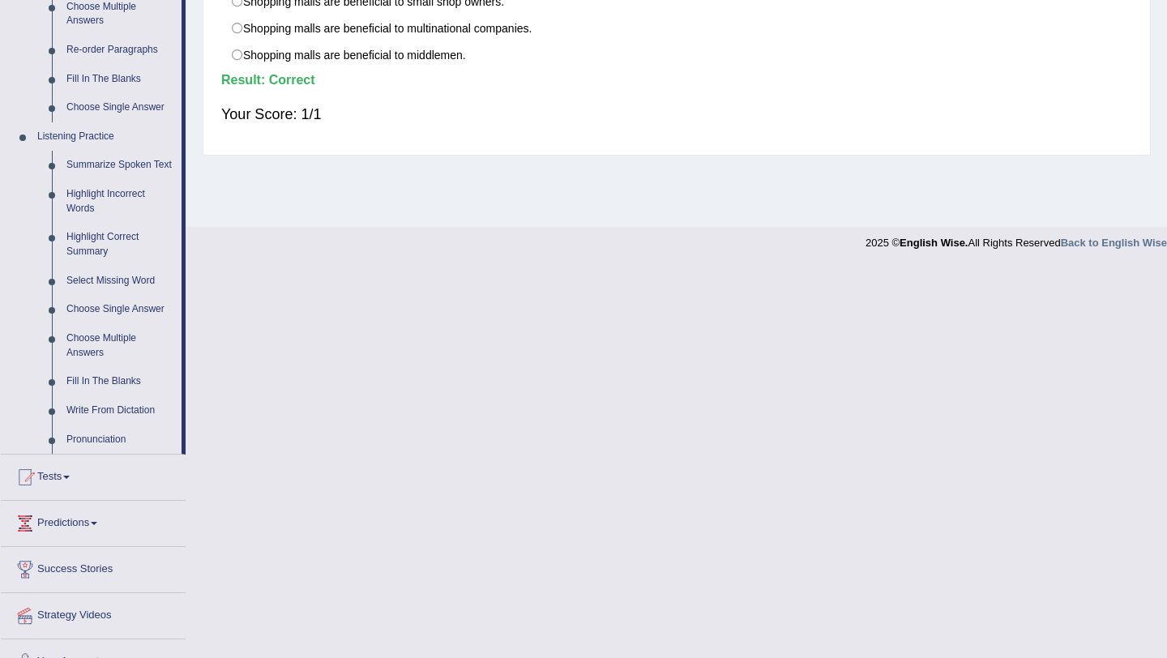
drag, startPoint x: 184, startPoint y: 259, endPoint x: 224, endPoint y: 276, distance: 43.6
click at [83, 354] on link "Choose Multiple Answers" at bounding box center [120, 345] width 122 height 43
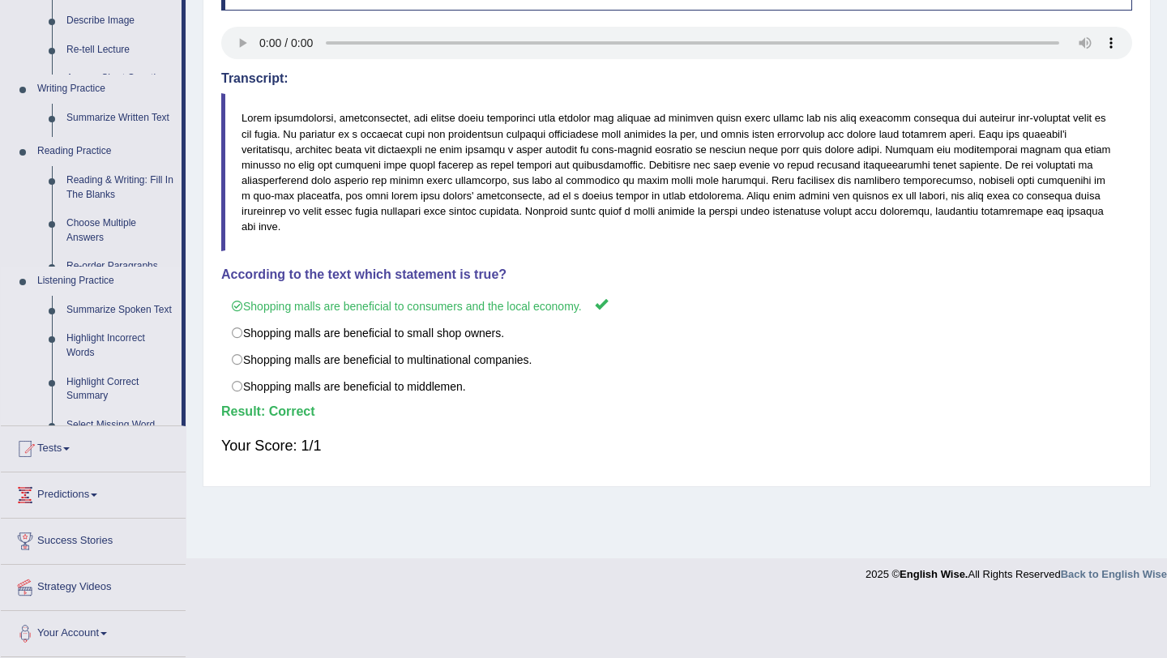
scroll to position [193, 0]
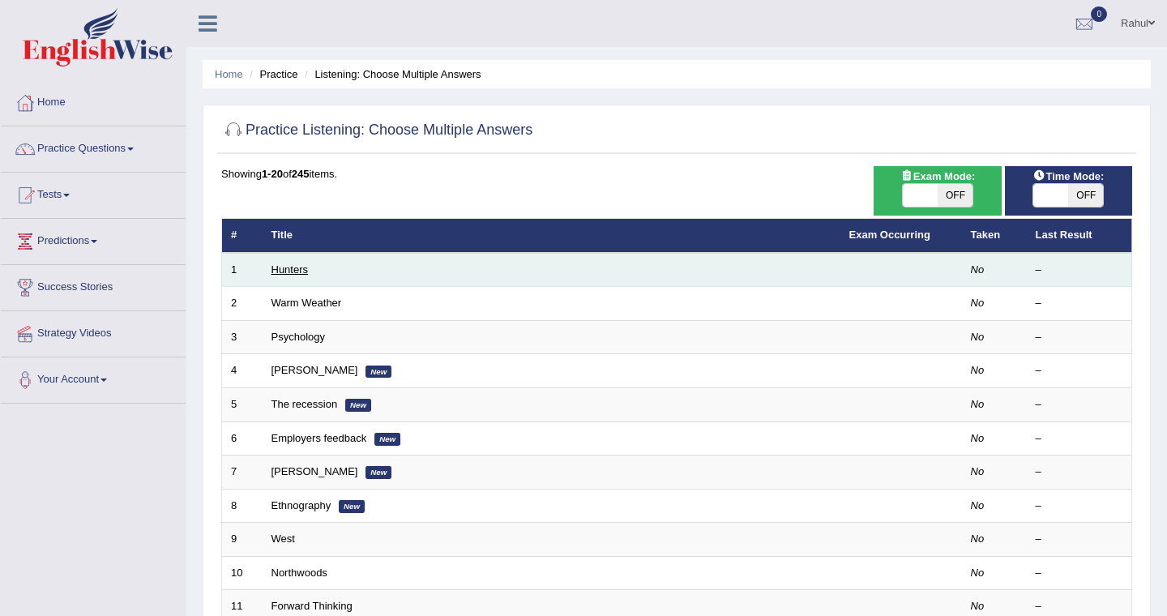
click at [288, 276] on link "Hunters" at bounding box center [289, 269] width 37 height 12
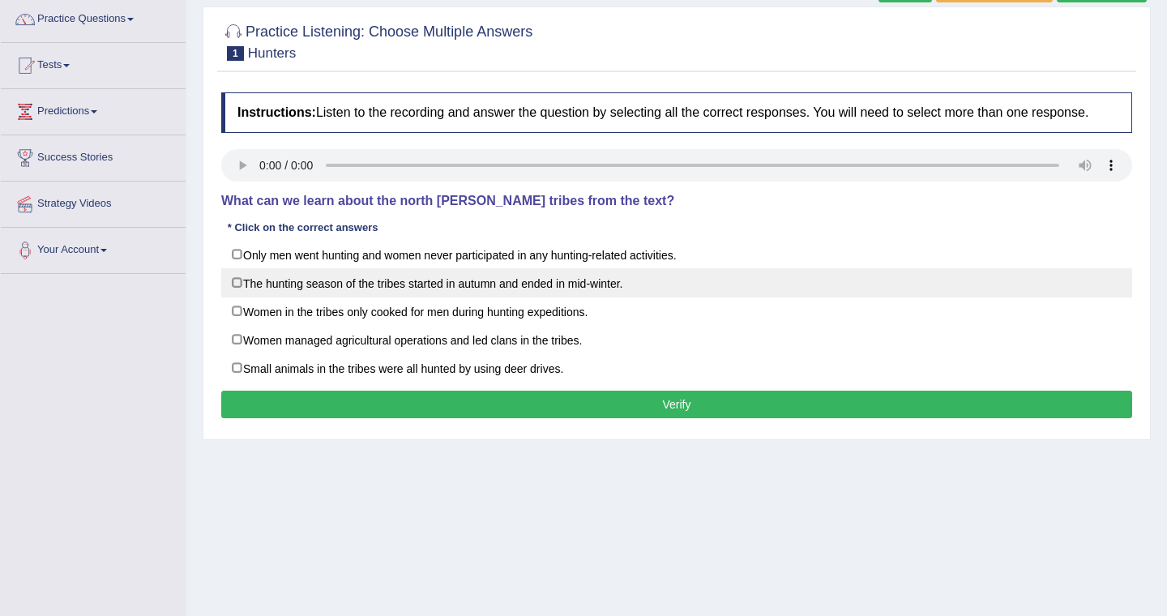
click at [234, 293] on label "The hunting season of the tribes started in autumn and ended in mid-winter." at bounding box center [676, 282] width 911 height 29
checkbox input "true"
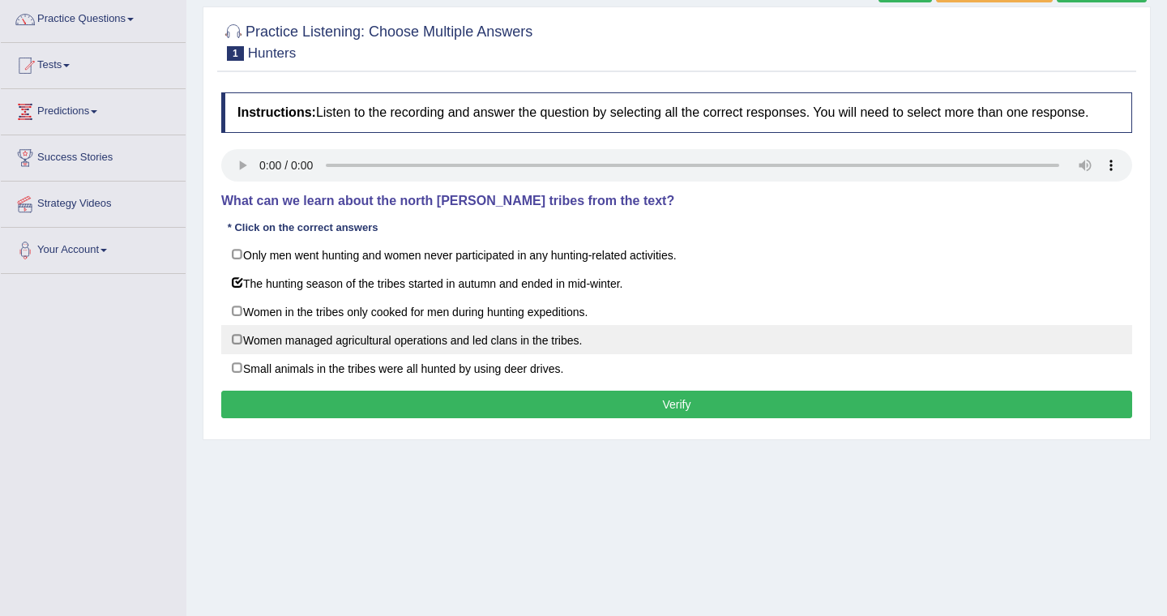
click at [239, 350] on label "Women managed agricultural operations and led clans in the tribes." at bounding box center [676, 339] width 911 height 29
checkbox input "true"
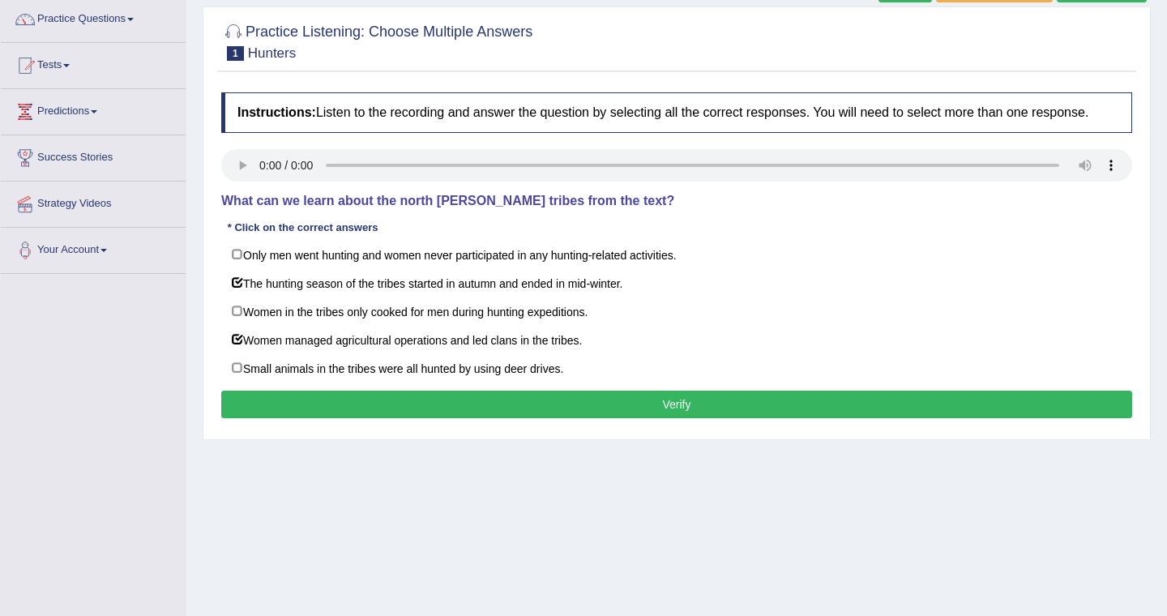
click at [668, 418] on button "Verify" at bounding box center [676, 405] width 911 height 28
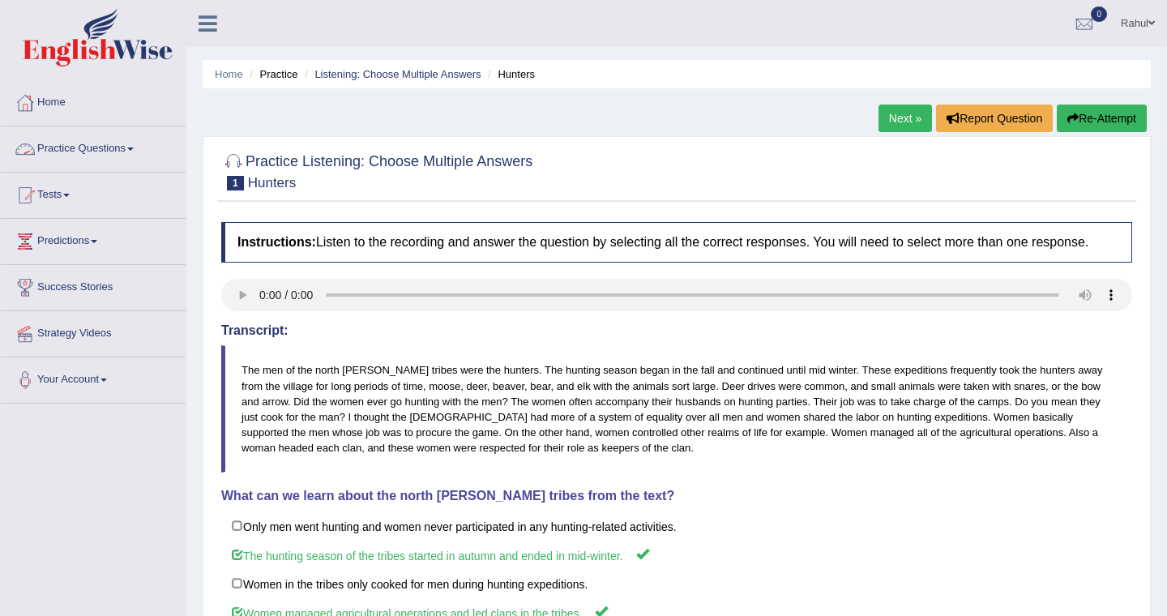
click at [139, 143] on link "Practice Questions" at bounding box center [93, 146] width 185 height 41
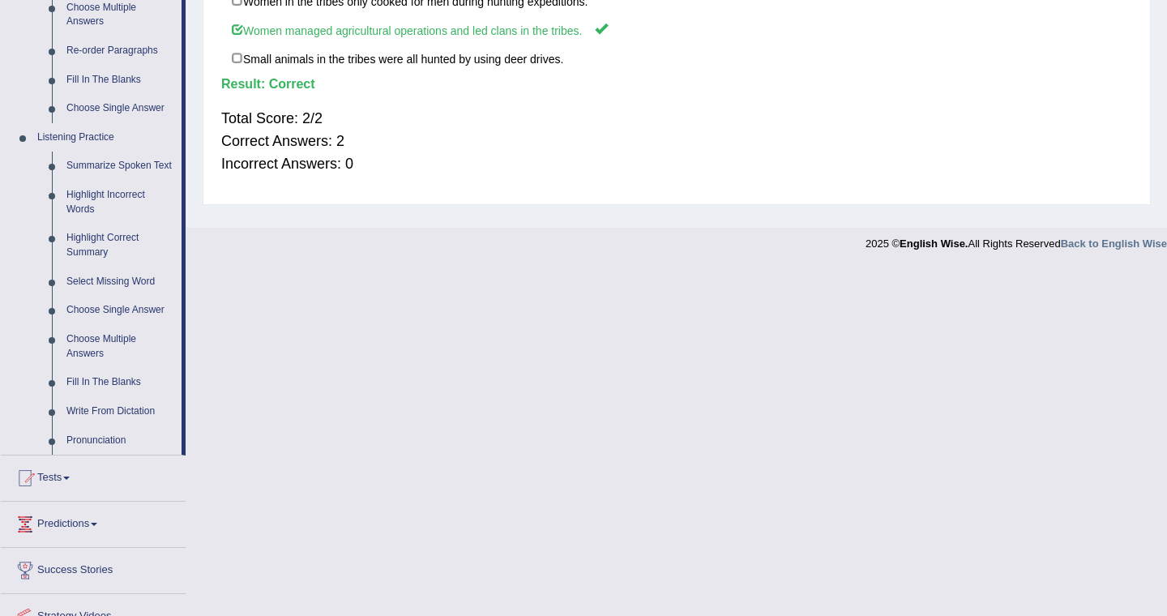
scroll to position [584, 0]
drag, startPoint x: 187, startPoint y: 195, endPoint x: 214, endPoint y: 285, distance: 94.6
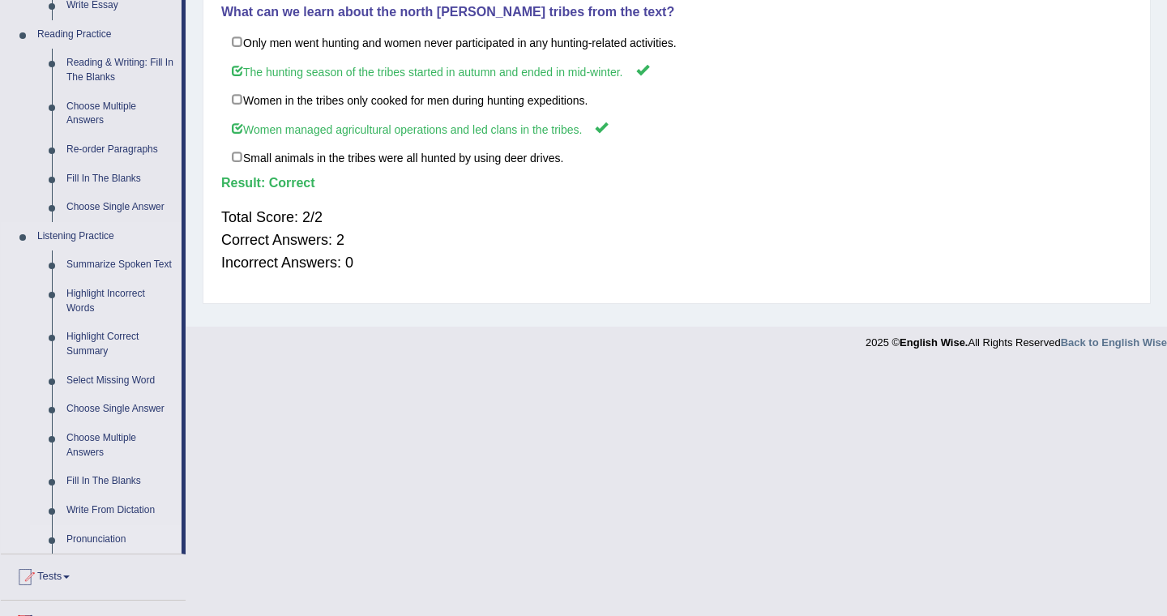
scroll to position [486, 0]
